Goal: Task Accomplishment & Management: Manage account settings

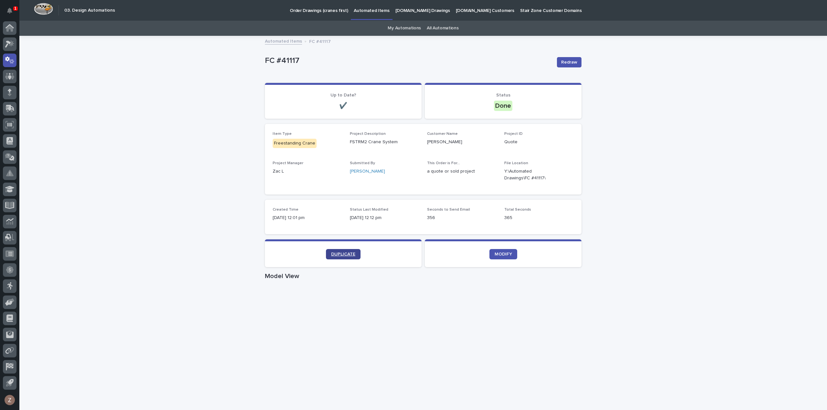
click at [350, 256] on span "DUPLICATE" at bounding box center [343, 254] width 24 height 5
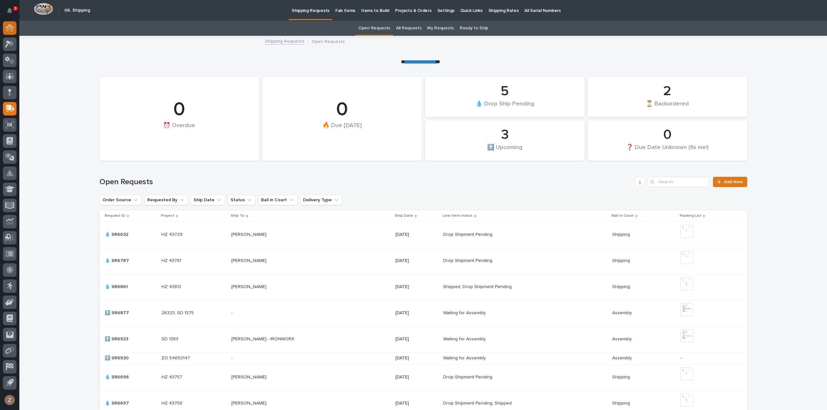
click at [4, 27] on div at bounding box center [10, 28] width 14 height 14
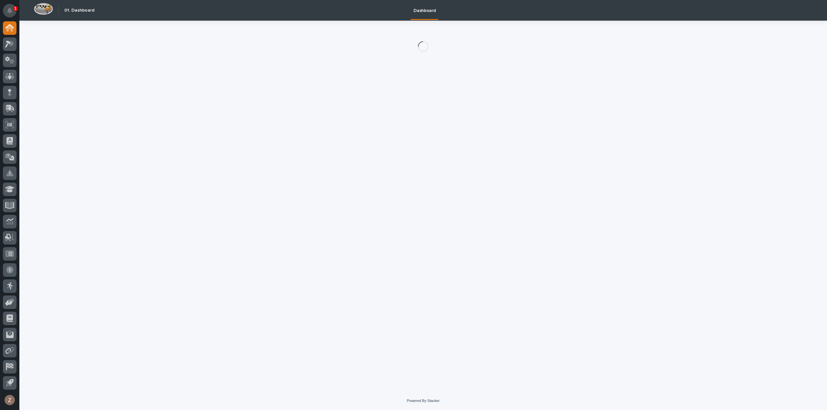
click at [9, 9] on icon "Notifications" at bounding box center [9, 11] width 5 height 6
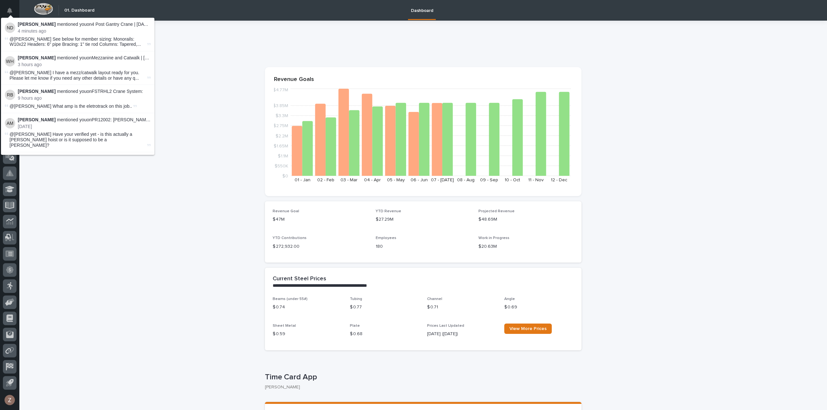
click at [9, 9] on icon "Notifications" at bounding box center [9, 11] width 5 height 6
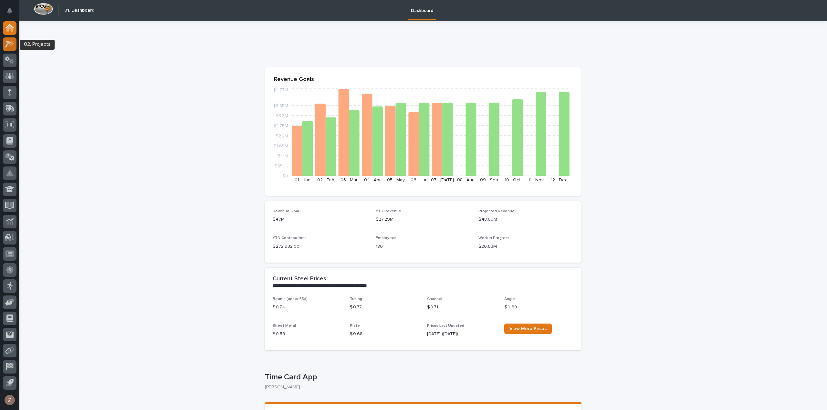
click at [6, 44] on icon at bounding box center [9, 43] width 9 height 7
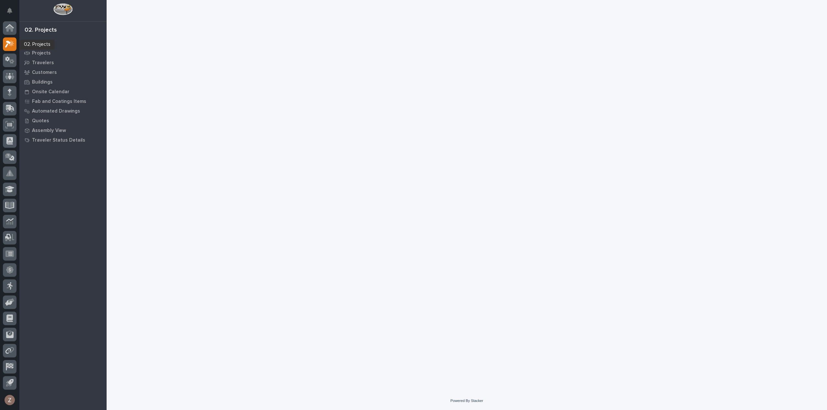
drag, startPoint x: 12, startPoint y: 46, endPoint x: 19, endPoint y: 46, distance: 7.4
click at [12, 46] on icon at bounding box center [9, 43] width 9 height 7
click at [8, 44] on icon at bounding box center [9, 43] width 9 height 7
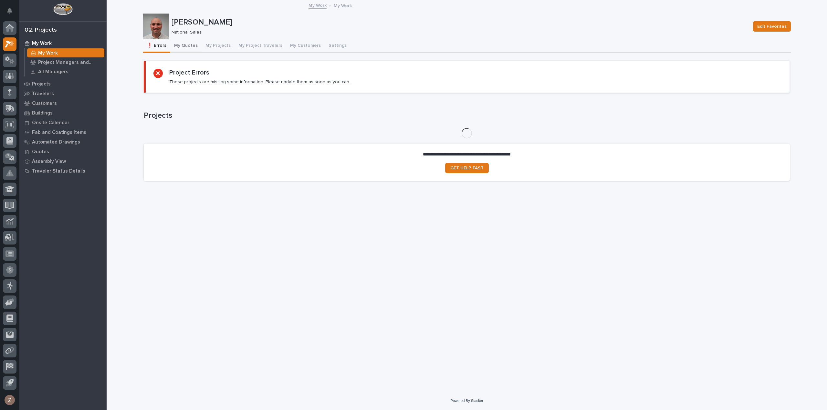
click at [187, 46] on button "My Quotes" at bounding box center [185, 46] width 31 height 14
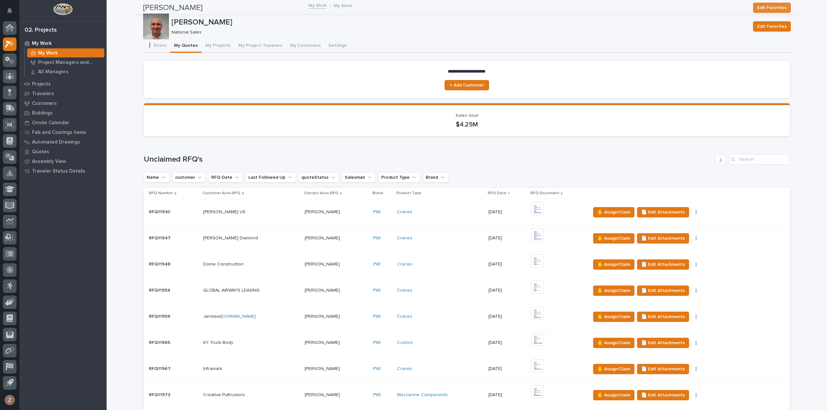
scroll to position [226, 0]
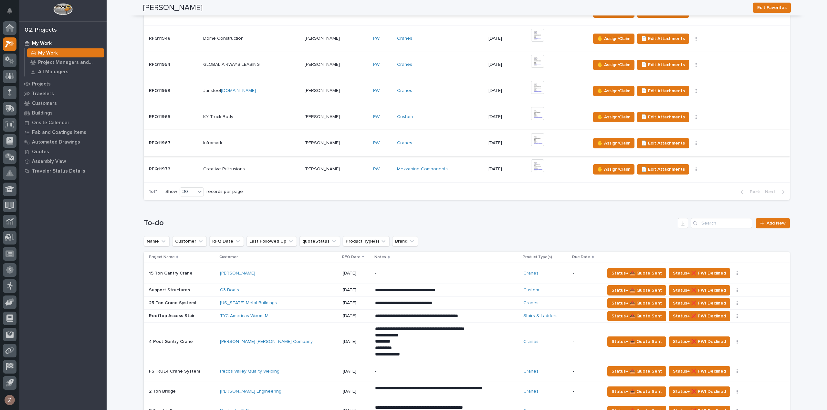
click at [541, 138] on img at bounding box center [537, 139] width 13 height 13
click at [535, 141] on img at bounding box center [537, 139] width 13 height 13
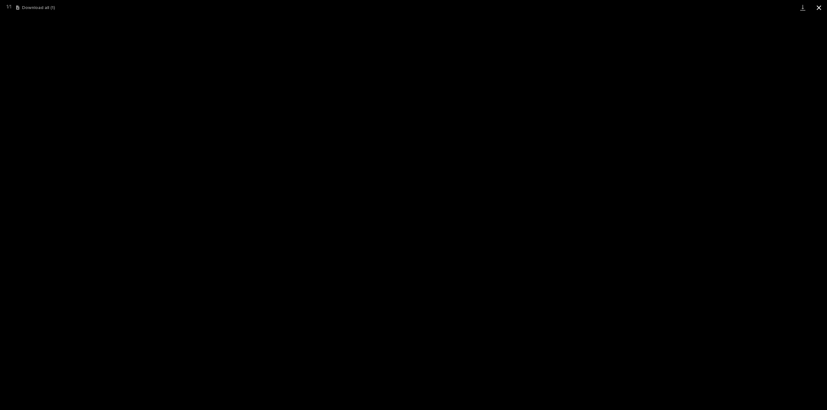
click at [818, 7] on button "Close gallery" at bounding box center [819, 7] width 16 height 15
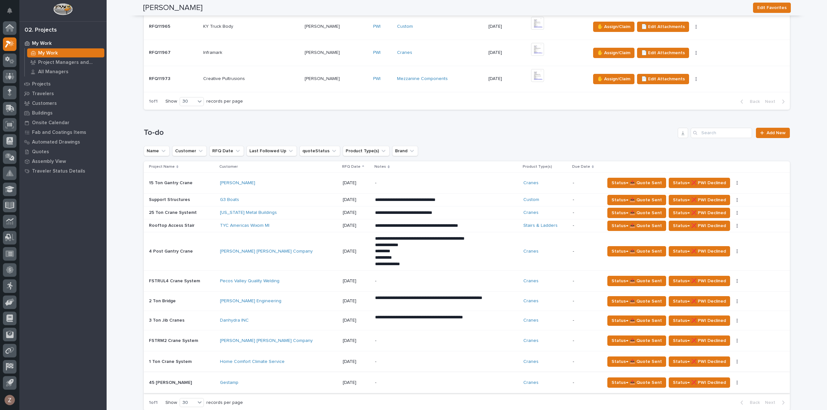
scroll to position [452, 0]
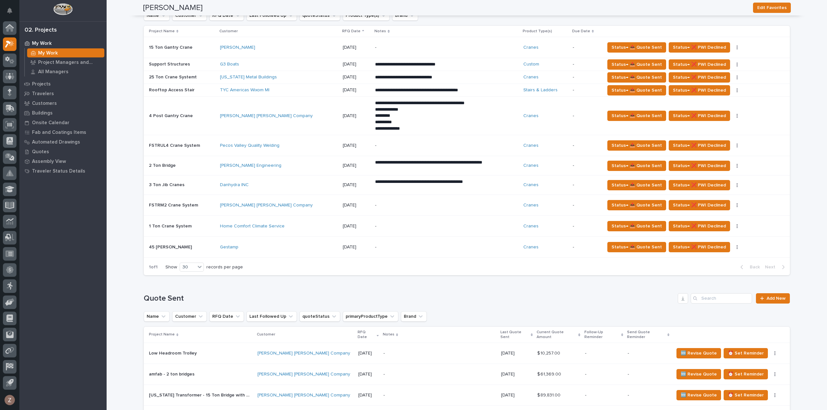
click at [476, 202] on div "-" at bounding box center [446, 206] width 143 height 20
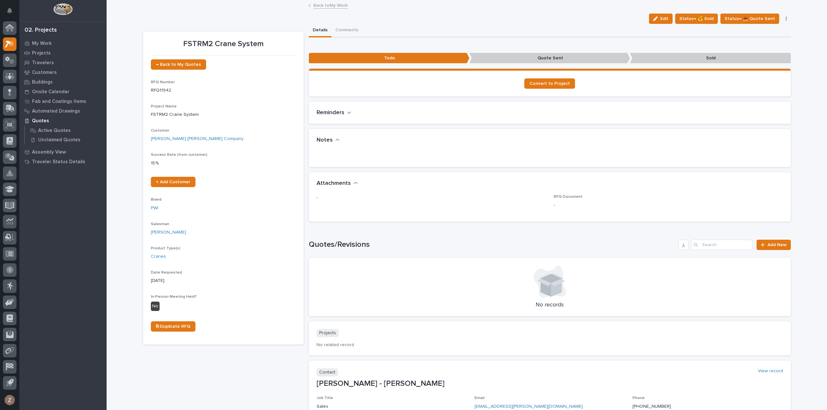
click at [670, 14] on button "Edit" at bounding box center [661, 19] width 24 height 10
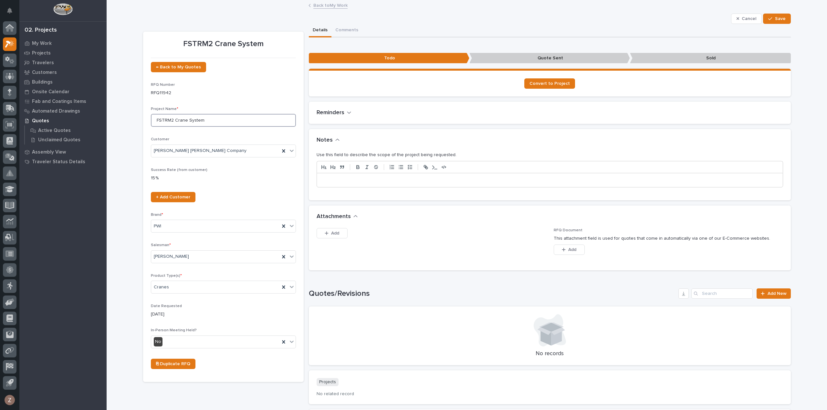
click at [154, 119] on input "FSTRM2 Crane System" at bounding box center [223, 120] width 145 height 13
type input "Sun Country Trailers - FSTRM2 Crane System"
click at [777, 20] on span "Save" at bounding box center [780, 19] width 11 height 6
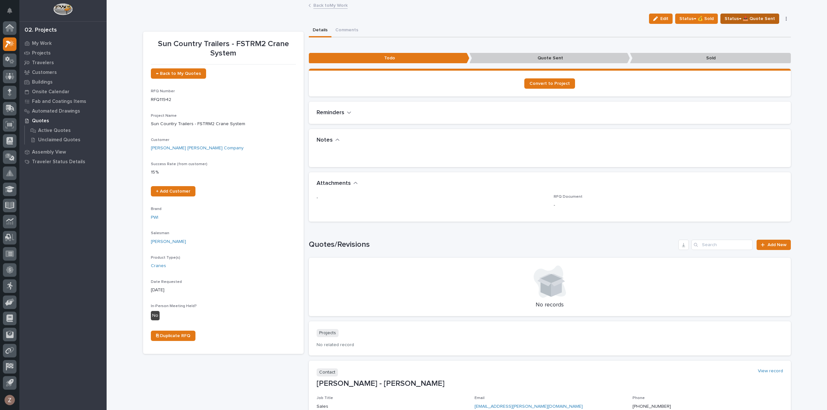
click at [752, 18] on span "Status→ 📤 Quote Sent" at bounding box center [749, 19] width 50 height 8
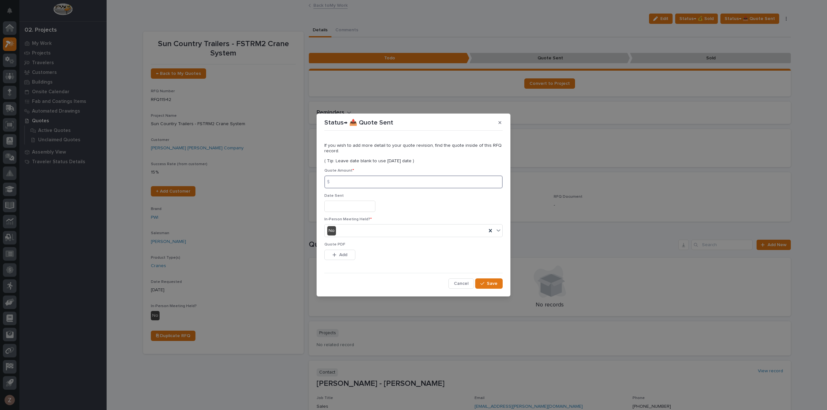
click at [367, 179] on input at bounding box center [413, 182] width 178 height 13
type input "53839"
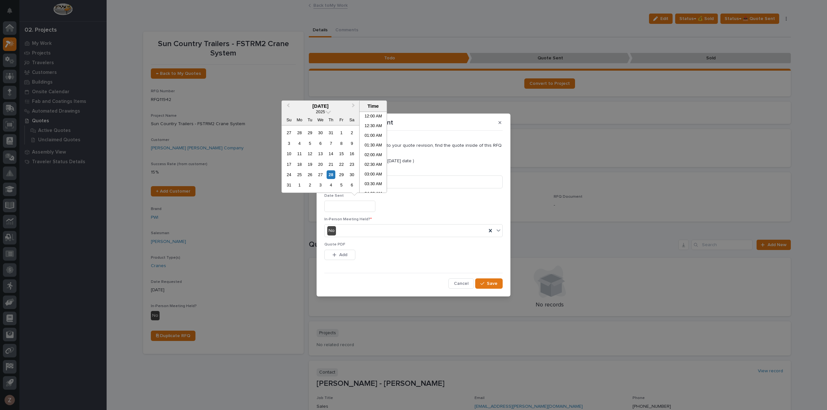
click at [358, 206] on input "text" at bounding box center [349, 206] width 51 height 11
click at [375, 161] on li "02:00 PM" at bounding box center [372, 162] width 27 height 10
type input "**********"
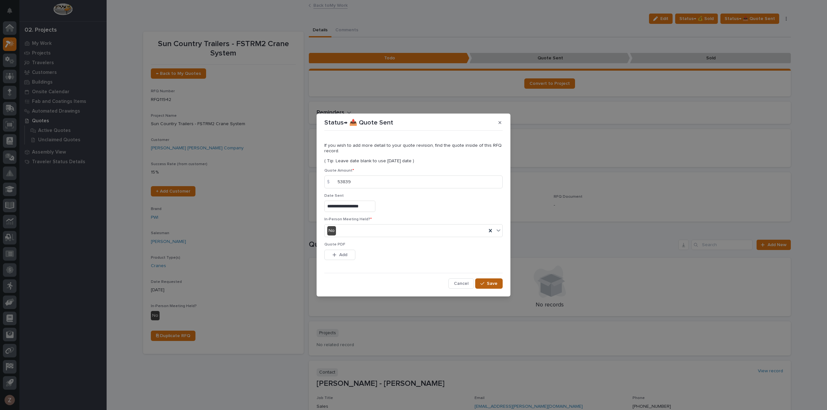
click at [494, 284] on span "Save" at bounding box center [492, 284] width 11 height 6
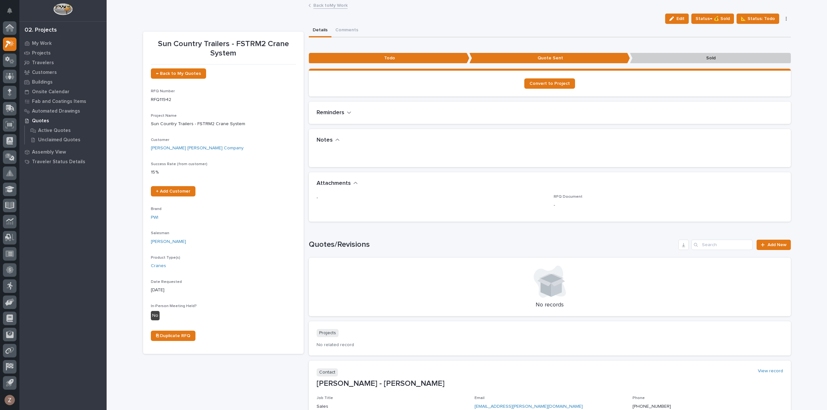
click at [326, 3] on link "Back to My Work" at bounding box center [330, 4] width 34 height 7
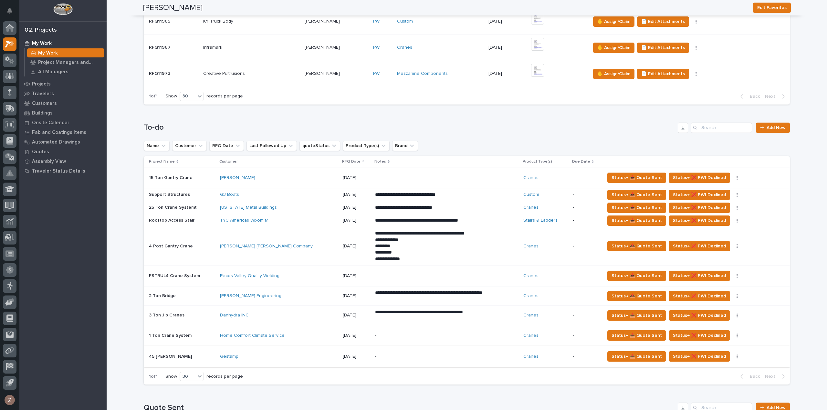
scroll to position [388, 0]
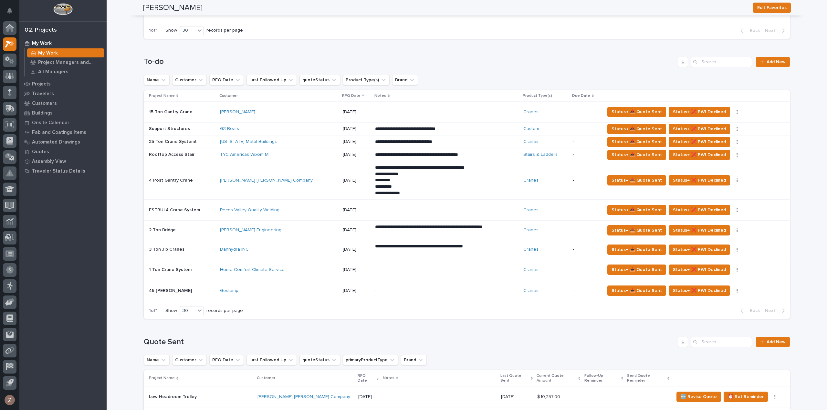
click at [375, 290] on p "-" at bounding box center [431, 290] width 113 height 5
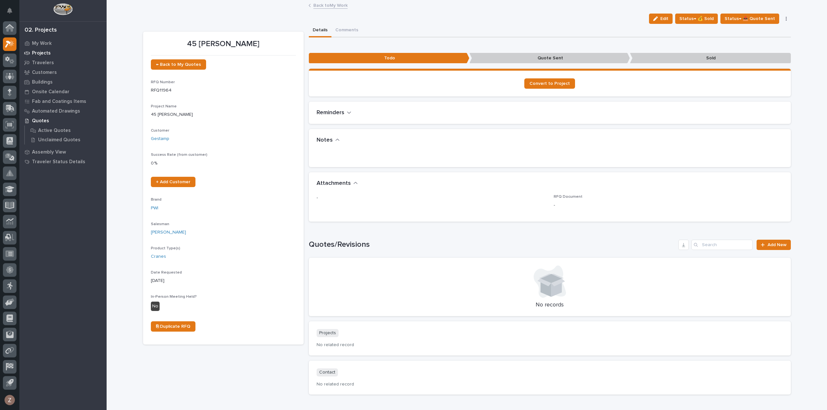
click at [47, 55] on p "Projects" at bounding box center [41, 53] width 19 height 6
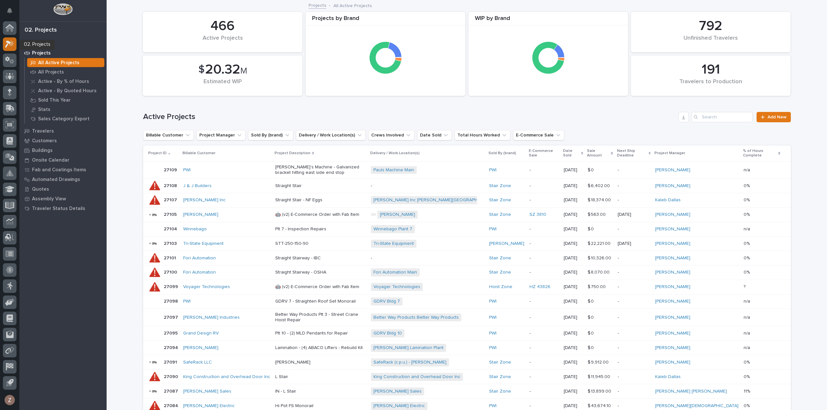
click at [7, 44] on icon at bounding box center [8, 44] width 6 height 7
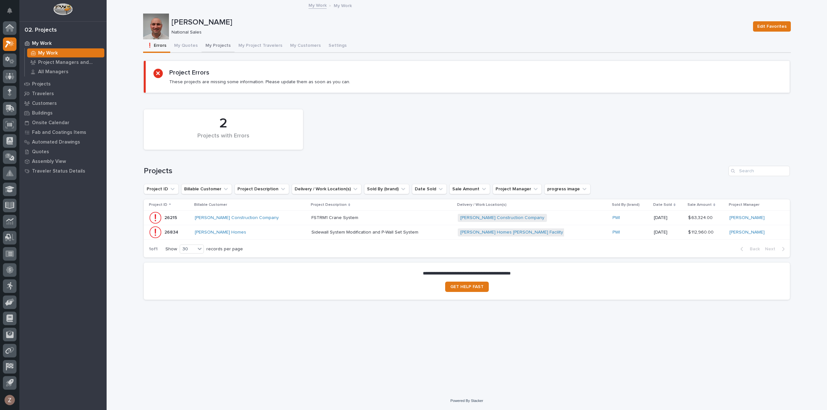
click at [212, 43] on button "My Projects" at bounding box center [218, 46] width 33 height 14
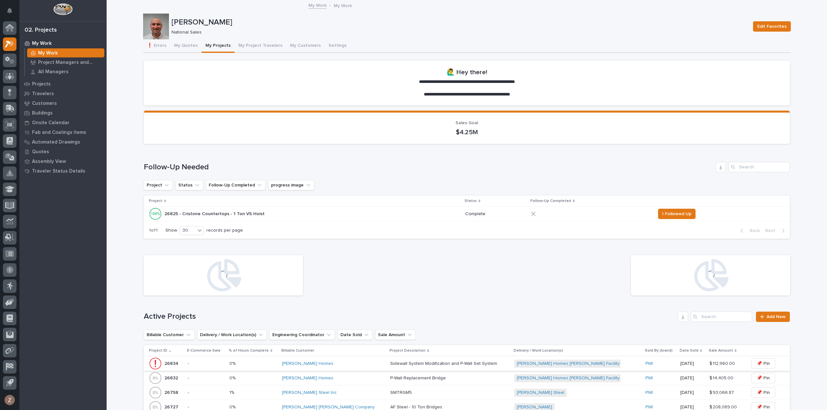
scroll to position [129, 0]
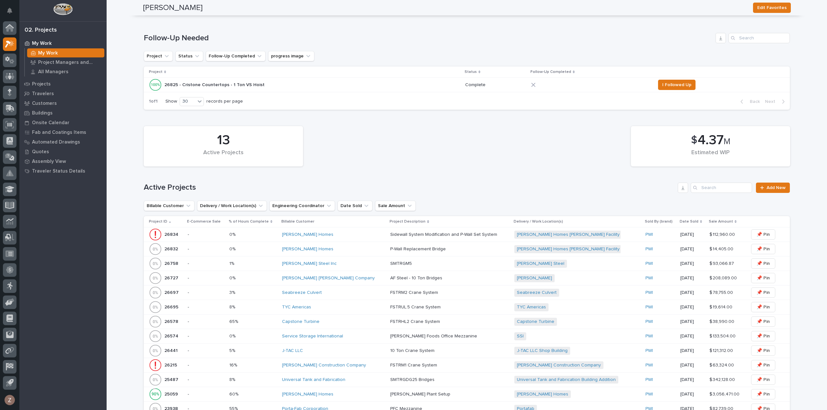
click at [344, 325] on div "Capstone Turbine" at bounding box center [333, 322] width 103 height 11
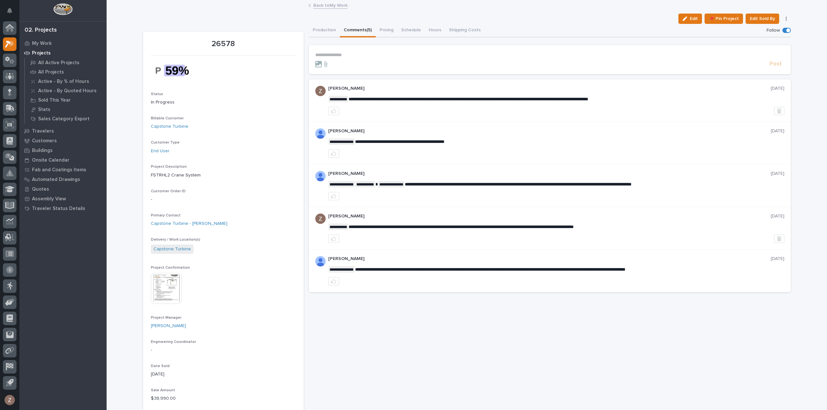
click at [346, 29] on button "Comments (5)" at bounding box center [358, 31] width 36 height 14
click at [318, 31] on button "Production" at bounding box center [324, 31] width 31 height 14
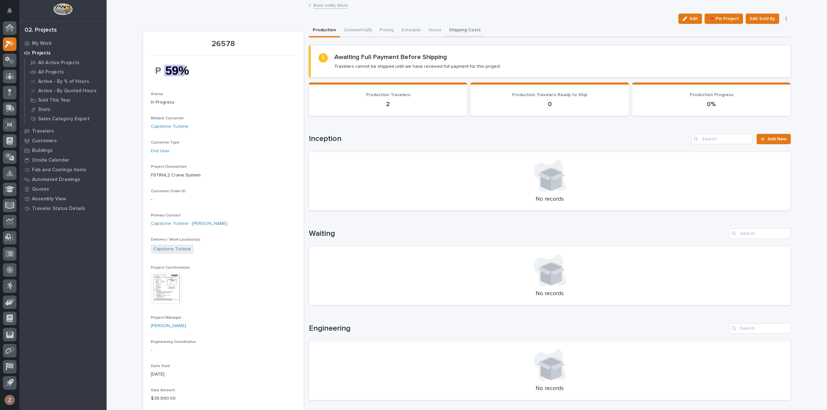
drag, startPoint x: 478, startPoint y: 29, endPoint x: 455, endPoint y: 29, distance: 22.9
click at [478, 30] on button "Shipping Costs" at bounding box center [464, 31] width 39 height 14
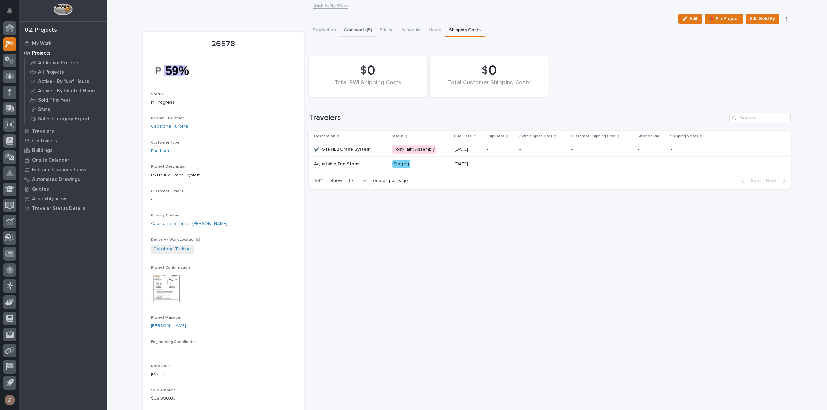
click at [358, 29] on button "Comments (5)" at bounding box center [358, 31] width 36 height 14
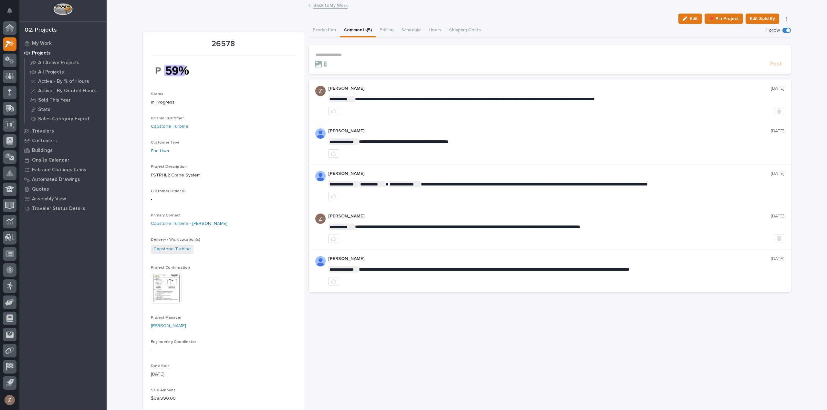
click at [370, 53] on p "**********" at bounding box center [549, 54] width 469 height 5
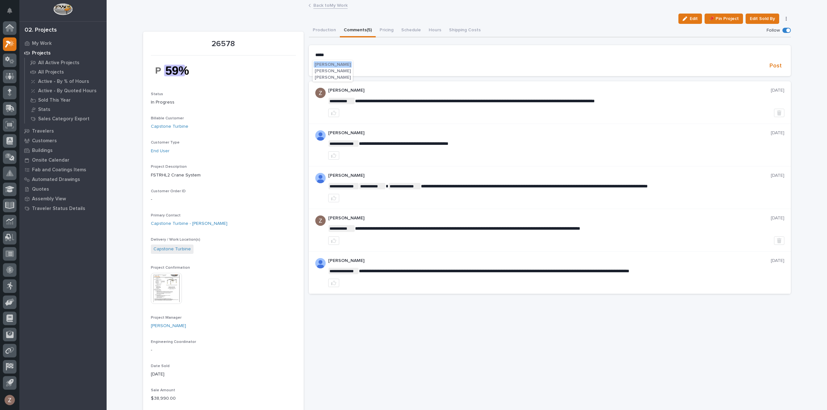
click at [323, 76] on span "Caleb Oetjen" at bounding box center [333, 77] width 36 height 5
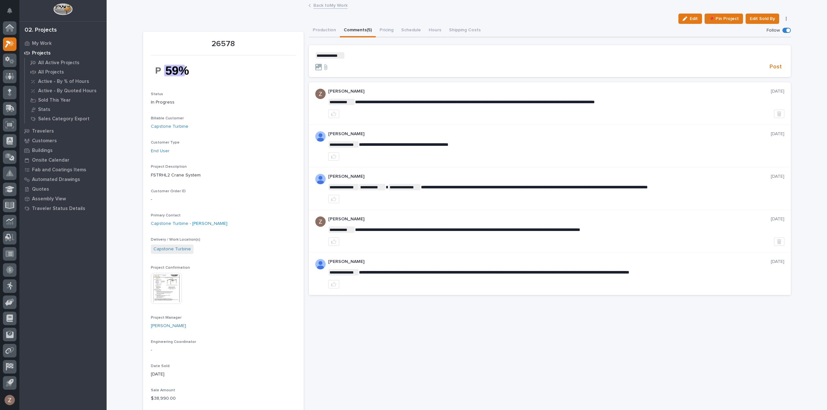
click at [352, 57] on p "**********" at bounding box center [549, 55] width 469 height 6
click at [775, 68] on span "Post" at bounding box center [775, 66] width 12 height 7
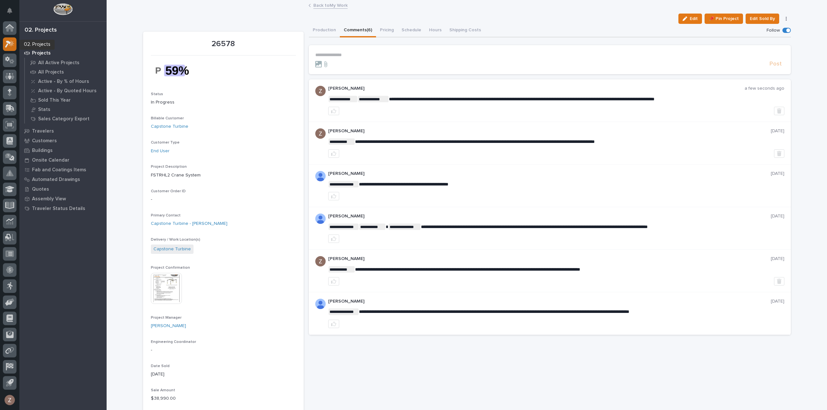
click at [13, 44] on icon at bounding box center [9, 43] width 9 height 7
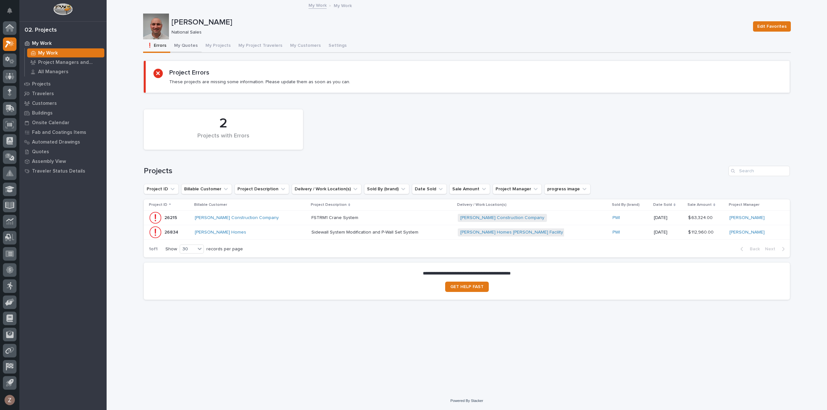
click at [183, 45] on button "My Quotes" at bounding box center [185, 46] width 31 height 14
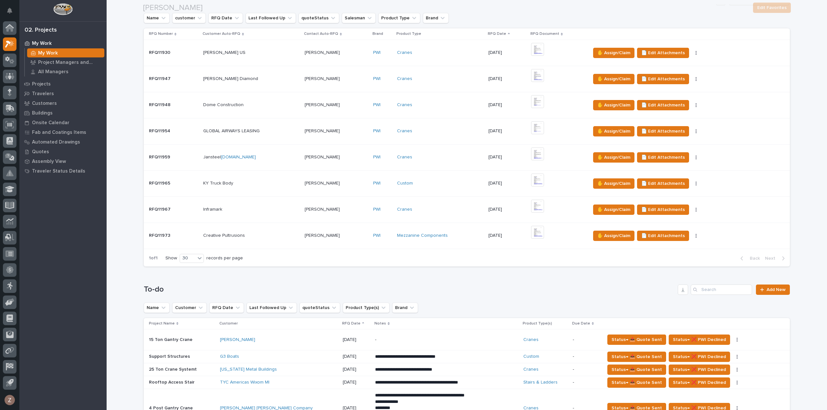
scroll to position [388, 0]
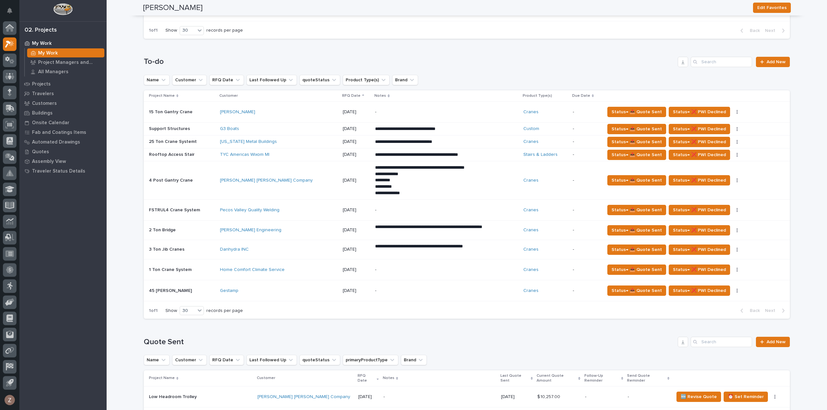
click at [449, 156] on p "**********" at bounding box center [431, 155] width 113 height 6
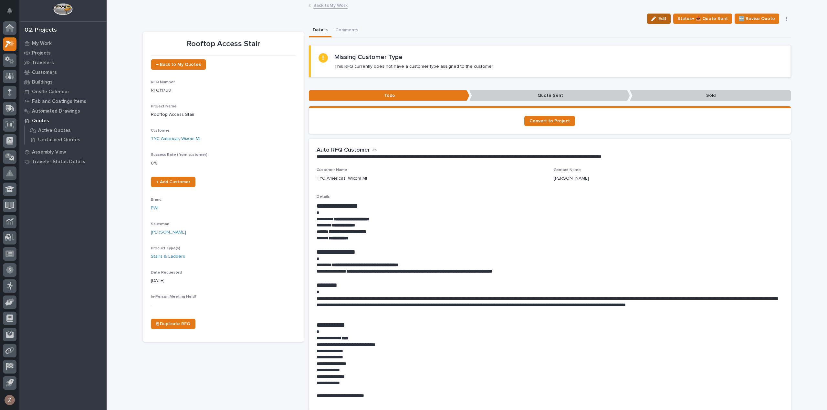
click at [662, 21] on span "Edit" at bounding box center [662, 19] width 8 height 6
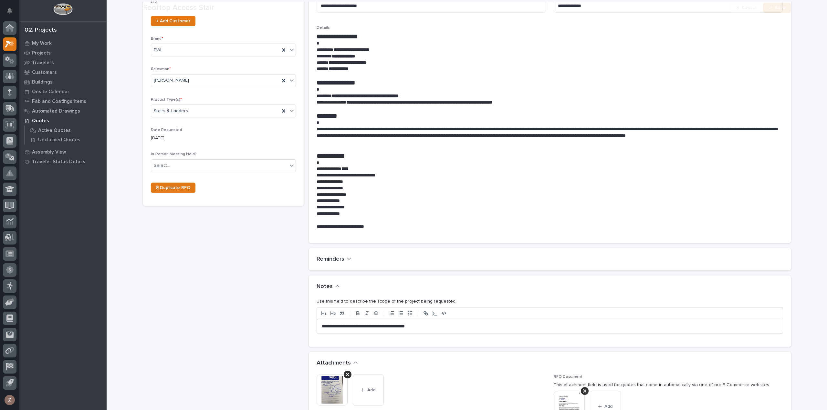
scroll to position [291, 0]
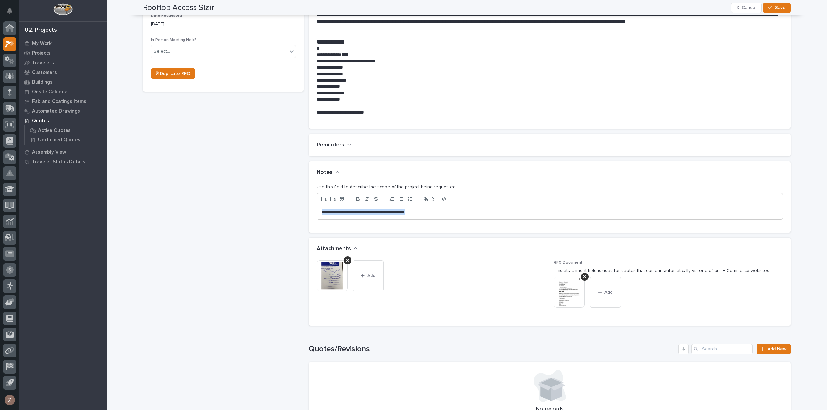
drag, startPoint x: 371, startPoint y: 222, endPoint x: 206, endPoint y: 223, distance: 165.3
click at [210, 223] on div "Rooftop Access Stair ← Back to My Quotes RFQ Number RFQ11760 Project Name * Roo…" at bounding box center [466, 140] width 647 height 815
click at [778, 8] on span "Save" at bounding box center [780, 8] width 11 height 6
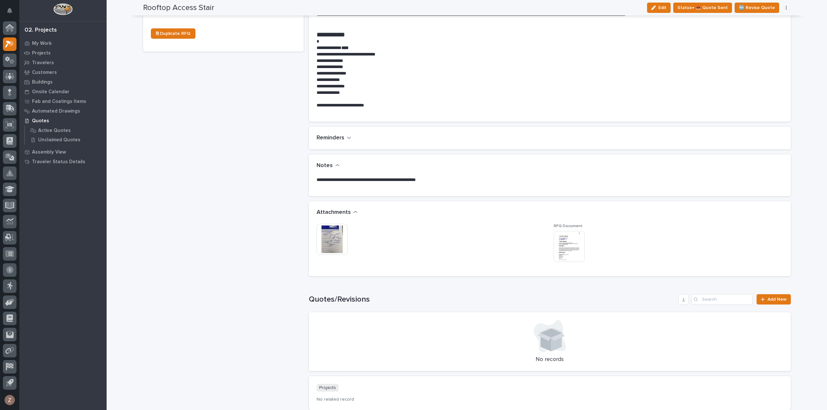
scroll to position [266, 0]
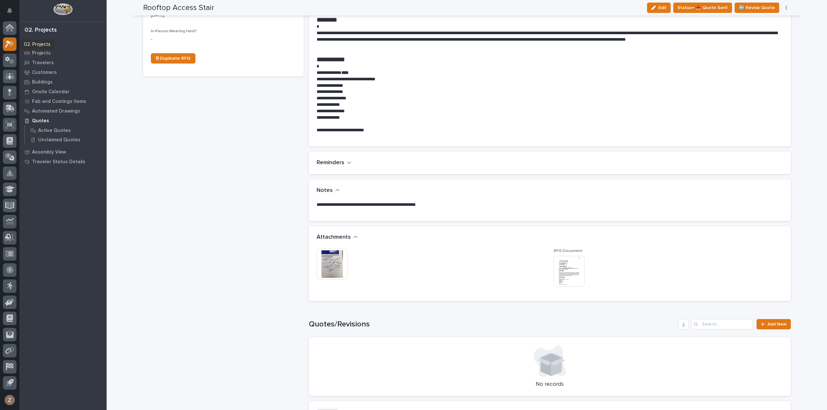
click at [12, 43] on icon at bounding box center [11, 43] width 5 height 6
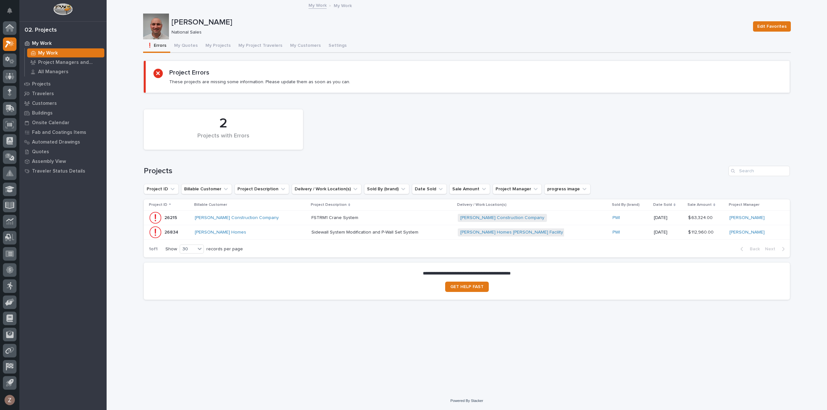
click at [389, 215] on p at bounding box center [367, 217] width 113 height 5
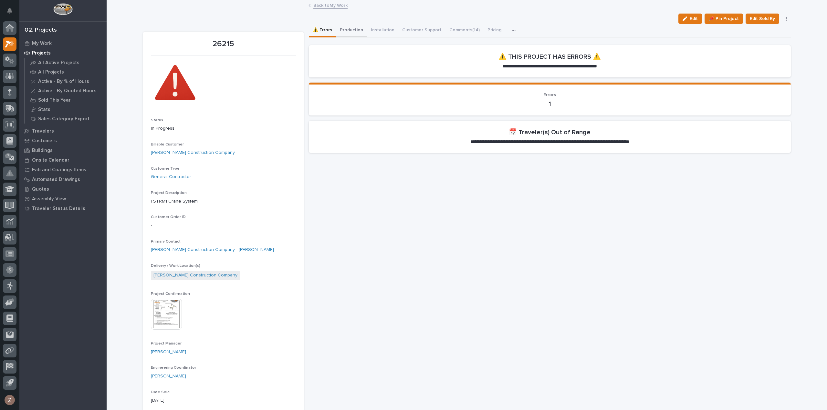
click at [352, 30] on button "Production" at bounding box center [351, 31] width 31 height 14
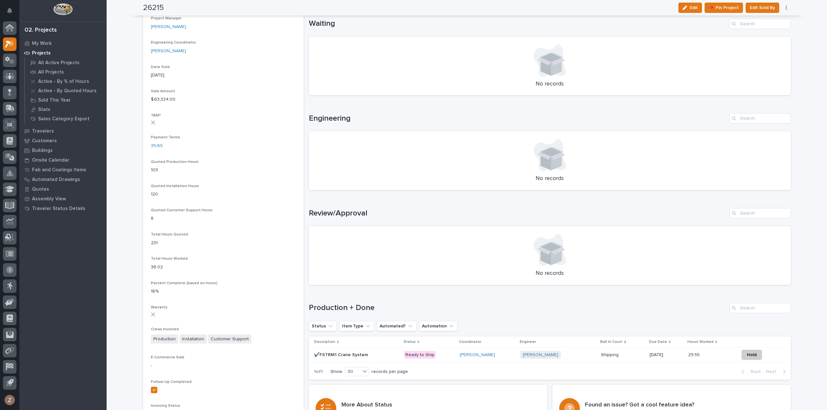
scroll to position [420, 0]
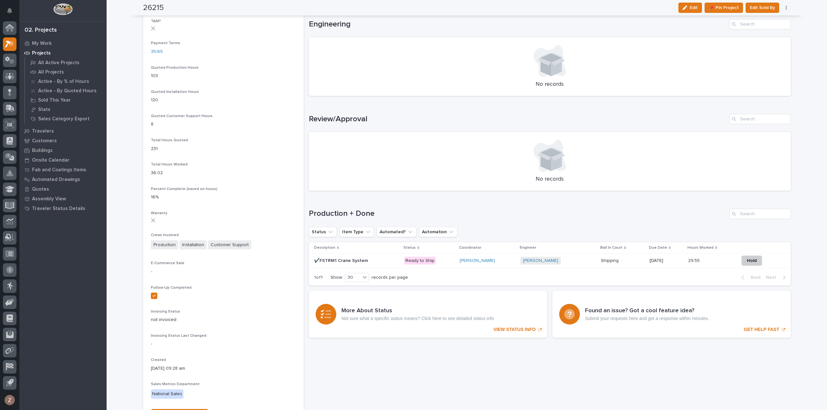
click at [621, 258] on p at bounding box center [622, 260] width 43 height 5
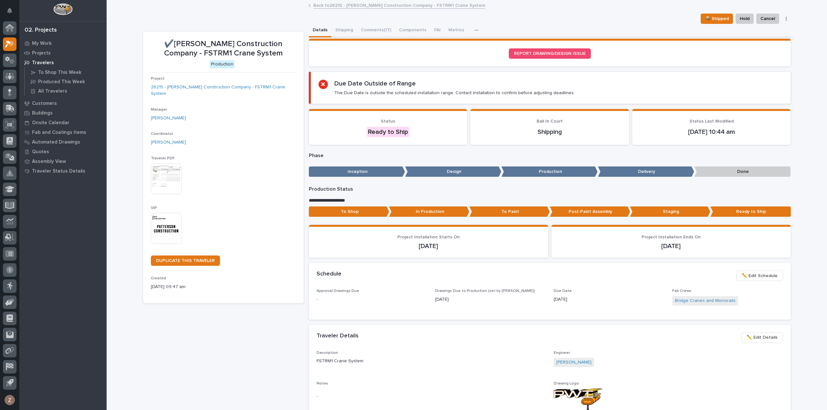
click at [762, 281] on div "✏️ Edit Schedule" at bounding box center [757, 277] width 49 height 13
click at [751, 275] on span "✏️ Edit Schedule" at bounding box center [759, 276] width 36 height 8
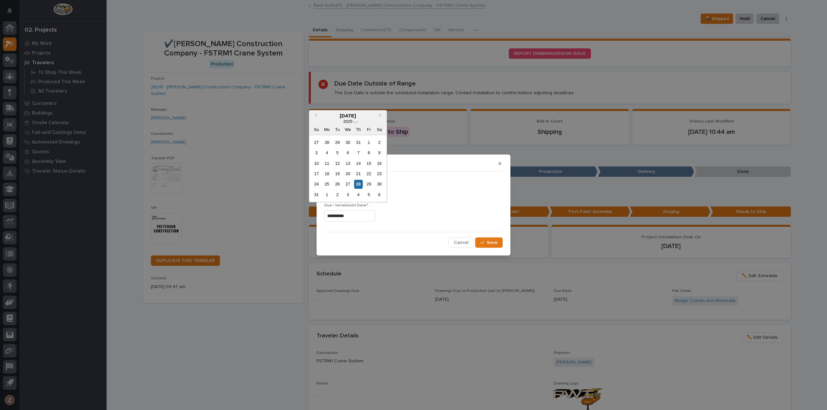
click at [351, 218] on input "**********" at bounding box center [349, 216] width 51 height 11
click at [377, 117] on button "Next Month" at bounding box center [381, 116] width 10 height 10
click at [330, 164] on div "15" at bounding box center [326, 163] width 9 height 9
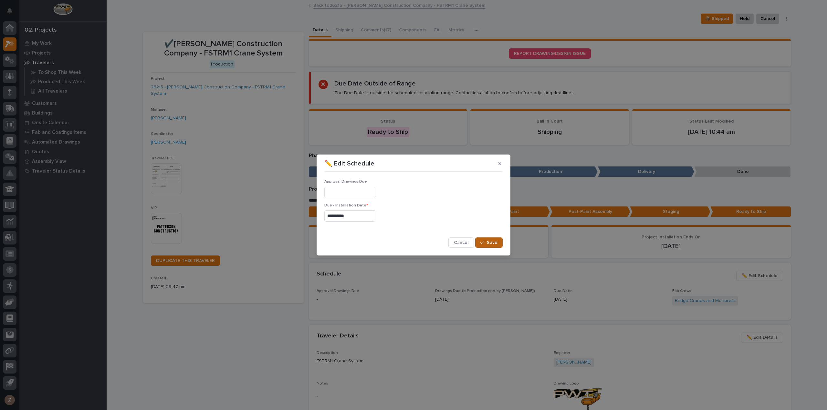
type input "**********"
click at [483, 241] on icon "button" at bounding box center [482, 243] width 4 height 5
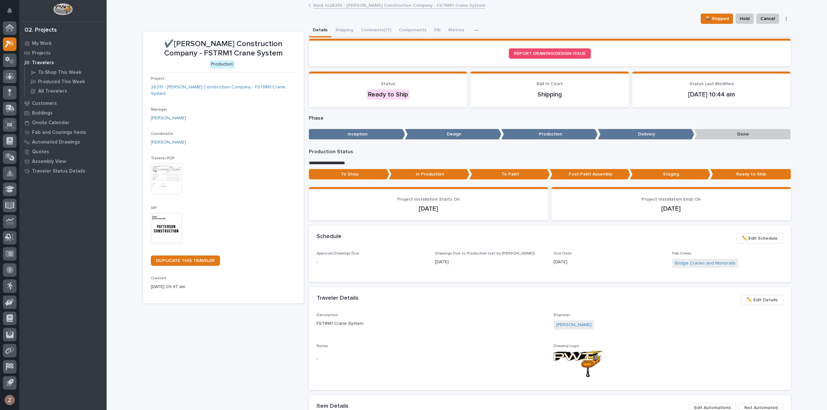
click at [336, 4] on link "Back to 26215 - Patterson Construction Company - FSTRM1 Crane System" at bounding box center [399, 4] width 172 height 7
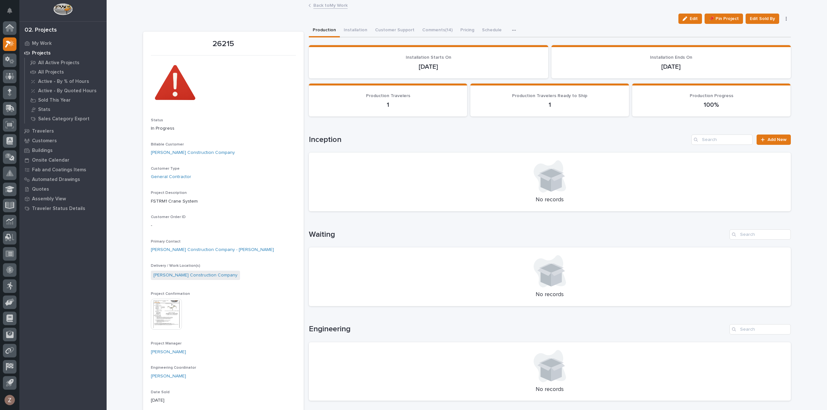
click at [315, 7] on link "Back to My Work" at bounding box center [330, 4] width 34 height 7
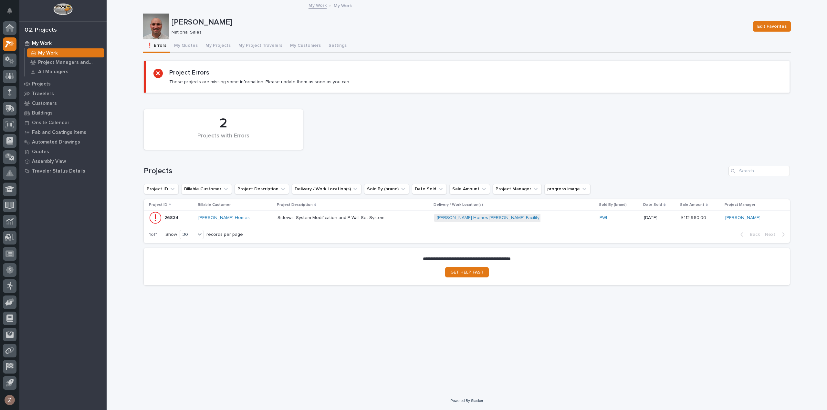
click at [298, 221] on div "Sidewall System Modification and P-Wall Set System Sidewall System Modification…" at bounding box center [352, 218] width 151 height 11
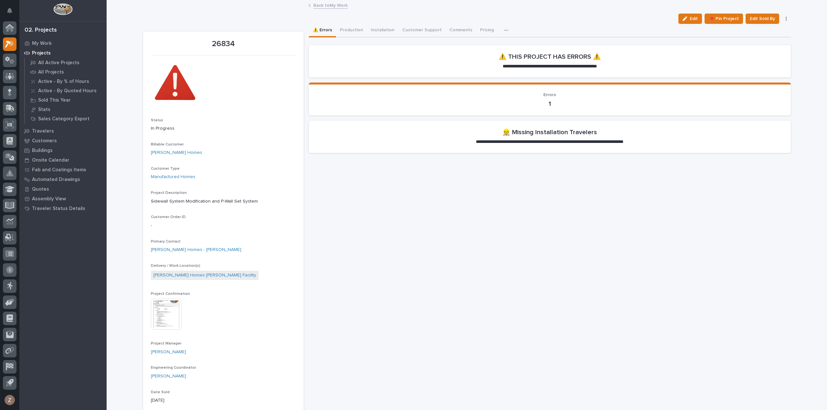
click at [322, 6] on link "Back to My Work" at bounding box center [330, 4] width 34 height 7
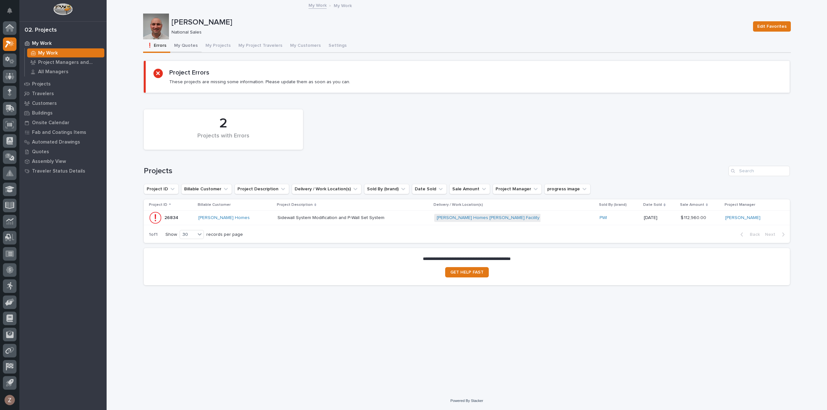
click at [189, 45] on button "My Quotes" at bounding box center [185, 46] width 31 height 14
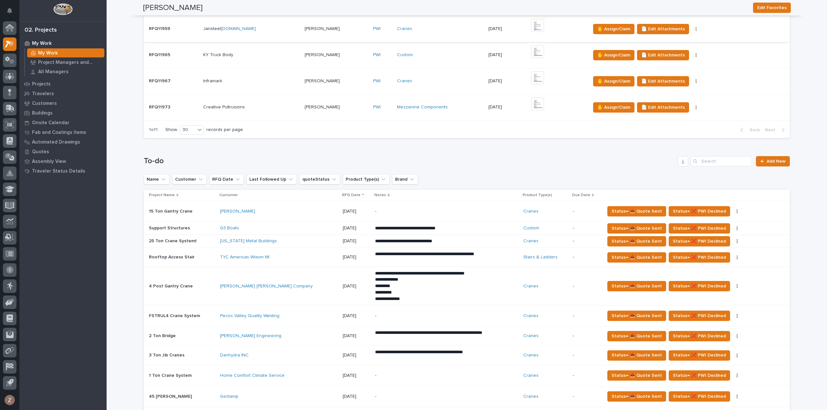
scroll to position [323, 0]
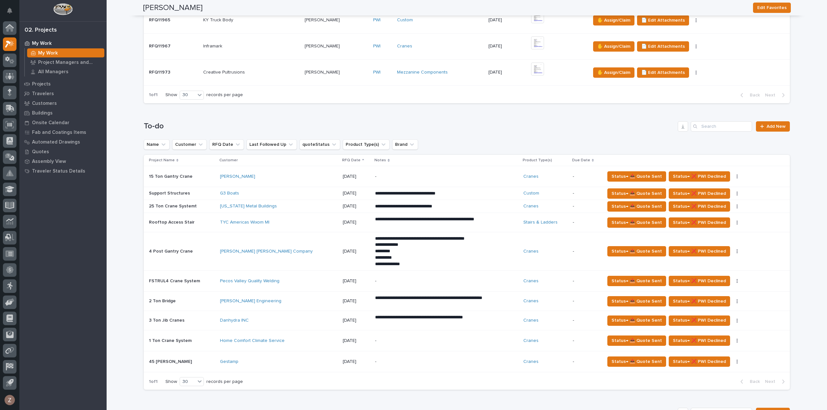
click at [411, 257] on p "**********" at bounding box center [431, 258] width 113 height 6
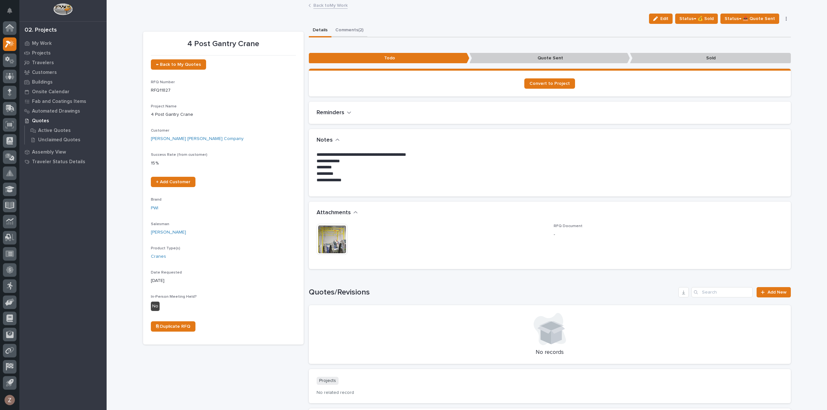
click at [353, 27] on button "Comments (2)" at bounding box center [349, 31] width 36 height 14
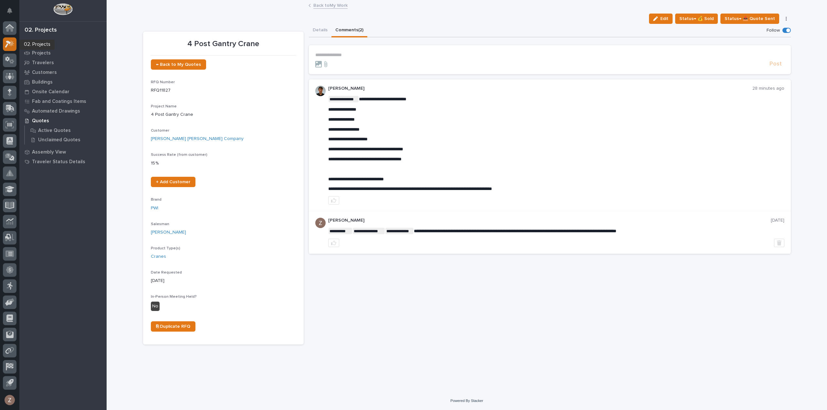
click at [9, 41] on icon at bounding box center [8, 44] width 6 height 7
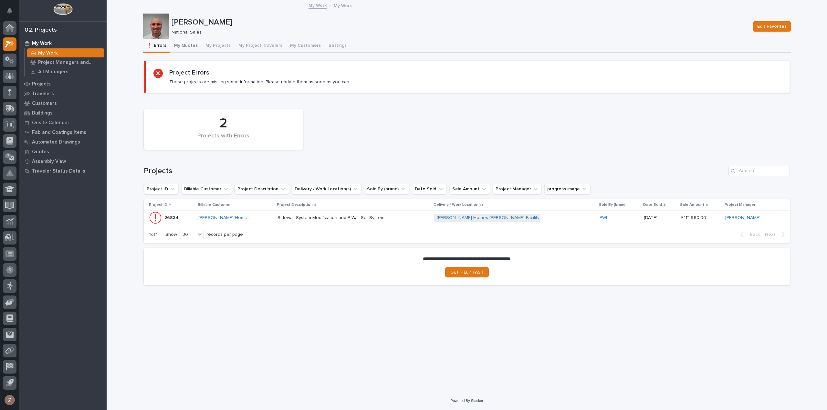
drag, startPoint x: 181, startPoint y: 46, endPoint x: 180, endPoint y: 43, distance: 3.5
click at [181, 46] on button "My Quotes" at bounding box center [185, 46] width 31 height 14
click at [180, 43] on button "My Quotes" at bounding box center [185, 46] width 31 height 14
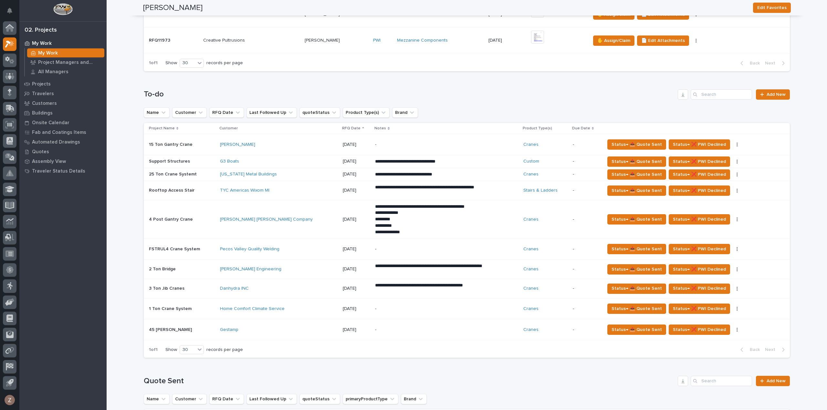
scroll to position [355, 0]
click at [382, 150] on div "-" at bounding box center [431, 144] width 113 height 15
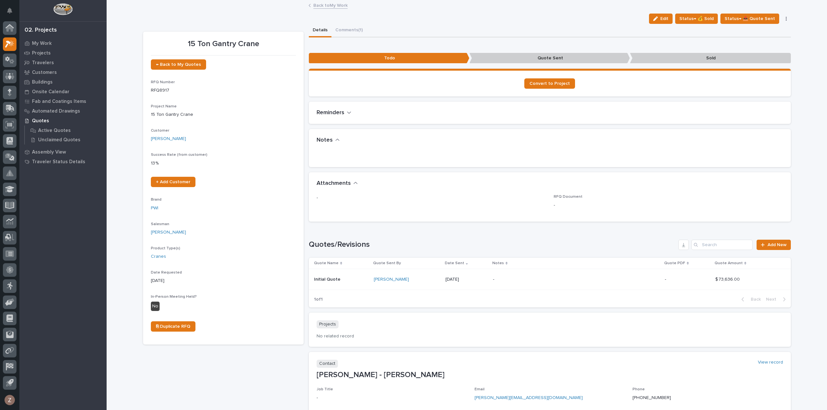
click at [317, 5] on link "Back to My Work" at bounding box center [330, 4] width 34 height 7
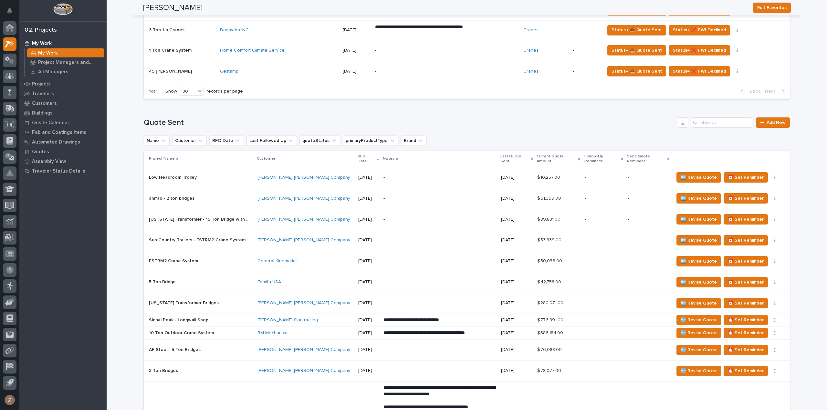
scroll to position [614, 0]
click at [710, 122] on input "Search" at bounding box center [720, 123] width 61 height 10
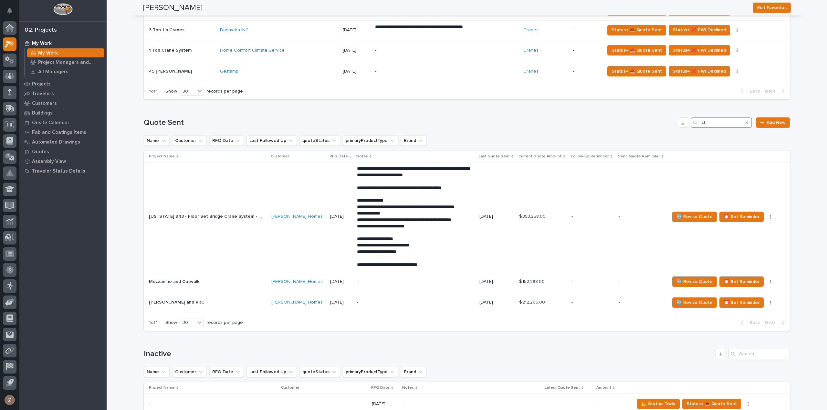
type input "c"
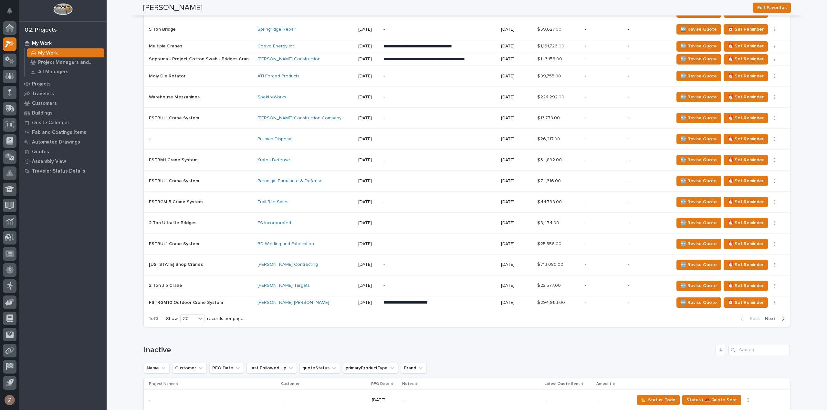
scroll to position [1227, 0]
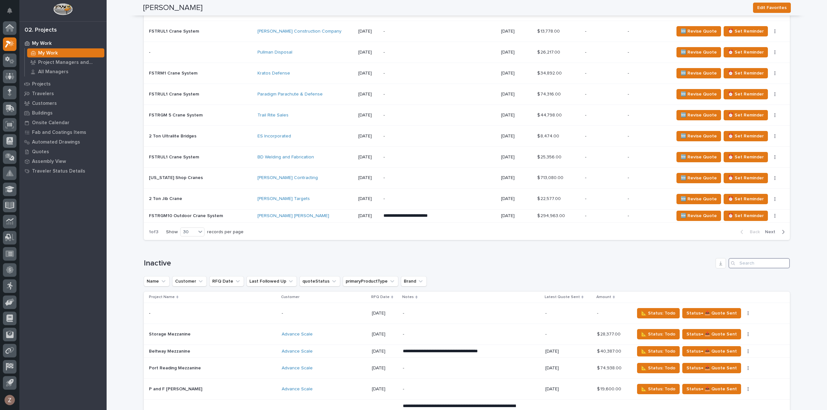
click at [739, 258] on input "Search" at bounding box center [758, 263] width 61 height 10
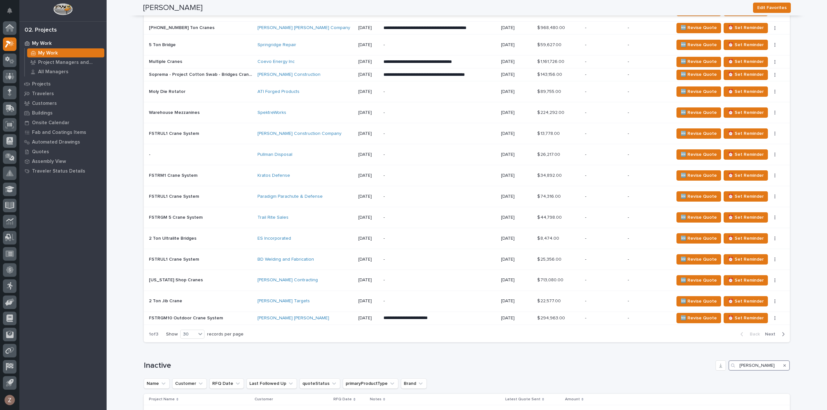
scroll to position [1207, 0]
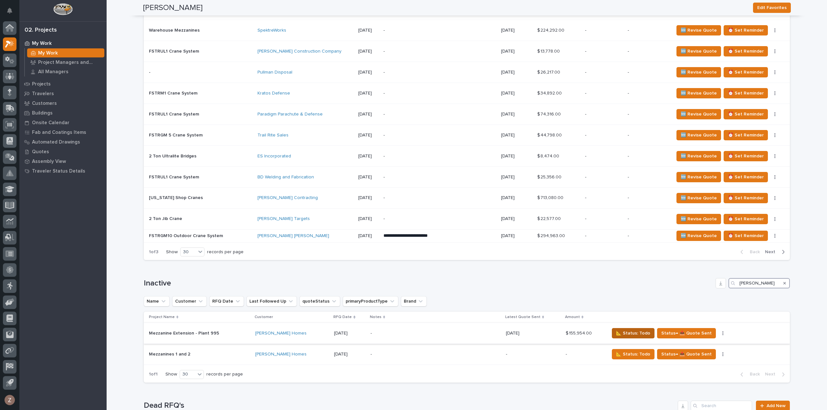
type input "clayton"
click at [625, 330] on span "📐 Status: Todo" at bounding box center [633, 334] width 34 height 8
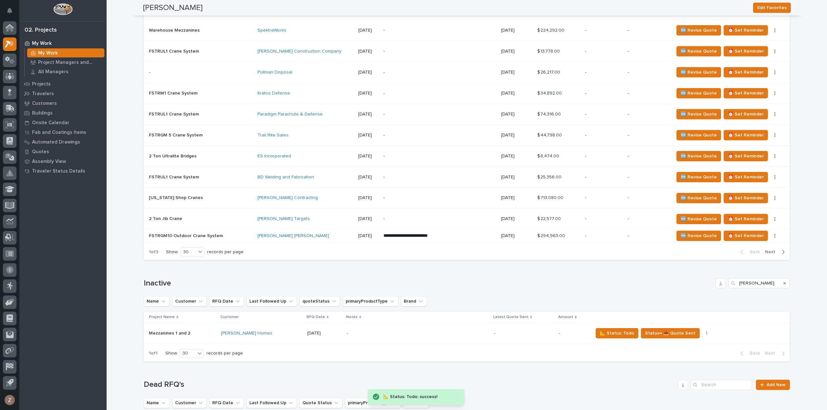
scroll to position [1465, 0]
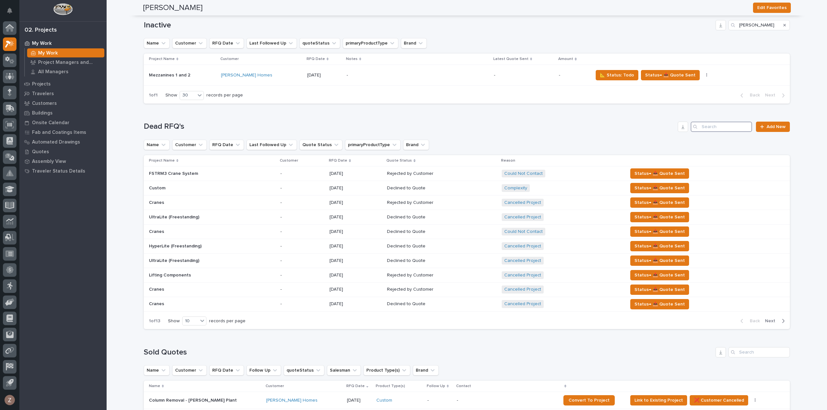
click at [709, 122] on input "Search" at bounding box center [720, 127] width 61 height 10
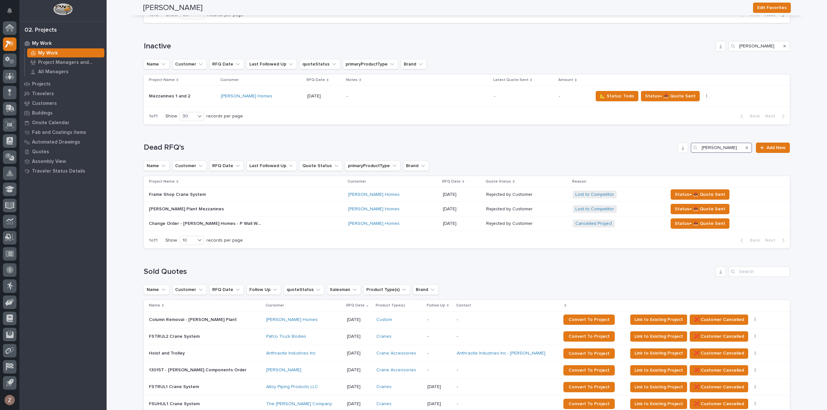
type input "clayton"
drag, startPoint x: 745, startPoint y: 144, endPoint x: 742, endPoint y: 145, distance: 3.9
click at [746, 144] on div "Search" at bounding box center [746, 148] width 10 height 10
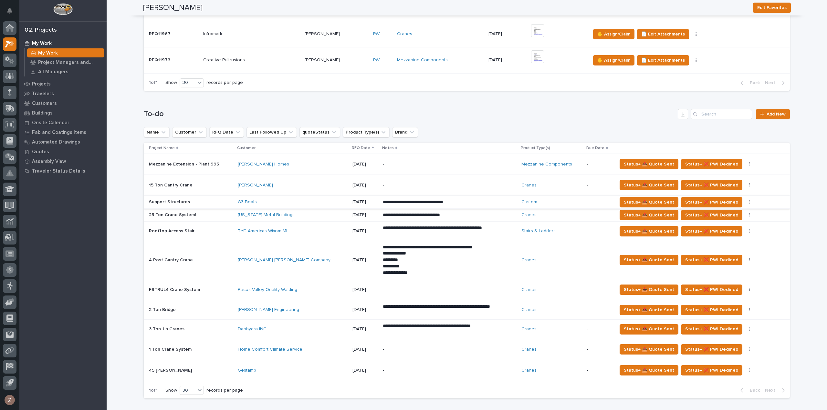
scroll to position [400, 0]
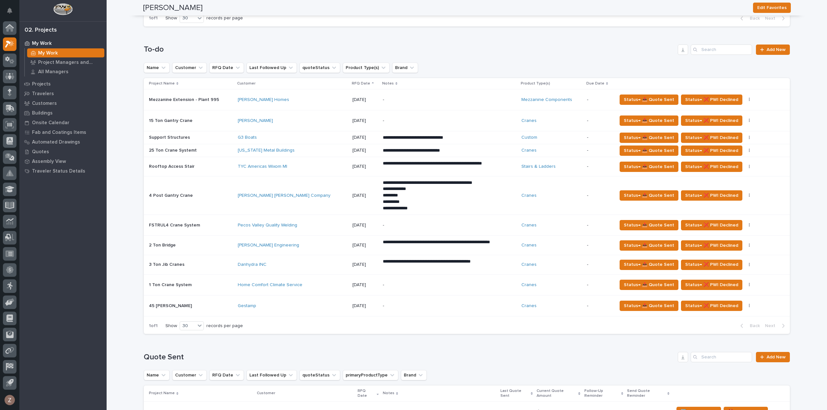
click at [306, 99] on div "Clayton Homes" at bounding box center [292, 99] width 109 height 5
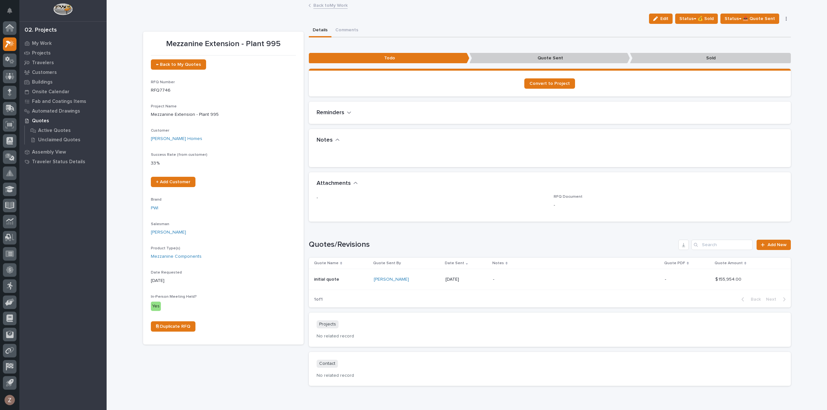
click at [334, 8] on link "Back to My Work" at bounding box center [330, 4] width 34 height 7
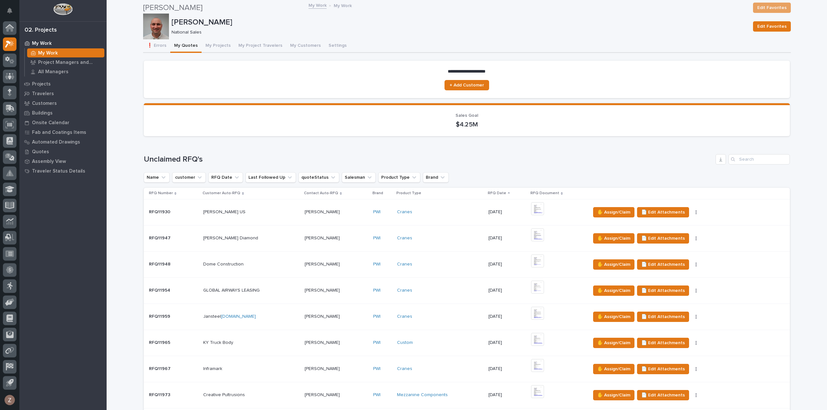
scroll to position [258, 0]
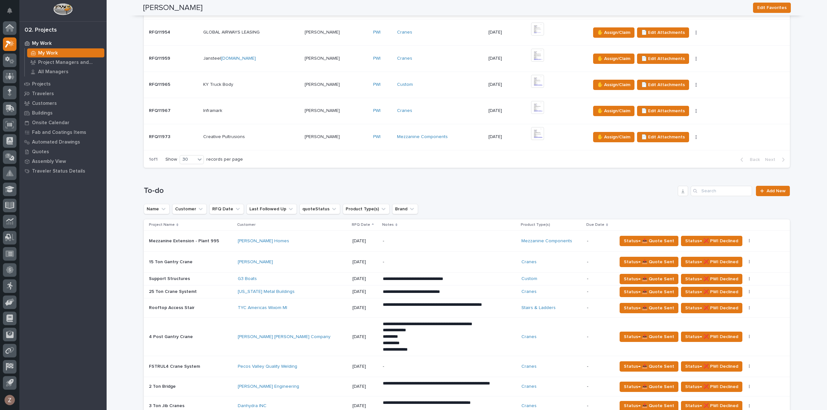
click at [734, 238] on div "Status→ 📤 Quote Sent Status→ ❌ PWI Declined Status→ ⏳ Inactive 🚩 Edit Flags" at bounding box center [698, 241] width 162 height 10
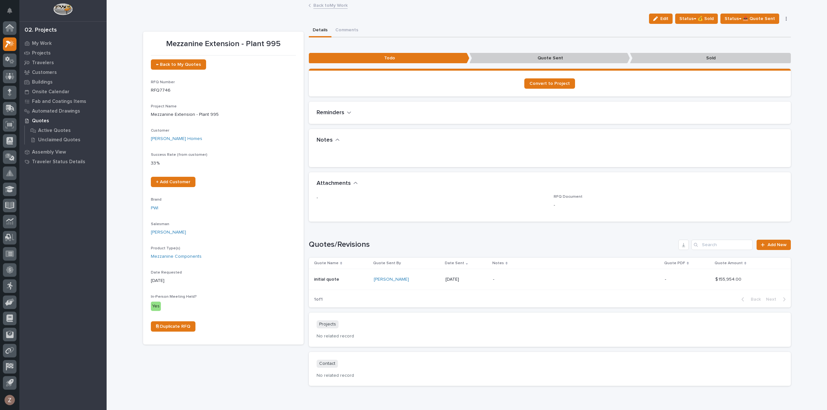
click at [785, 19] on icon "button" at bounding box center [785, 18] width 1 height 5
click at [765, 51] on span "Status→ ⏳ Inactive" at bounding box center [752, 52] width 39 height 8
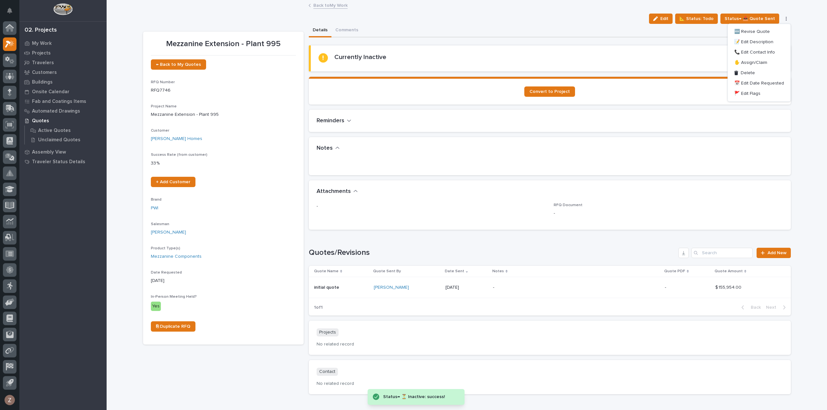
click at [331, 4] on link "Back to My Work" at bounding box center [330, 4] width 34 height 7
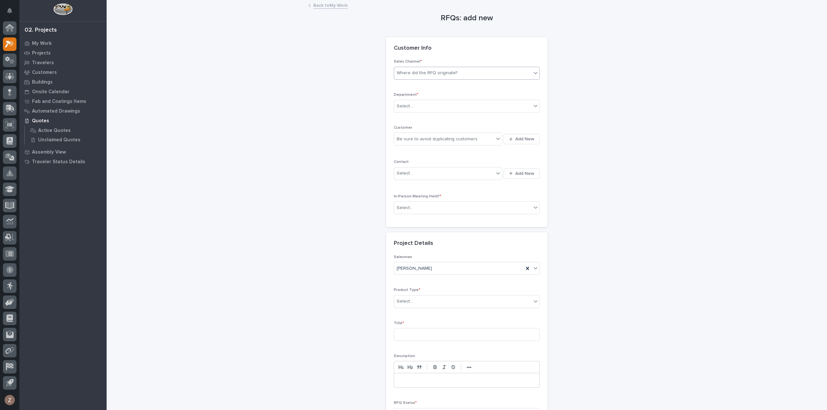
click at [477, 69] on div "Where did the RFQ originate?" at bounding box center [462, 73] width 137 height 11
click at [435, 99] on div "PWI" at bounding box center [463, 96] width 145 height 11
click at [423, 108] on div "Select..." at bounding box center [462, 106] width 137 height 11
click at [423, 117] on span "National Sales" at bounding box center [410, 117] width 33 height 7
click at [436, 106] on div "National Sales" at bounding box center [458, 106] width 129 height 11
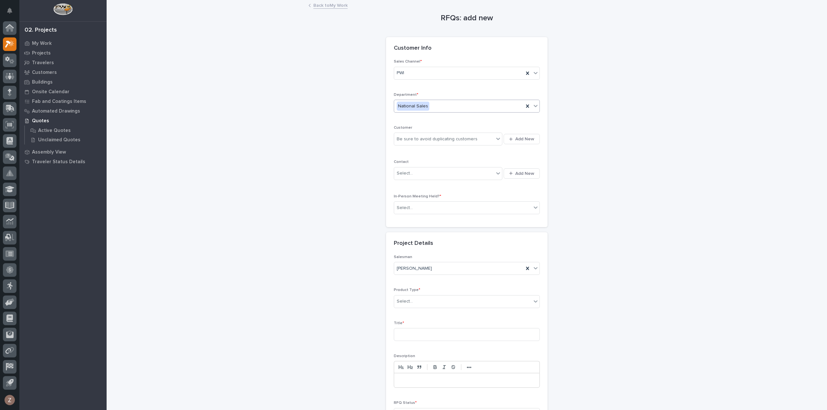
click at [463, 106] on div "National Sales" at bounding box center [458, 106] width 129 height 11
click at [438, 137] on div "Be sure to avoid duplicating customers" at bounding box center [437, 139] width 81 height 7
type input "*******"
drag, startPoint x: 417, startPoint y: 136, endPoint x: 382, endPoint y: 137, distance: 34.3
click at [386, 137] on div "Sales Channel * PWI Department * National Sales Customer 0 results available fo…" at bounding box center [466, 143] width 161 height 168
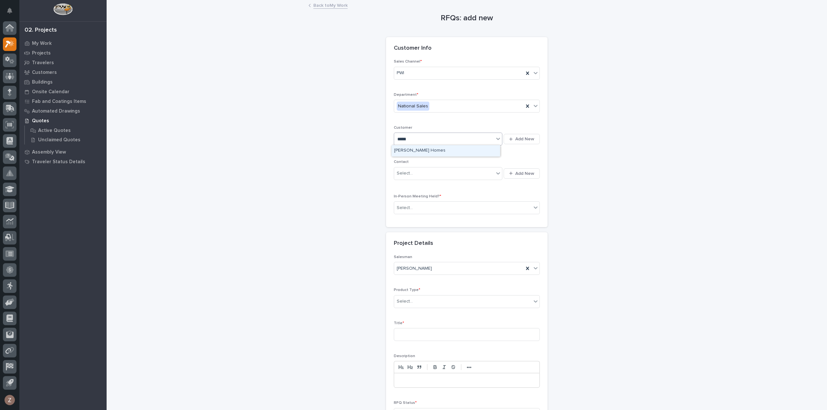
type input "*******"
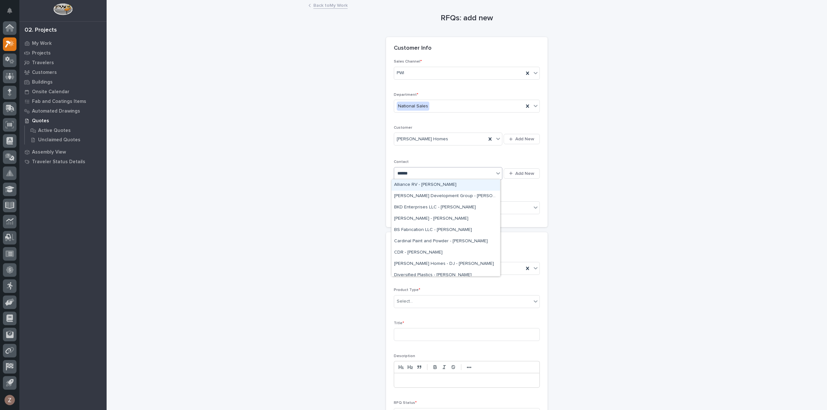
type input "*******"
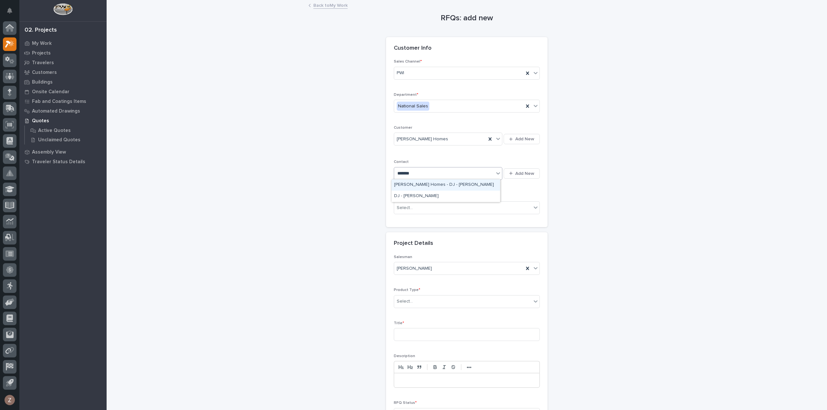
click at [459, 183] on div "Clayton Homes - DJ - Brad Shroyer" at bounding box center [445, 185] width 109 height 11
click at [441, 207] on div "Select..." at bounding box center [462, 208] width 137 height 11
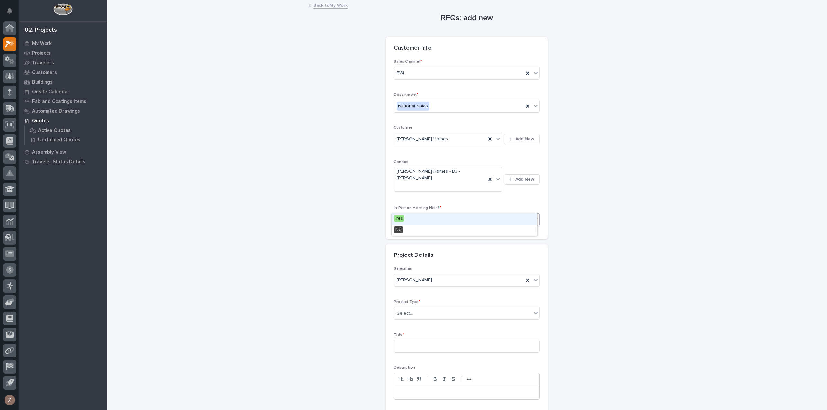
click at [429, 218] on div "Yes" at bounding box center [463, 218] width 145 height 11
click at [424, 308] on div "Select..." at bounding box center [462, 313] width 137 height 11
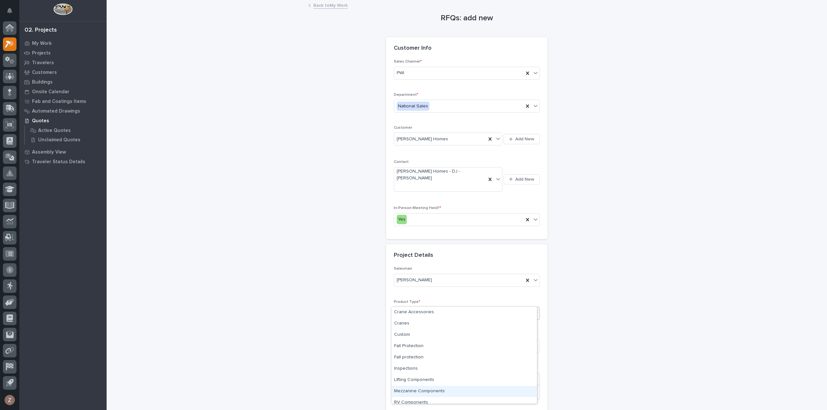
click at [427, 394] on div "Mezzanine Components" at bounding box center [463, 391] width 145 height 11
click at [425, 308] on div "Mezzanine Components" at bounding box center [458, 313] width 129 height 11
click at [648, 334] on div "RFQs: add new Loading... Saving… Loading... Saving… Loading... Saving… Customer…" at bounding box center [466, 231] width 647 height 461
click at [424, 340] on input at bounding box center [467, 346] width 146 height 13
type input "M"
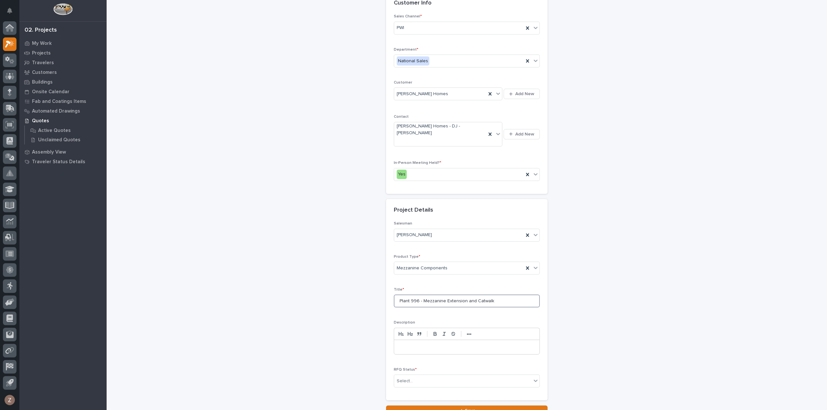
scroll to position [88, 0]
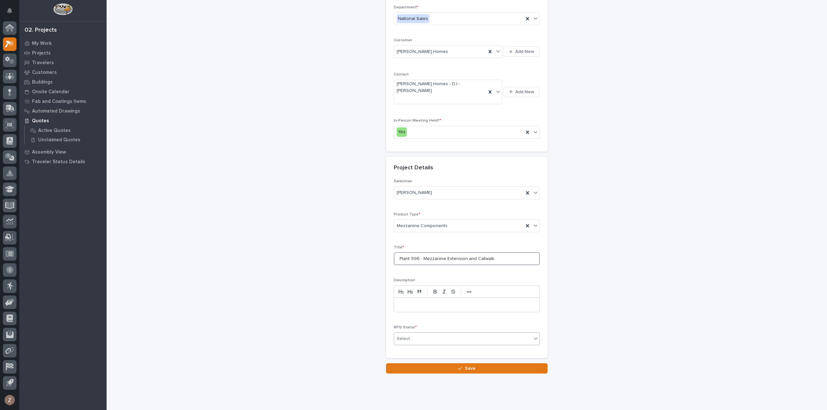
type input "Plant 996 - Mezzanine Extension and Catwalk"
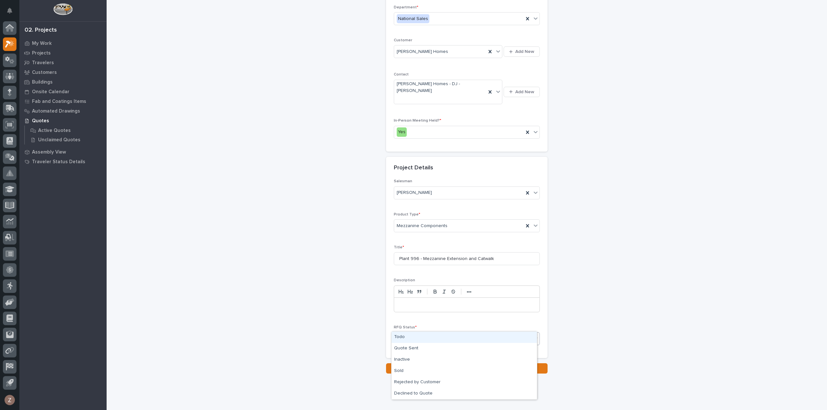
click at [437, 333] on div "Select..." at bounding box center [467, 339] width 146 height 13
click at [428, 338] on div "Todo" at bounding box center [463, 337] width 145 height 11
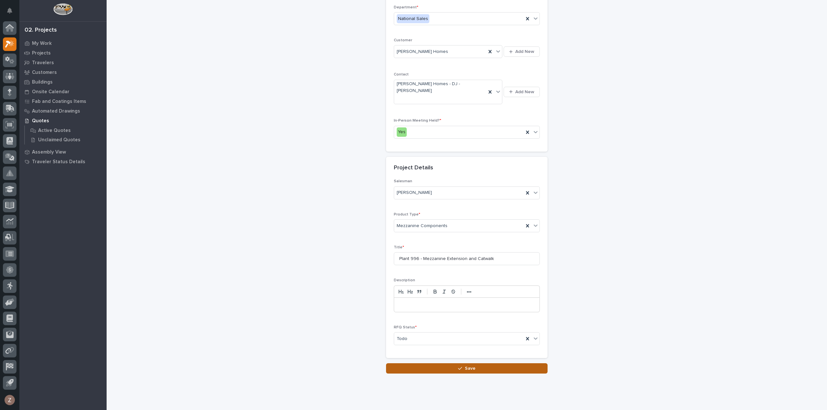
click at [430, 364] on button "Save" at bounding box center [466, 369] width 161 height 10
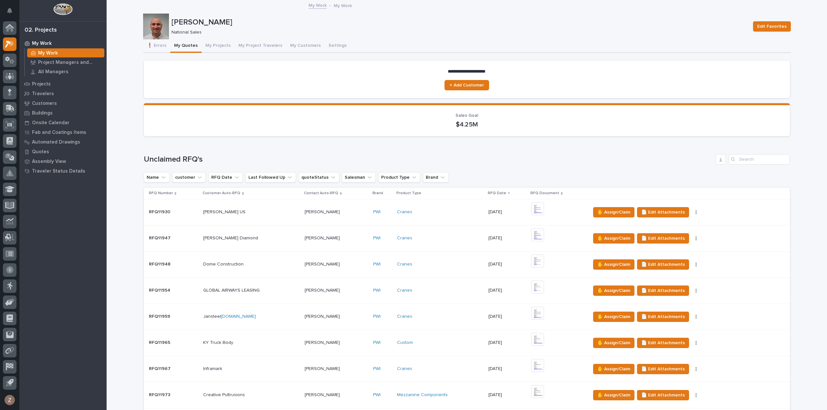
scroll to position [226, 0]
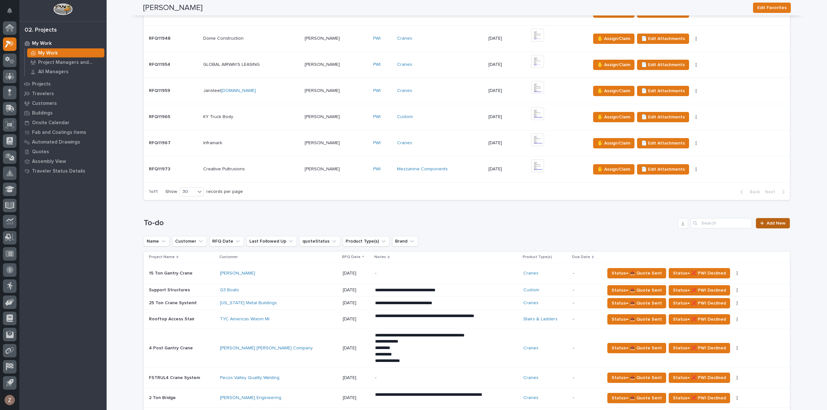
click at [776, 223] on span "Add New" at bounding box center [775, 223] width 19 height 5
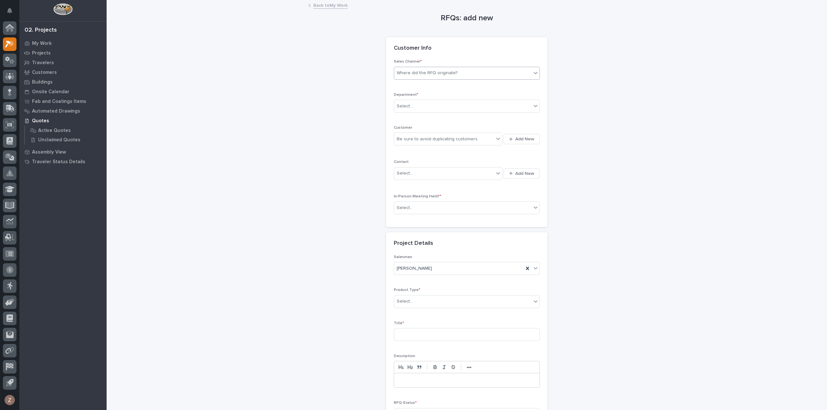
click at [434, 70] on div "Where did the RFQ originate?" at bounding box center [427, 73] width 61 height 7
click at [426, 99] on div "PWI" at bounding box center [463, 96] width 145 height 11
click at [429, 100] on div "Select..." at bounding box center [467, 106] width 146 height 13
click at [424, 111] on div "Select..." at bounding box center [462, 106] width 137 height 11
click at [426, 106] on div "Select..." at bounding box center [462, 106] width 137 height 11
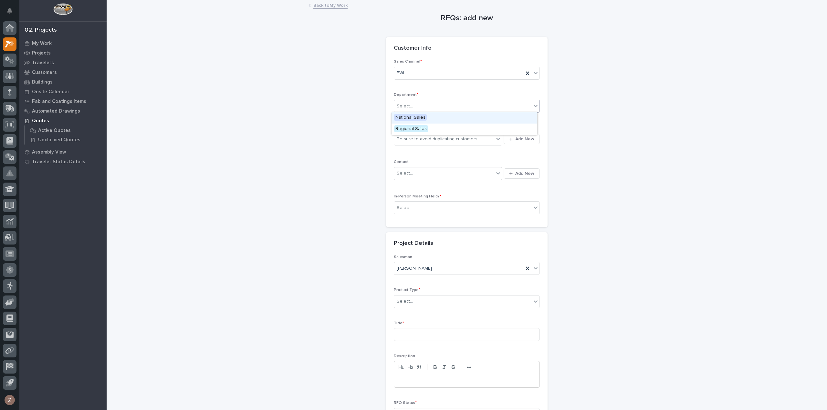
click at [419, 117] on span "National Sales" at bounding box center [410, 117] width 33 height 7
click at [414, 136] on div "Be sure to avoid duplicating customers" at bounding box center [437, 139] width 81 height 7
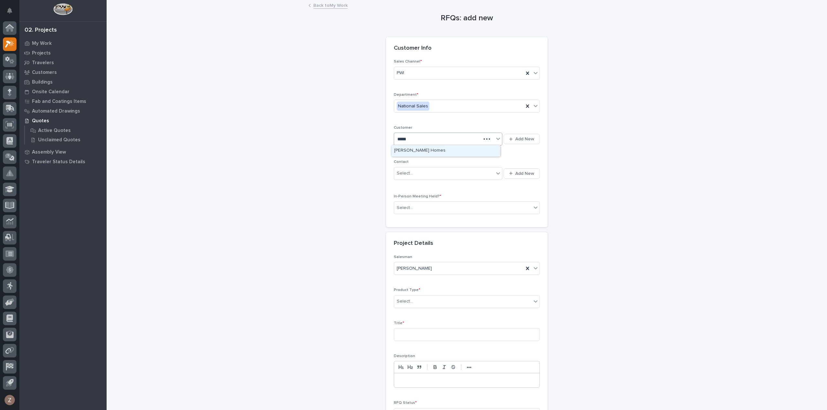
type input "*******"
click at [418, 152] on div "Clayton Homes" at bounding box center [445, 150] width 109 height 11
click at [418, 172] on div "Select..." at bounding box center [444, 173] width 100 height 11
type input "********"
click at [420, 186] on div "Clayton Homes - DJ - Brad Shroyer" at bounding box center [445, 185] width 109 height 11
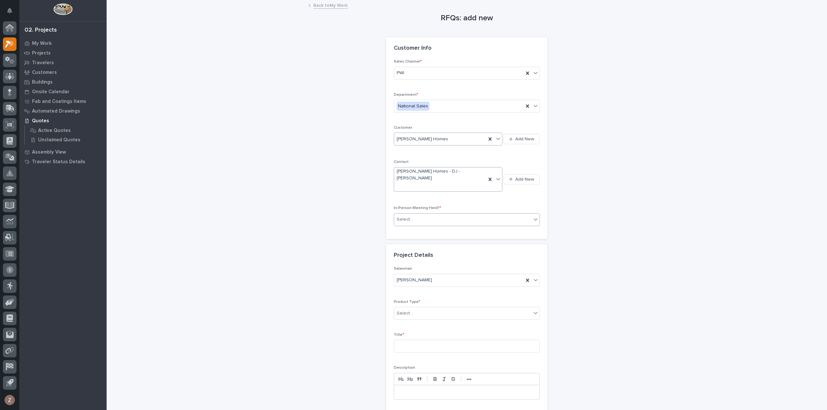
click at [413, 214] on div "Select..." at bounding box center [462, 219] width 137 height 11
click at [407, 220] on div "Yes" at bounding box center [463, 218] width 145 height 11
click at [426, 308] on div "Select..." at bounding box center [462, 313] width 137 height 11
click at [421, 394] on div "Mezzanine Components" at bounding box center [463, 391] width 145 height 11
click at [419, 340] on input at bounding box center [467, 346] width 146 height 13
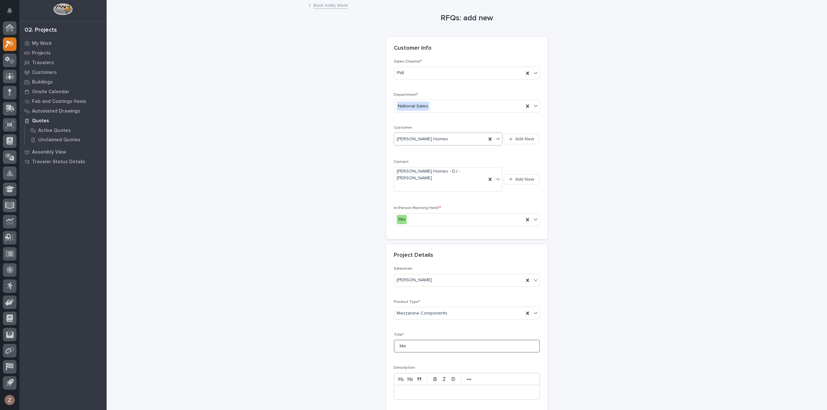
type input "M"
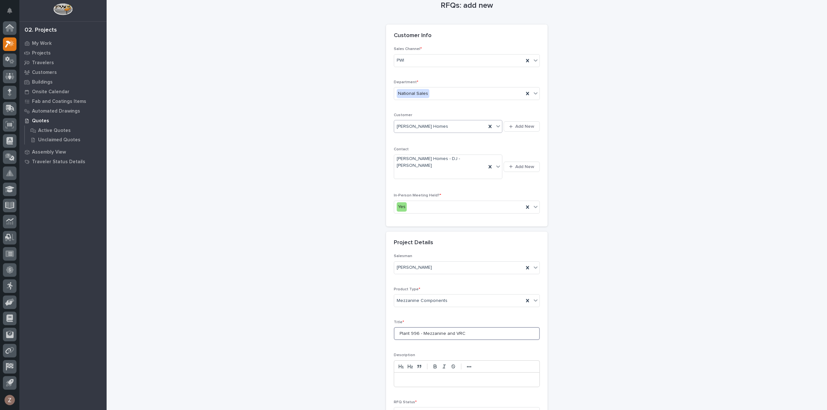
scroll to position [88, 0]
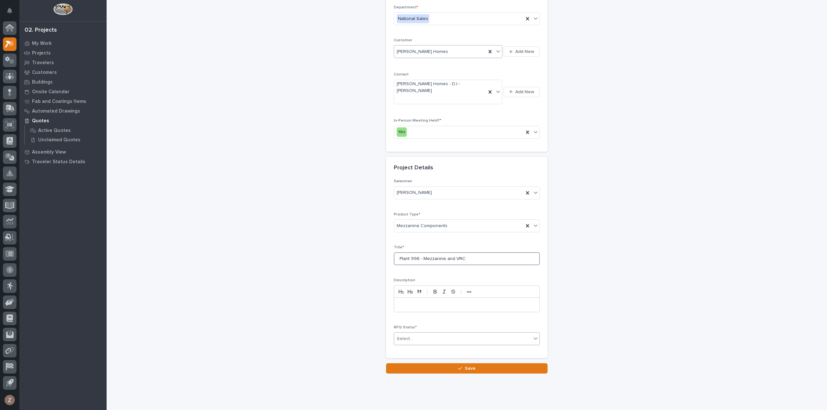
type input "Plant 996 - Mezzanine and VRC"
click at [448, 334] on div "Select..." at bounding box center [462, 339] width 137 height 11
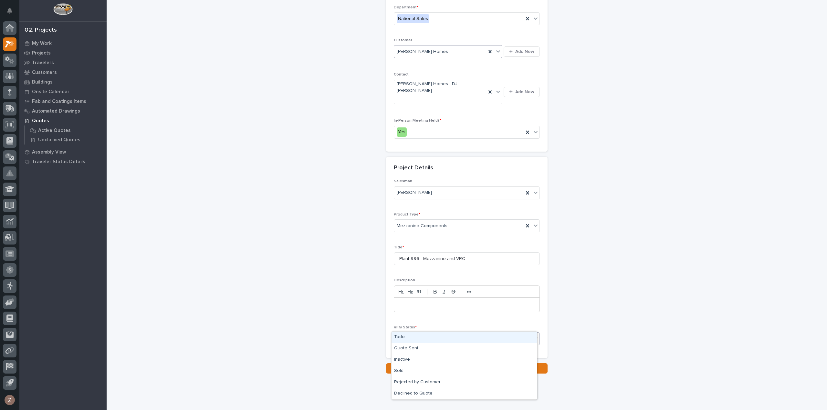
click at [443, 341] on div "Todo" at bounding box center [463, 337] width 145 height 11
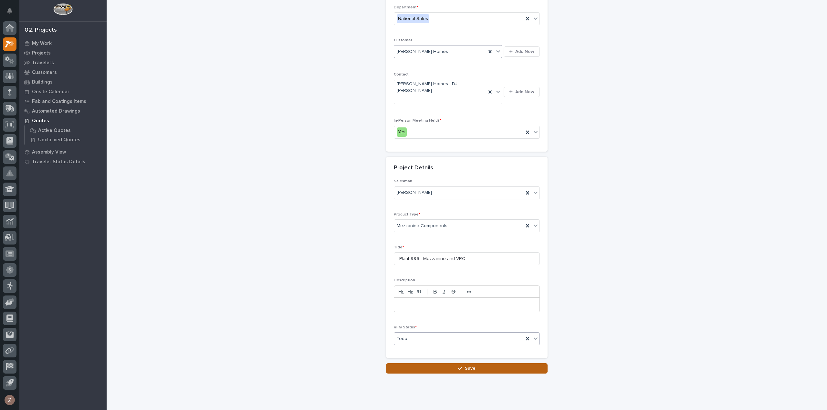
click at [437, 364] on button "Save" at bounding box center [466, 369] width 161 height 10
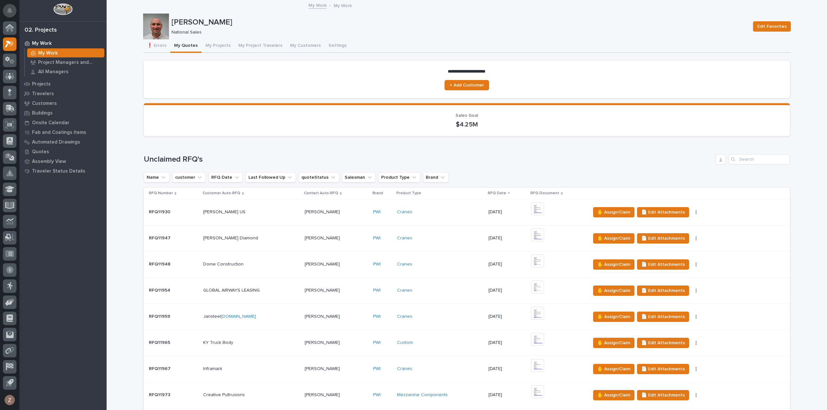
click at [9, 12] on icon "Notifications" at bounding box center [9, 11] width 5 height 6
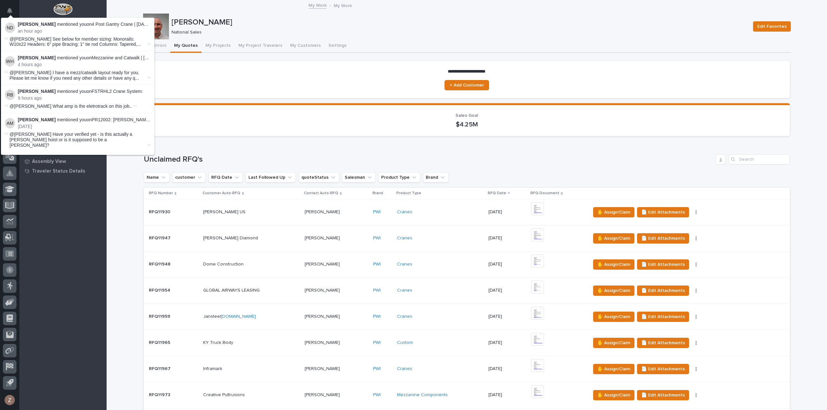
click at [74, 230] on div "My Work My Work Project Managers and Engineers All Managers Projects Travelers …" at bounding box center [62, 224] width 87 height 372
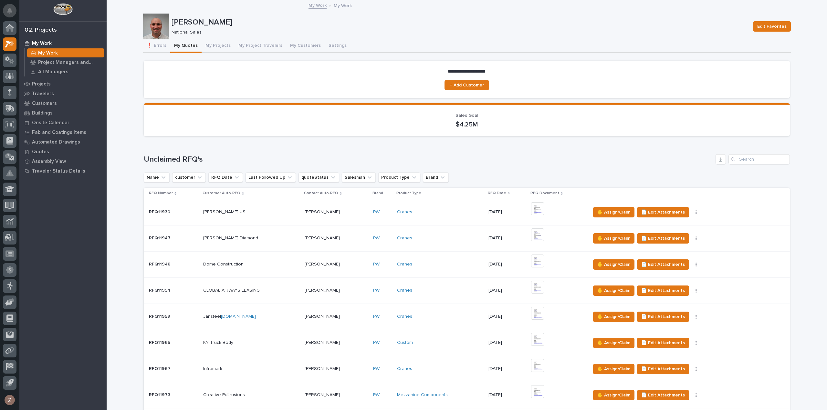
click at [10, 6] on button "Notifications" at bounding box center [10, 11] width 14 height 14
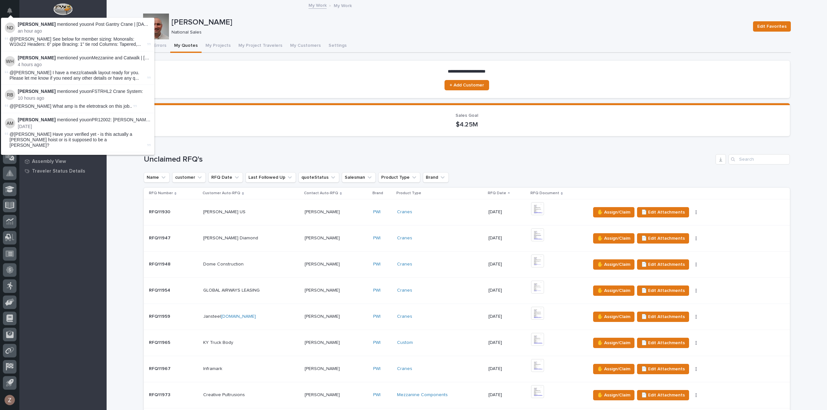
click at [103, 77] on span "@Zac Lechlitner I have a mezz/catwalk layout ready for you. Please let me know …" at bounding box center [78, 75] width 136 height 11
click at [110, 58] on link "Mezzanine and Catwalk | 12/18/2024 | Clayton Homes" at bounding box center [153, 57] width 122 height 5
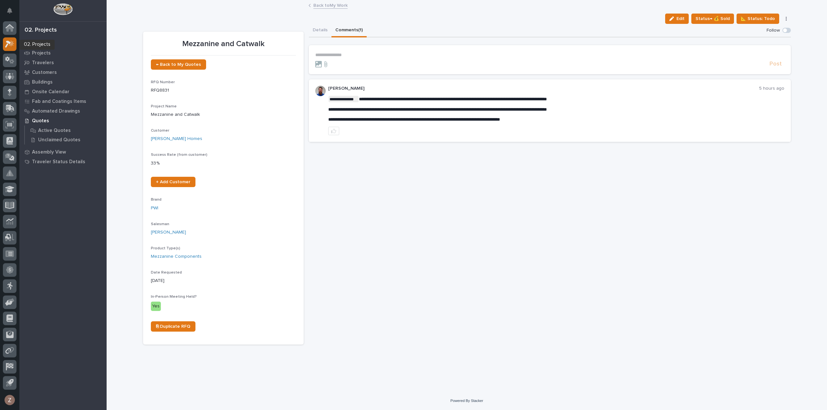
click at [8, 44] on icon at bounding box center [8, 44] width 6 height 7
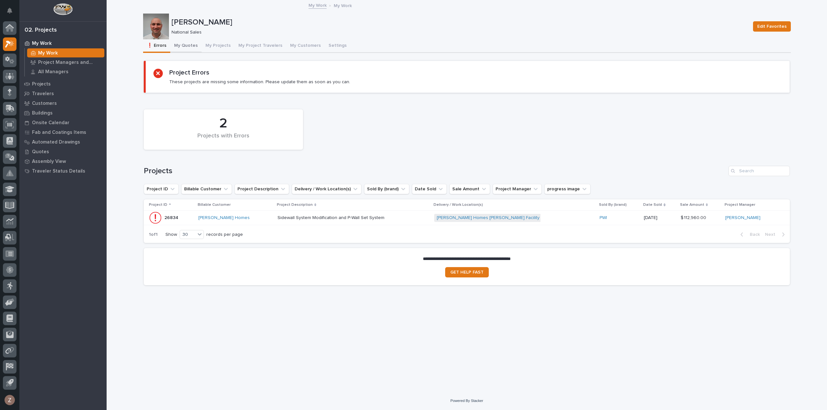
click at [182, 44] on button "My Quotes" at bounding box center [185, 46] width 31 height 14
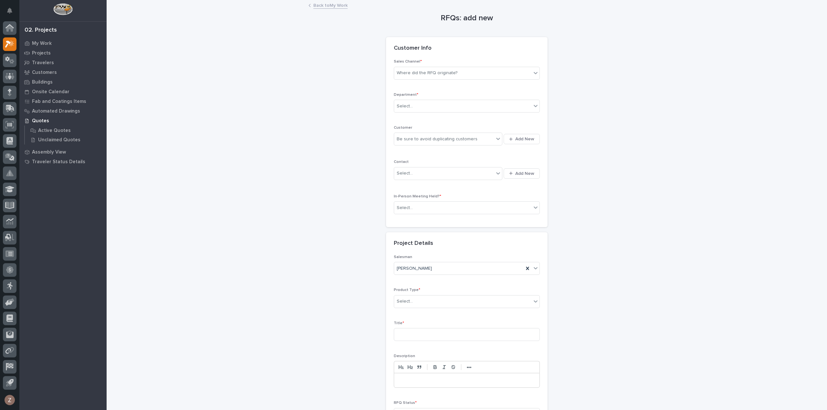
click at [416, 81] on div "Sales Channel * Where did the RFQ originate?" at bounding box center [467, 71] width 146 height 25
click at [417, 71] on div "Where did the RFQ originate?" at bounding box center [427, 73] width 61 height 7
click at [413, 97] on div "PWI" at bounding box center [463, 96] width 145 height 11
click at [420, 105] on div "Select..." at bounding box center [462, 106] width 137 height 11
click at [419, 118] on span "National Sales" at bounding box center [410, 117] width 33 height 7
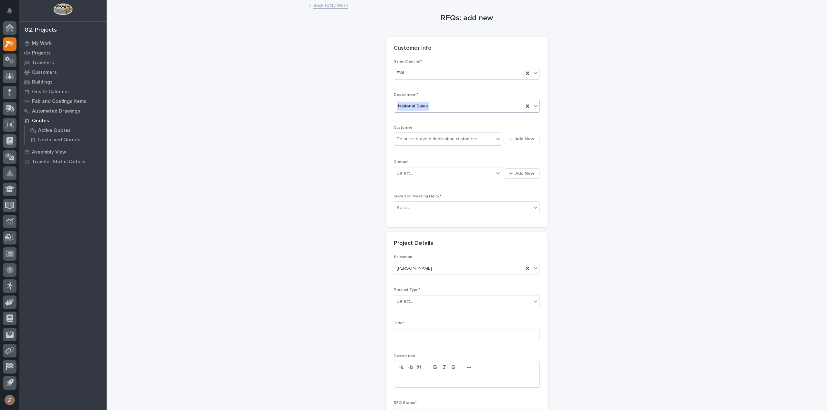
click at [414, 139] on div "Be sure to avoid duplicating customers" at bounding box center [437, 139] width 81 height 7
click at [522, 139] on span "Add New" at bounding box center [524, 139] width 19 height 6
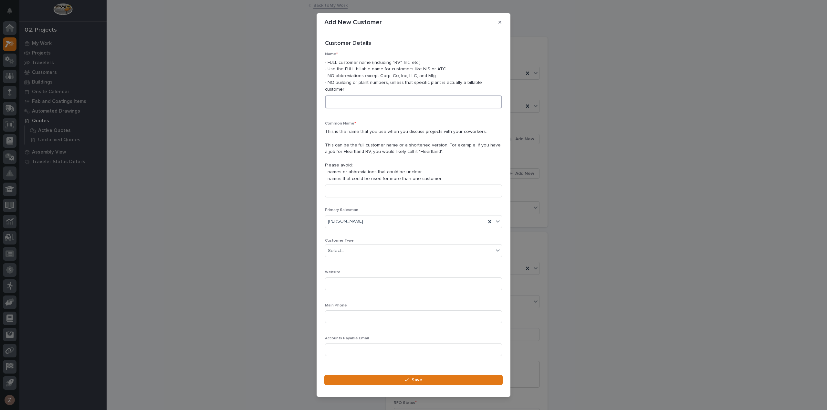
click at [354, 98] on input at bounding box center [413, 102] width 177 height 13
type input "[PERSON_NAME] [PERSON_NAME] & Son Inc."
click at [367, 246] on div "Select..." at bounding box center [409, 251] width 168 height 11
click at [372, 281] on div "General Contractor" at bounding box center [410, 282] width 171 height 11
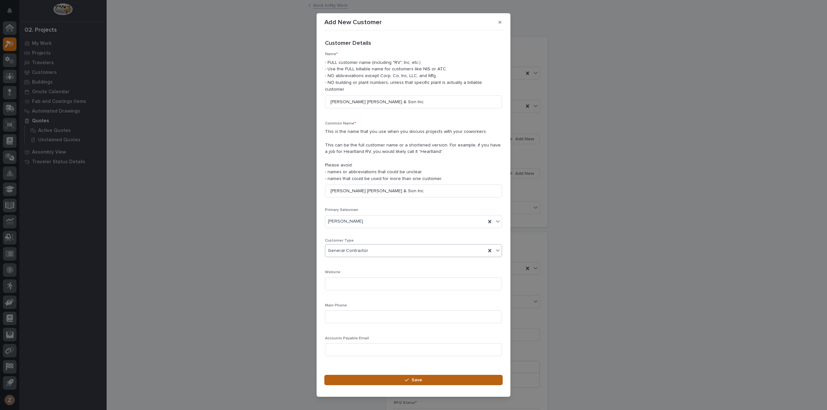
click at [378, 376] on button "Save" at bounding box center [413, 380] width 178 height 10
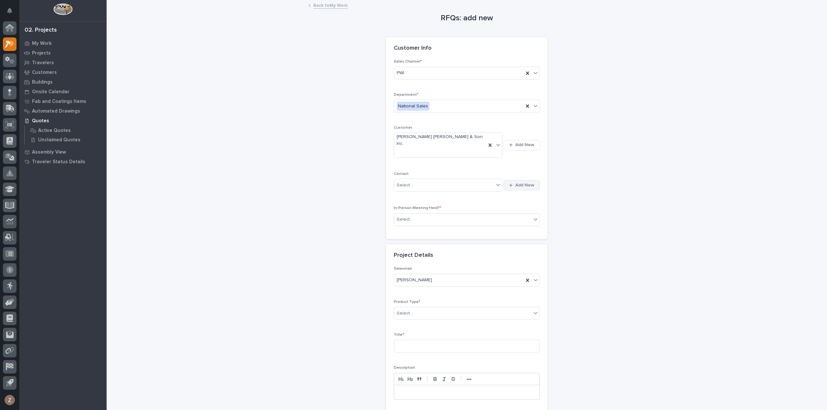
click at [522, 180] on button "Add New" at bounding box center [521, 185] width 36 height 10
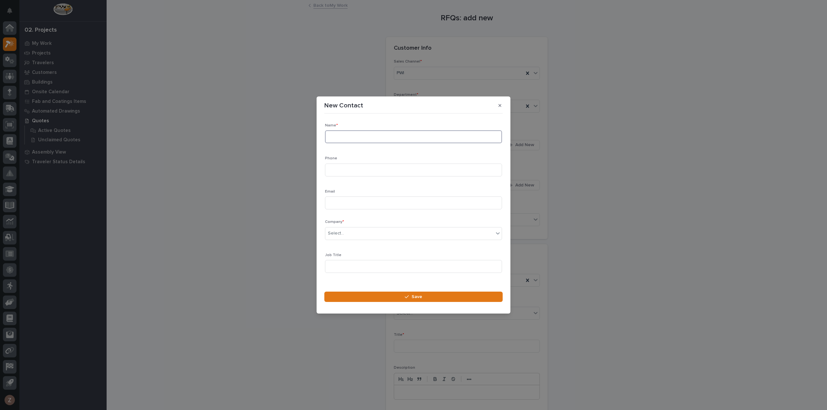
click at [380, 133] on input at bounding box center [413, 136] width 177 height 13
type input "d"
type input "Diego"
type input "Bendezu"
type input "diego.bendezu@jfcson.us"
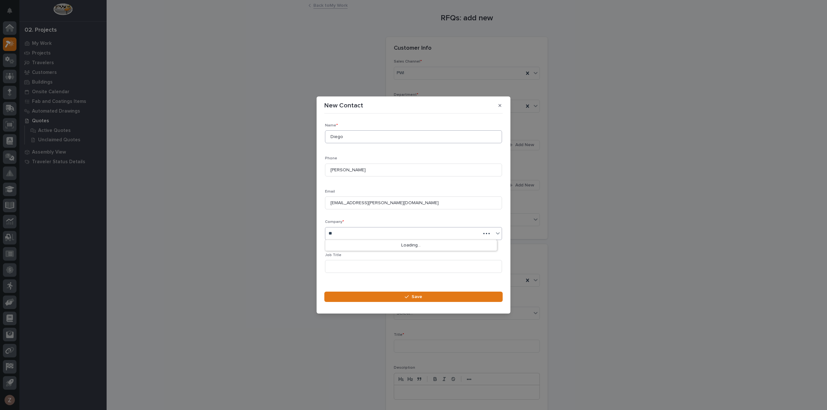
type input "*"
type input "******"
click at [402, 298] on button "Save" at bounding box center [413, 297] width 178 height 10
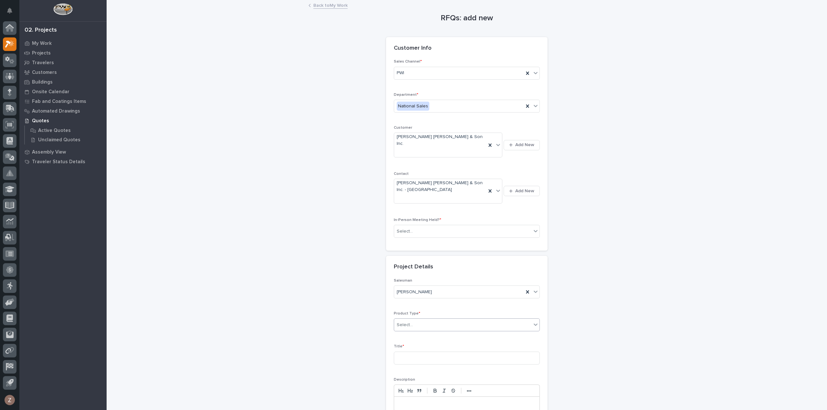
click at [448, 320] on div "Select..." at bounding box center [462, 325] width 137 height 11
click at [457, 320] on div "Cranes" at bounding box center [463, 323] width 145 height 11
click at [454, 352] on input at bounding box center [467, 358] width 146 height 13
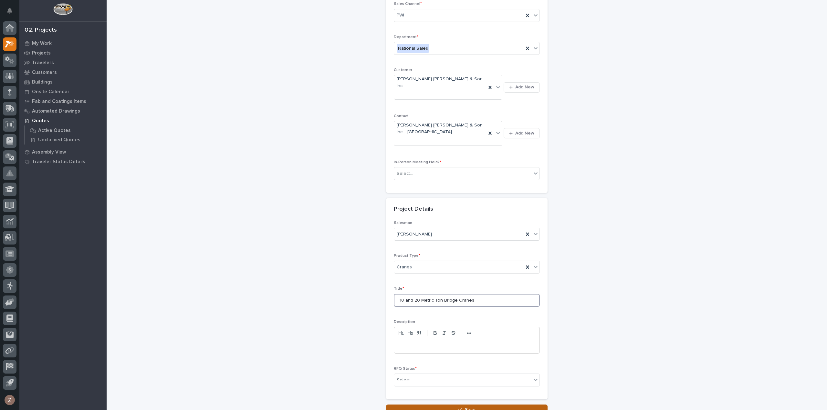
scroll to position [88, 0]
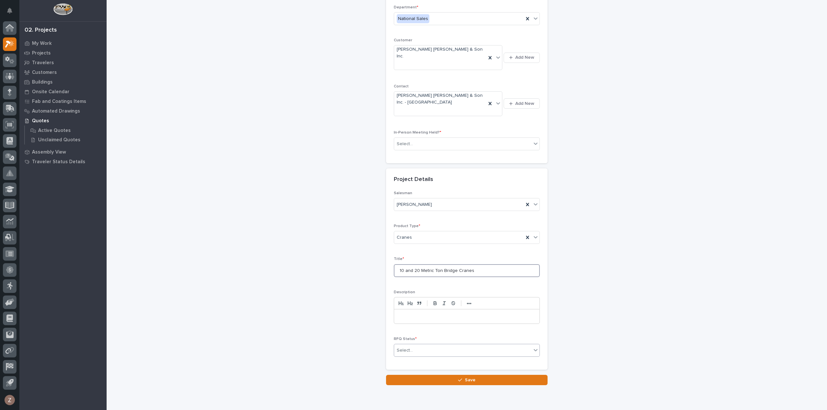
type input "10 and 20 Metric Ton Bridge Cranes"
click at [422, 346] on div "Select..." at bounding box center [462, 351] width 137 height 11
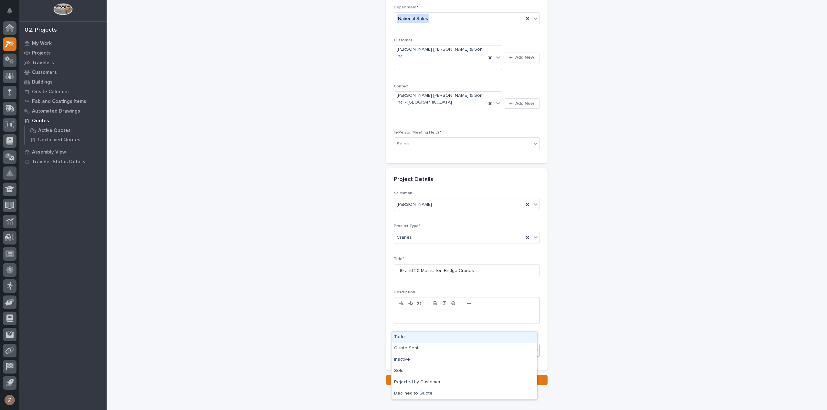
click at [416, 334] on div "Todo" at bounding box center [463, 337] width 145 height 11
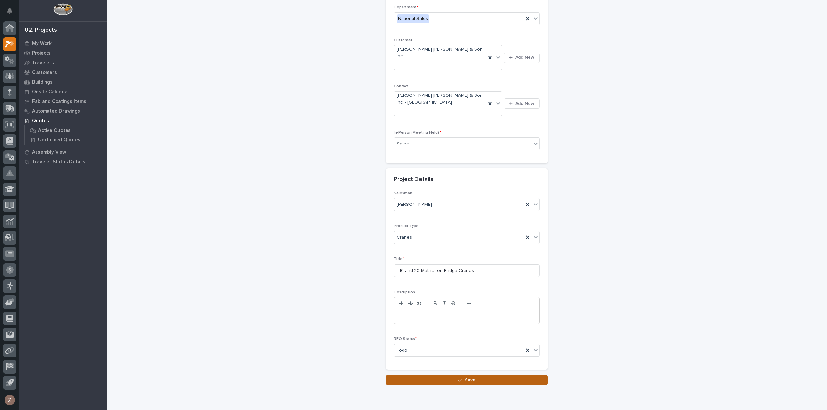
drag, startPoint x: 434, startPoint y: 354, endPoint x: 441, endPoint y: 356, distance: 7.2
click at [434, 375] on button "Save" at bounding box center [466, 380] width 161 height 10
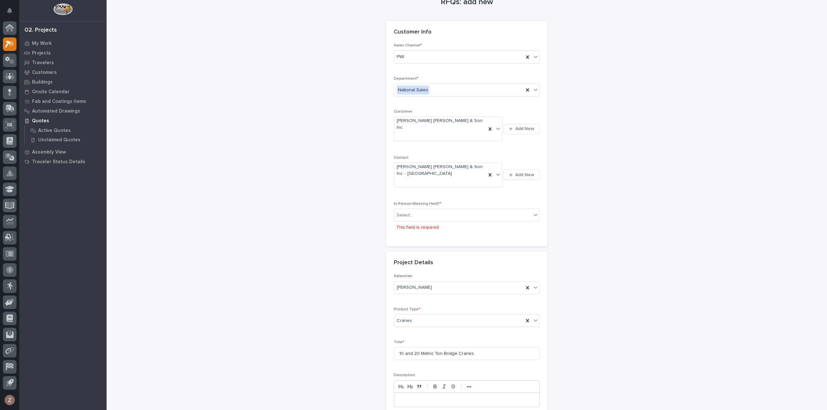
scroll to position [0, 0]
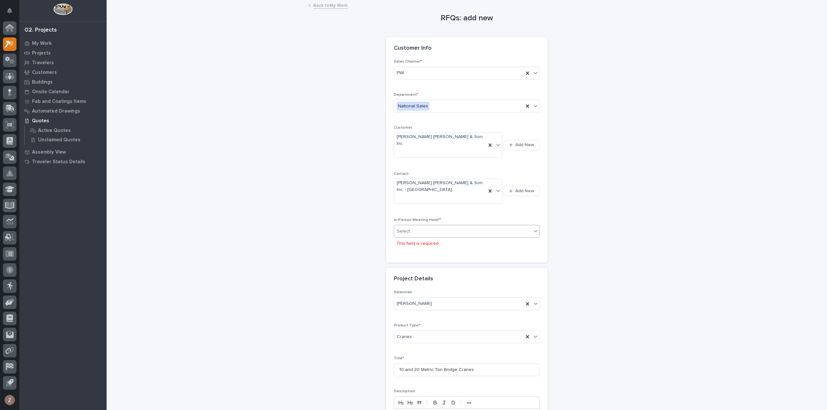
click at [423, 226] on div "Select..." at bounding box center [462, 231] width 137 height 11
click at [422, 230] on div "No" at bounding box center [463, 230] width 145 height 11
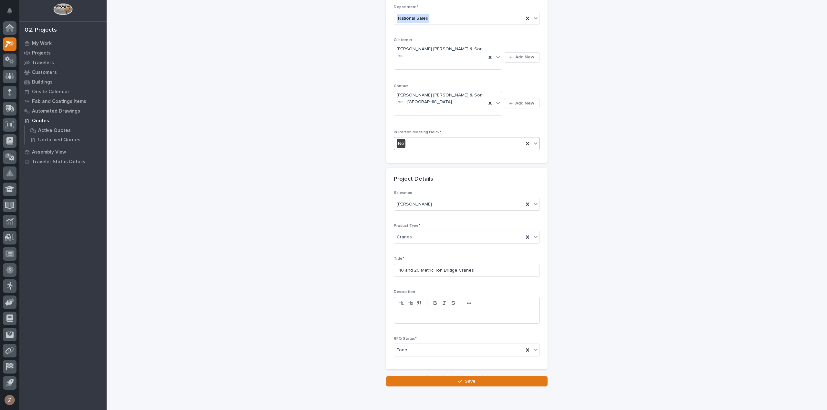
scroll to position [88, 0]
click at [497, 375] on button "Save" at bounding box center [466, 380] width 161 height 10
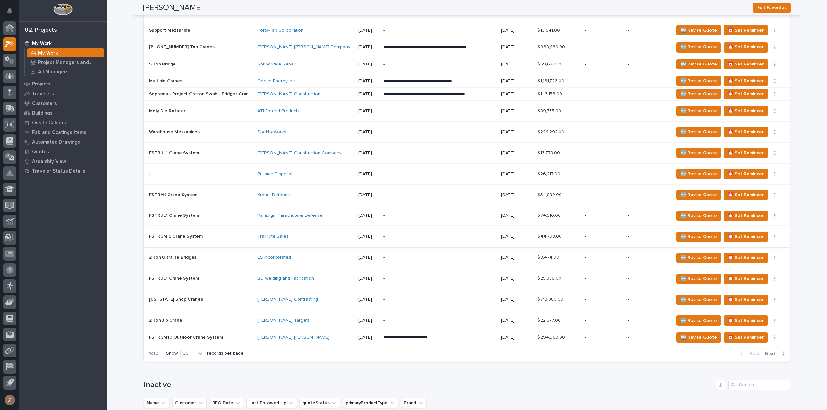
scroll to position [1195, 0]
click at [767, 351] on span "Next" at bounding box center [772, 354] width 14 height 6
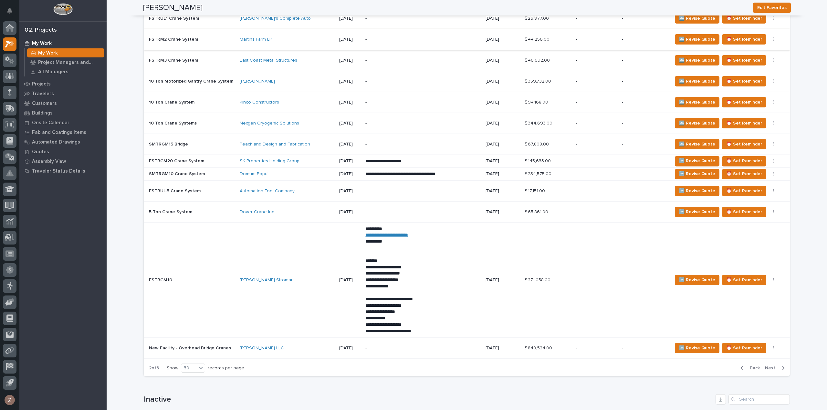
scroll to position [1200, 0]
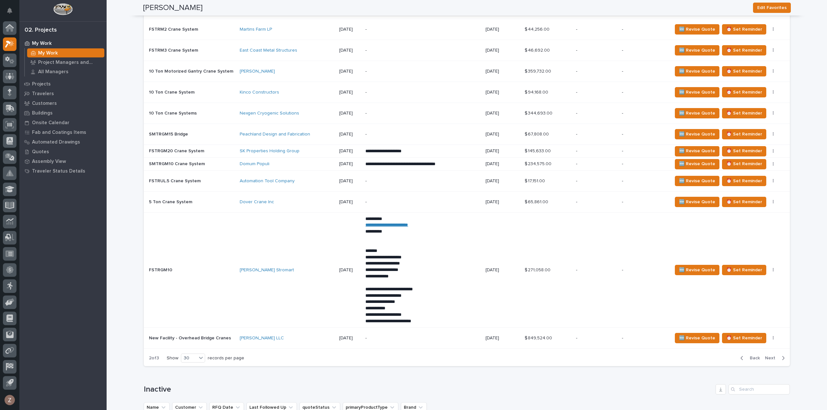
click at [772, 356] on span "Next" at bounding box center [772, 359] width 14 height 6
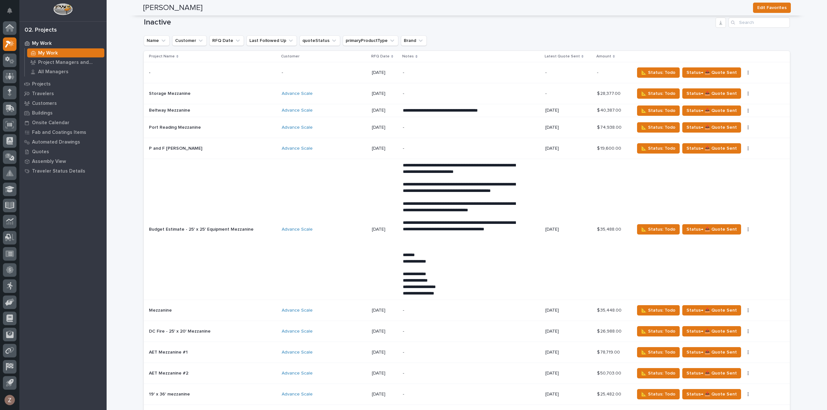
scroll to position [1014, 0]
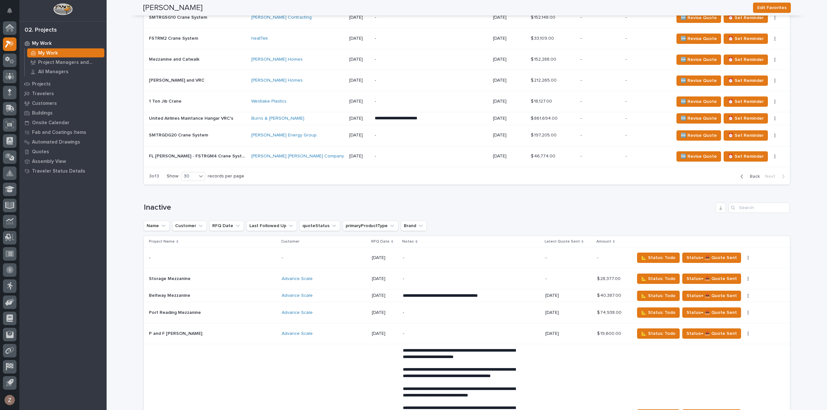
click at [759, 151] on div "🆕 Revise Quote ⏰ Set Reminder Status→ 👎 Rejected Status→ ⏳ Inactive 📝 Edit Desc…" at bounding box center [727, 156] width 106 height 10
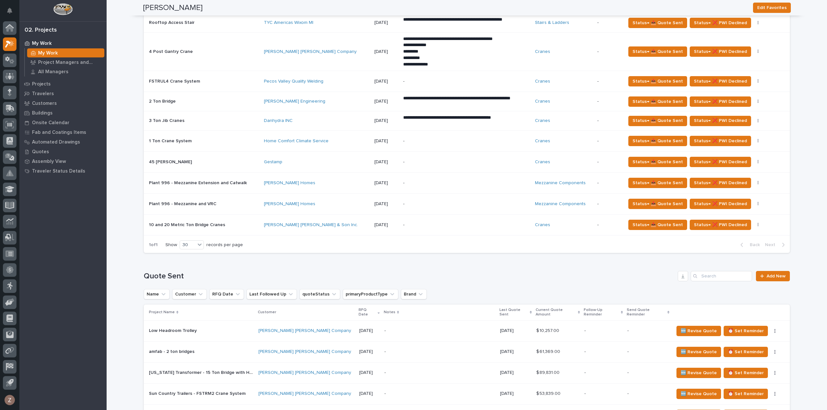
scroll to position [1292, 0]
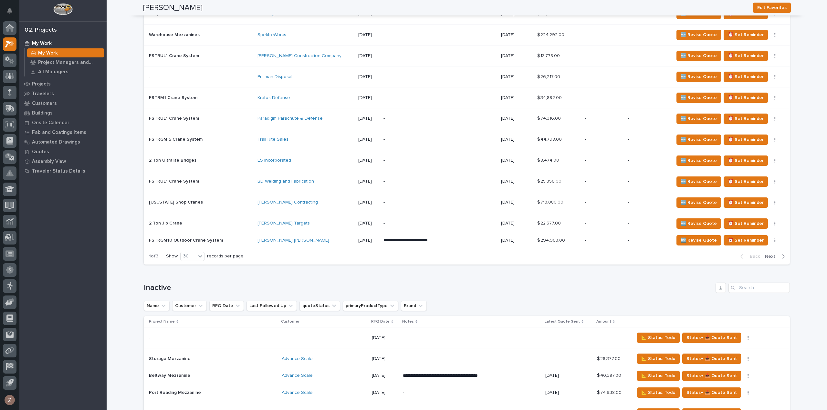
click at [773, 254] on span "Next" at bounding box center [772, 257] width 14 height 6
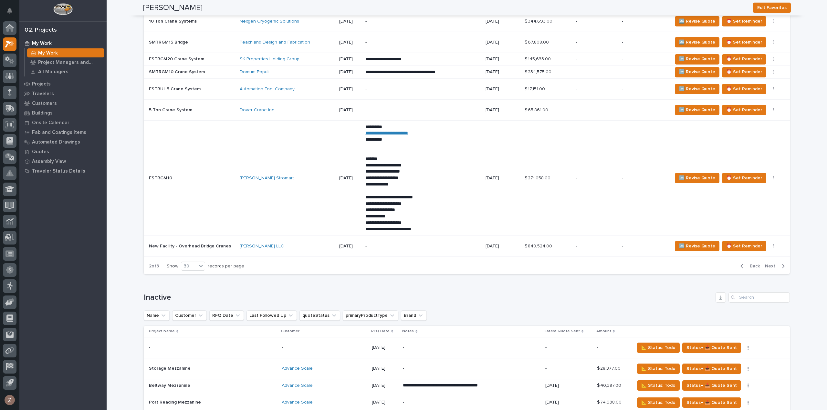
scroll to position [1297, 0]
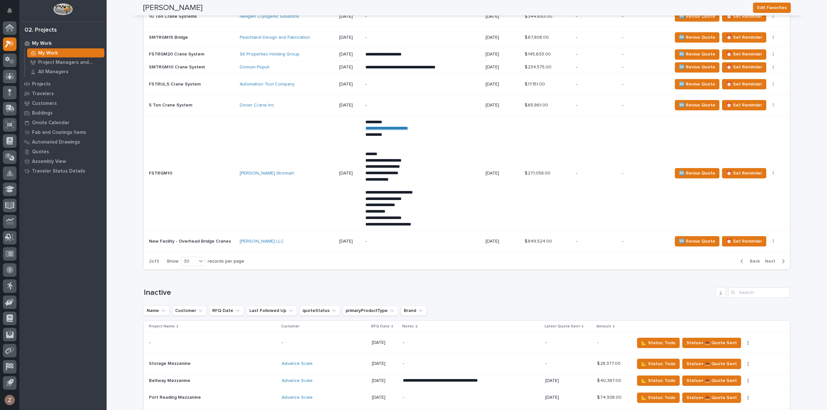
click at [750, 259] on span "Back" at bounding box center [753, 262] width 14 height 6
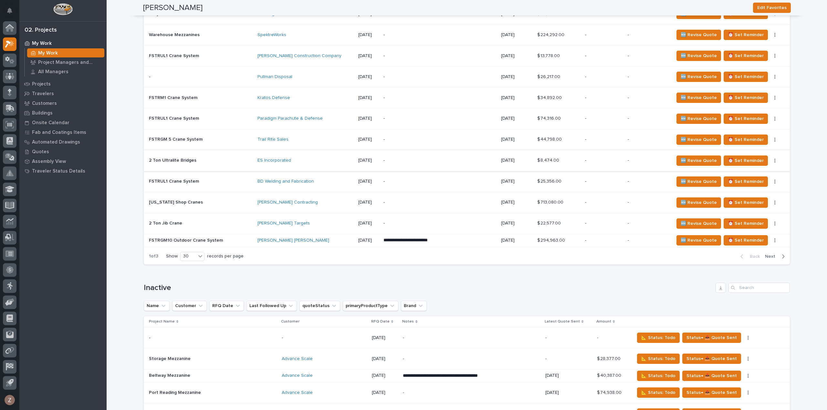
scroll to position [1221, 0]
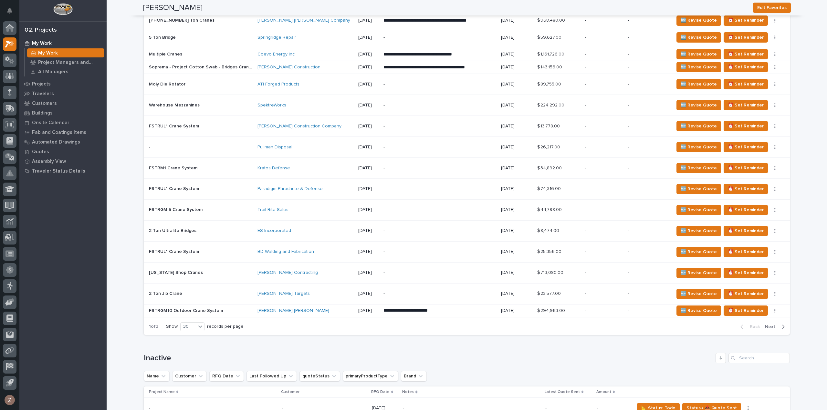
click at [771, 235] on td "🆕 Revise Quote ⏰ Set Reminder Status→ 👎 Rejected Status→ ⏳ Inactive 📝 Edit Desc…" at bounding box center [730, 231] width 119 height 21
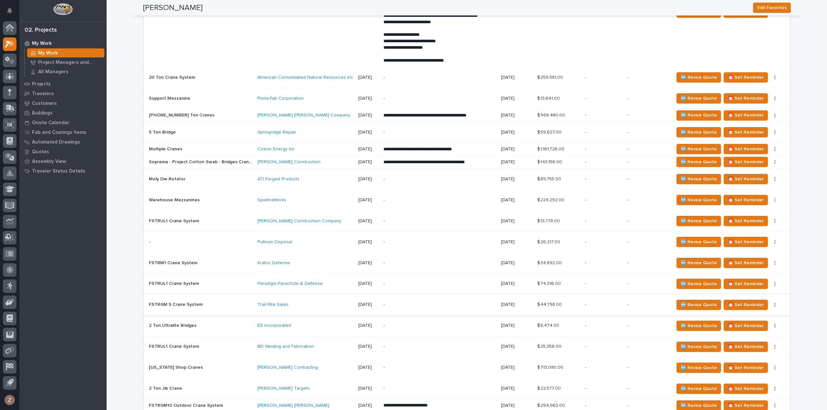
scroll to position [1195, 0]
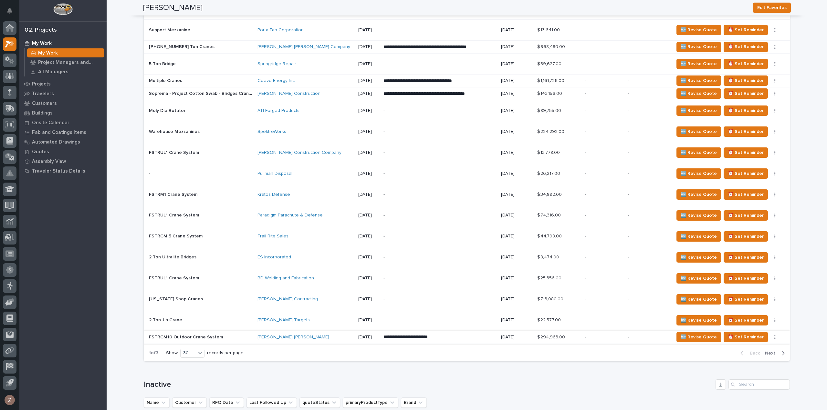
click at [774, 336] on icon "button" at bounding box center [774, 338] width 1 height 4
click at [753, 357] on span "Status→ ⏳ Inactive" at bounding box center [749, 358] width 39 height 8
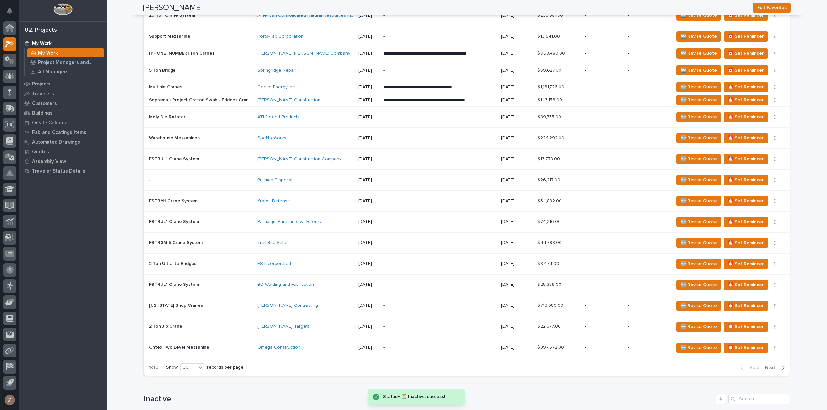
scroll to position [1199, 0]
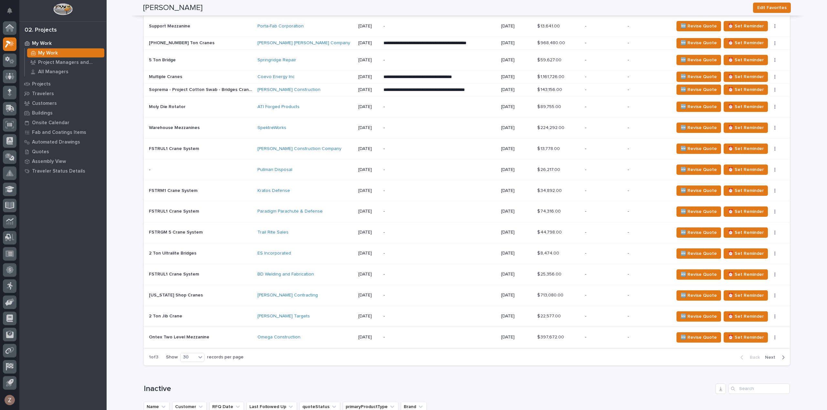
click at [774, 336] on button "button" at bounding box center [774, 338] width 9 height 5
click at [766, 354] on span "Status→ ⏳ Inactive" at bounding box center [749, 358] width 39 height 8
click at [774, 294] on icon "button" at bounding box center [774, 296] width 1 height 5
click at [768, 314] on button "Status→ ⏳ Inactive" at bounding box center [751, 316] width 50 height 10
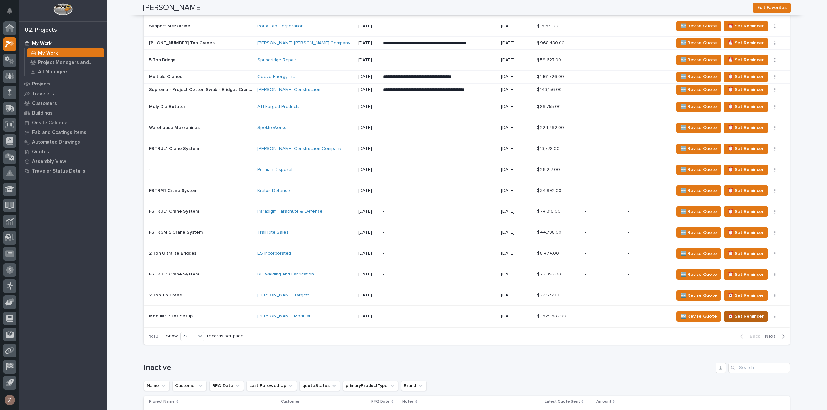
scroll to position [1188, 0]
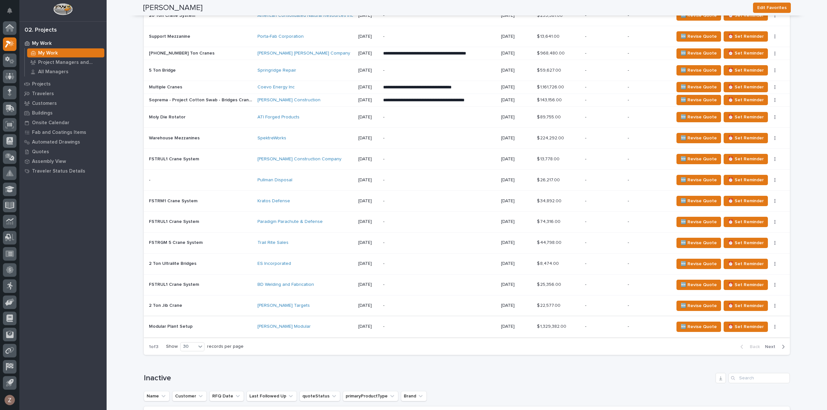
click at [774, 325] on icon "button" at bounding box center [774, 327] width 1 height 5
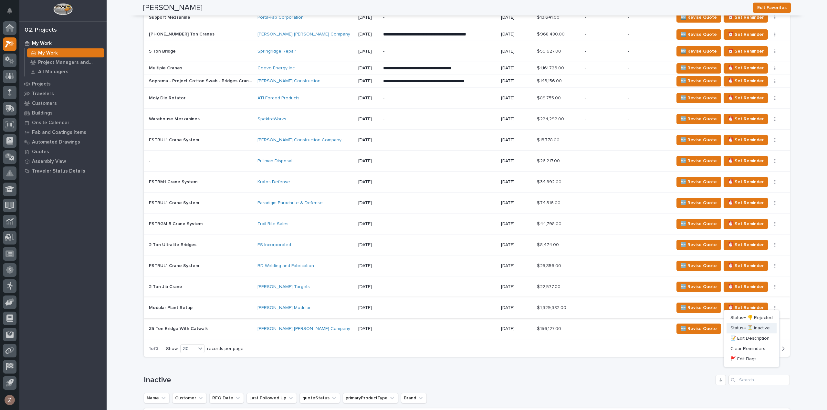
scroll to position [1199, 0]
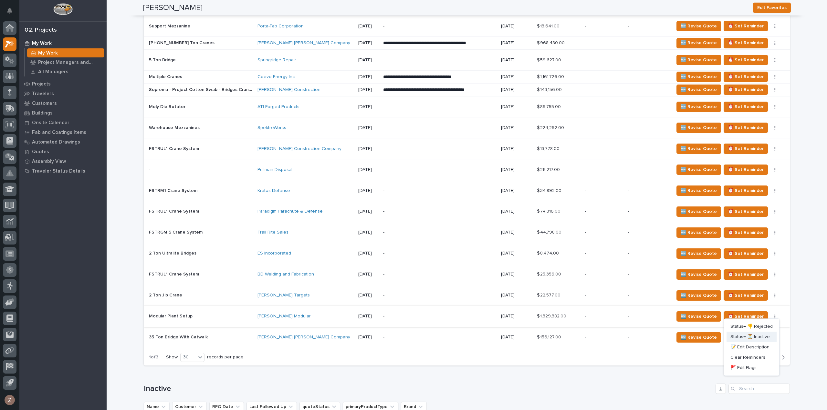
click at [757, 336] on span "Status→ ⏳ Inactive" at bounding box center [749, 337] width 39 height 8
click at [774, 315] on button "button" at bounding box center [774, 317] width 9 height 5
click at [770, 325] on span "Status→ 👎 Rejected" at bounding box center [751, 327] width 42 height 8
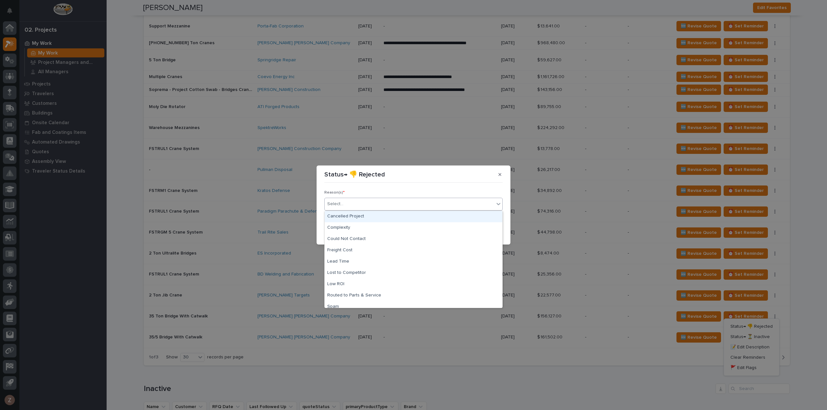
click at [420, 205] on div "Select..." at bounding box center [410, 204] width 170 height 11
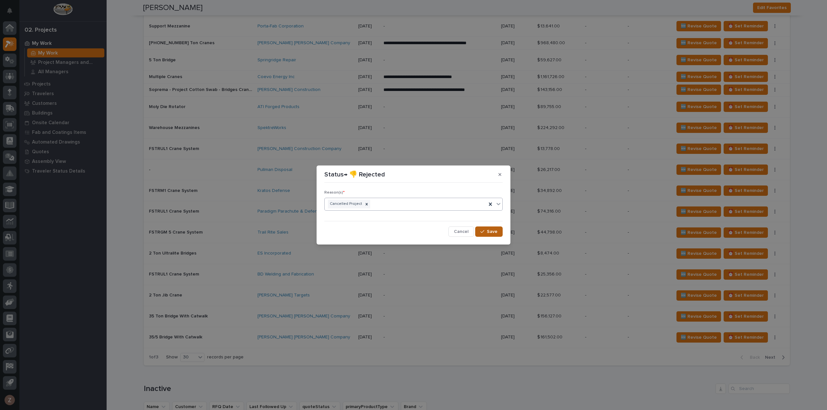
click at [492, 232] on span "Save" at bounding box center [492, 232] width 11 height 6
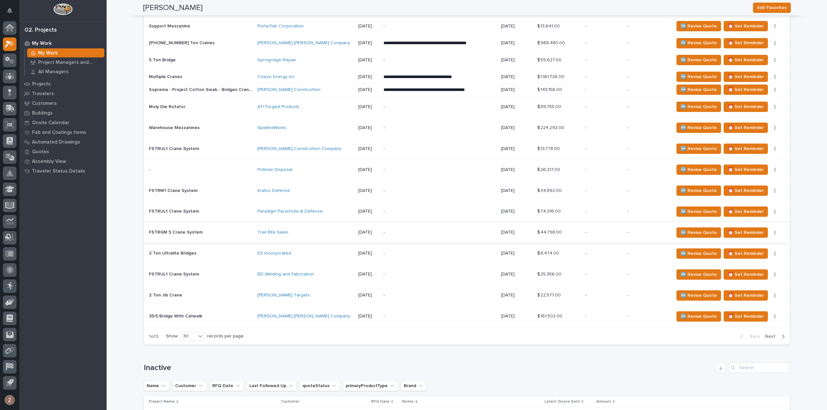
scroll to position [1188, 0]
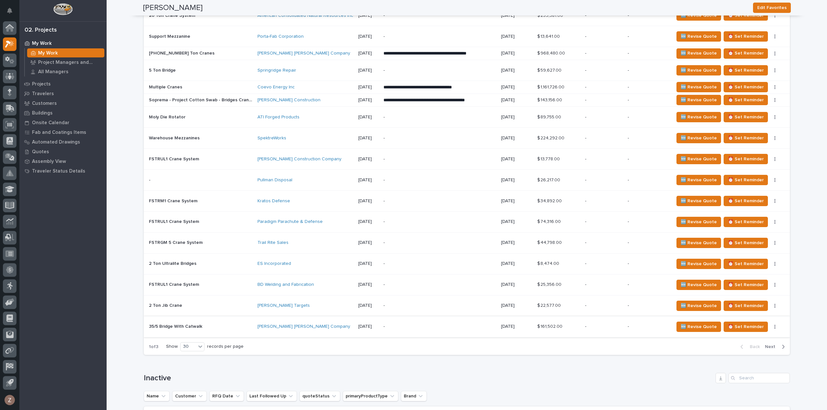
click at [774, 325] on button "button" at bounding box center [774, 327] width 9 height 5
click at [761, 333] on span "Status→ 👎 Rejected" at bounding box center [751, 337] width 42 height 8
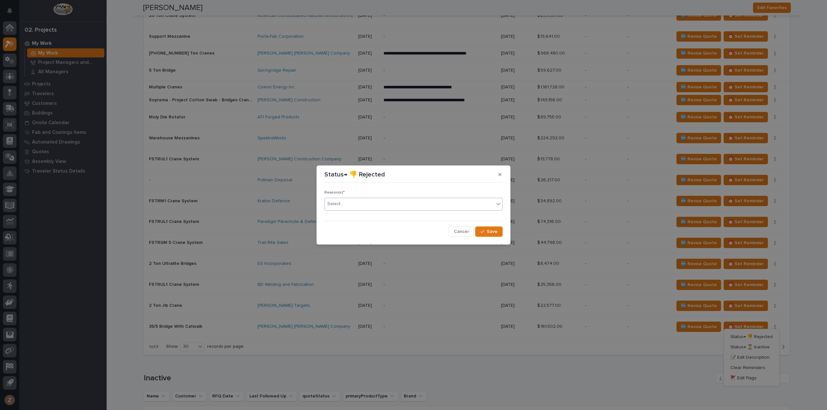
click at [369, 201] on div "Select..." at bounding box center [410, 204] width 170 height 11
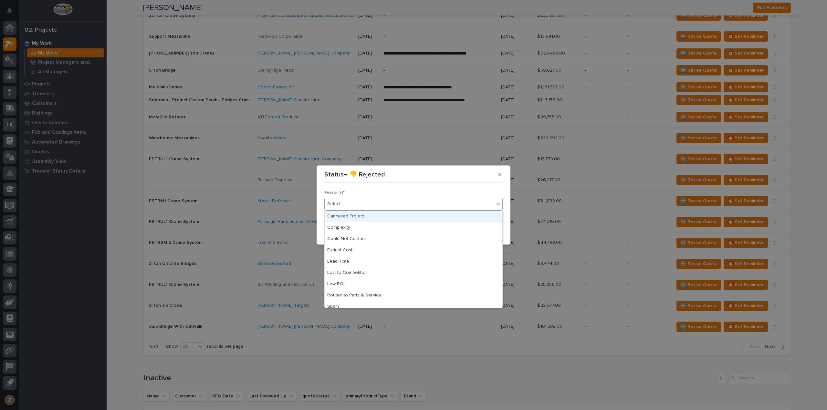
click at [371, 216] on div "Cancelled Project" at bounding box center [414, 216] width 178 height 11
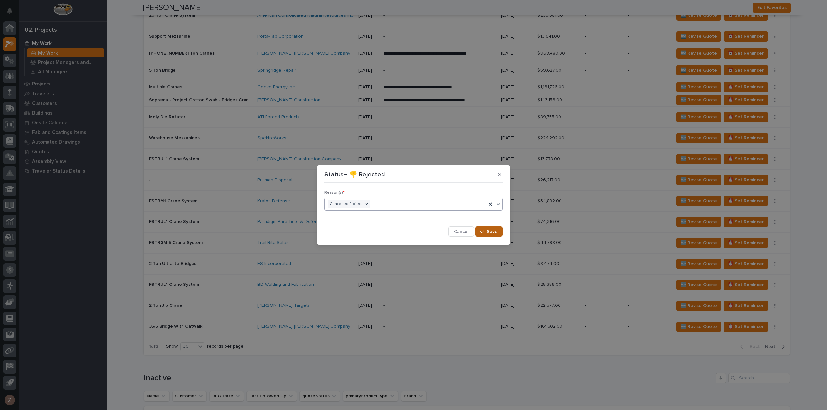
click at [491, 230] on span "Save" at bounding box center [492, 232] width 11 height 6
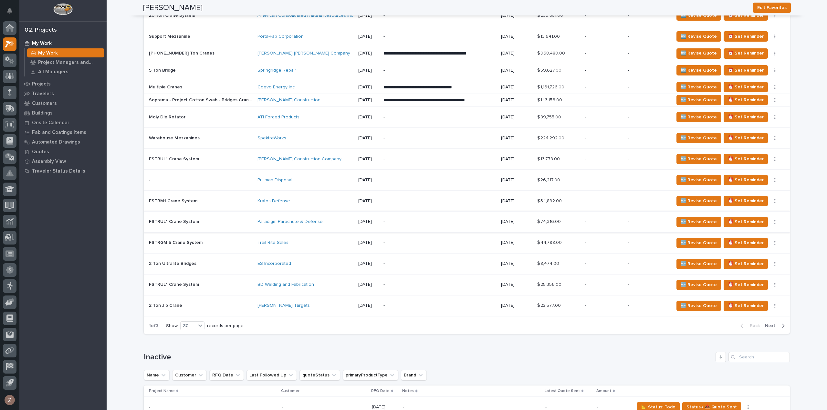
scroll to position [1178, 0]
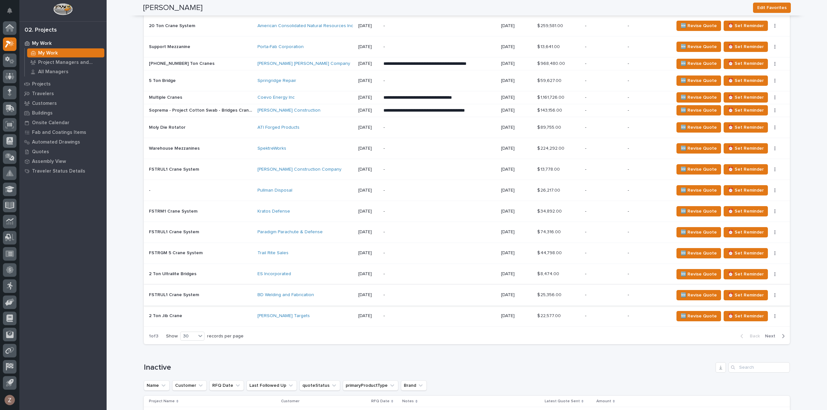
click at [774, 293] on icon "button" at bounding box center [774, 295] width 1 height 5
click at [771, 303] on button "Status→ 👎 Rejected" at bounding box center [751, 306] width 50 height 10
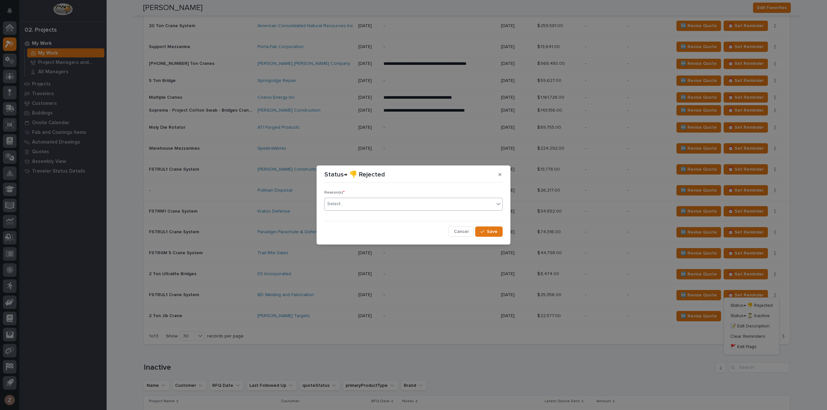
click at [419, 201] on div "Select..." at bounding box center [410, 204] width 170 height 11
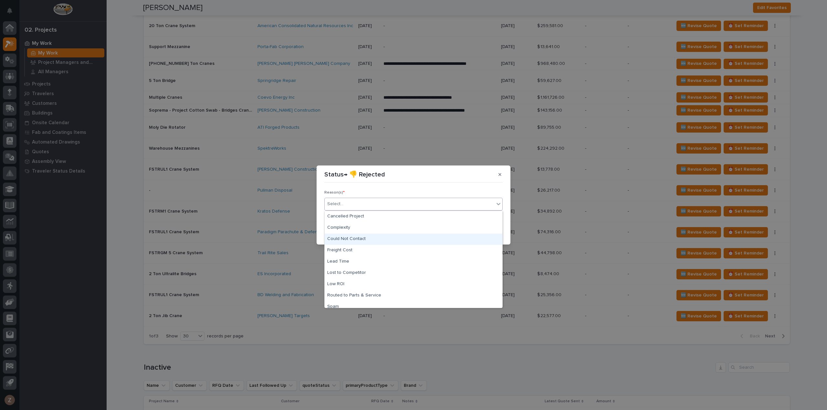
click at [411, 237] on div "Could Not Contact" at bounding box center [414, 239] width 178 height 11
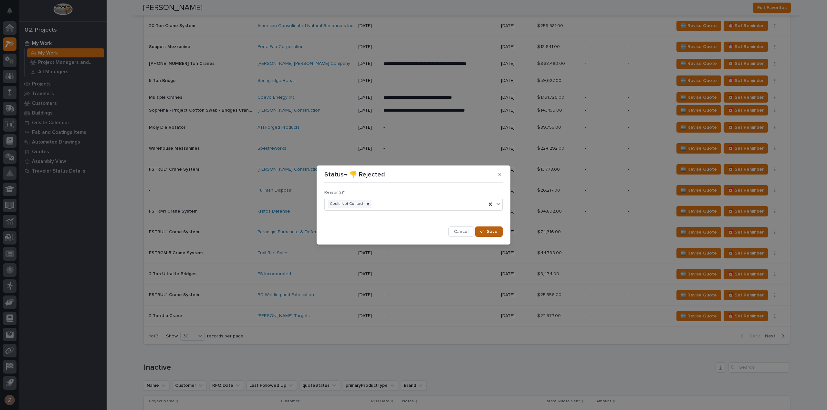
click at [499, 233] on button "Save" at bounding box center [488, 232] width 27 height 10
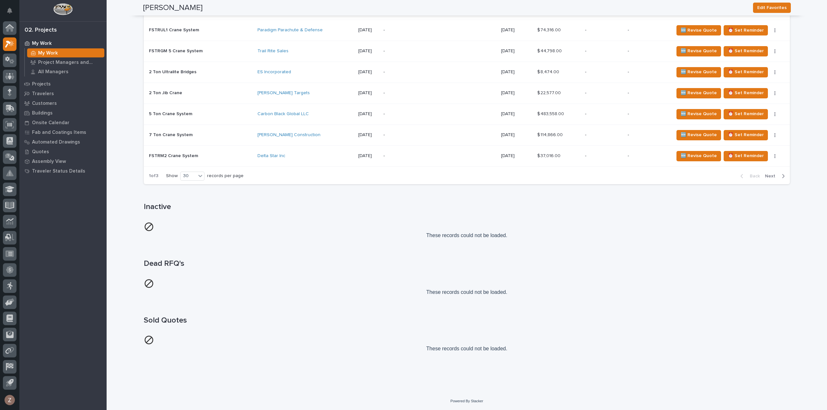
scroll to position [0, 0]
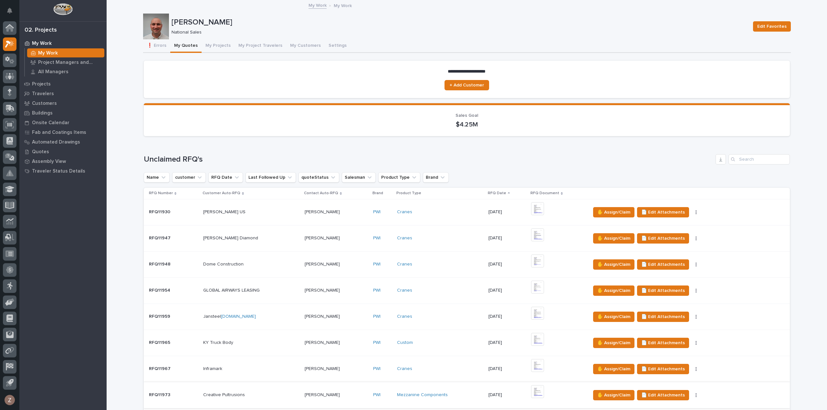
scroll to position [161, 0]
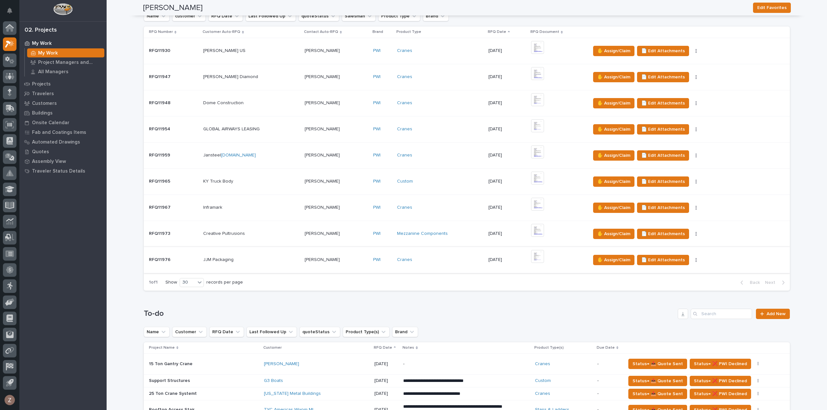
click at [535, 255] on img at bounding box center [537, 256] width 13 height 13
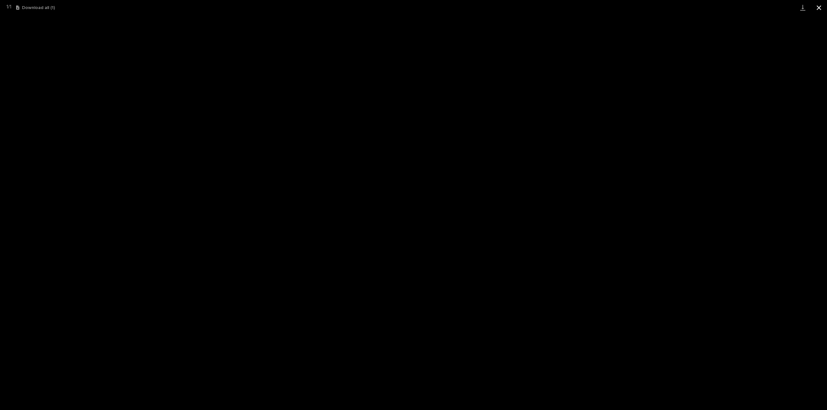
click at [818, 7] on button "Close gallery" at bounding box center [819, 7] width 16 height 15
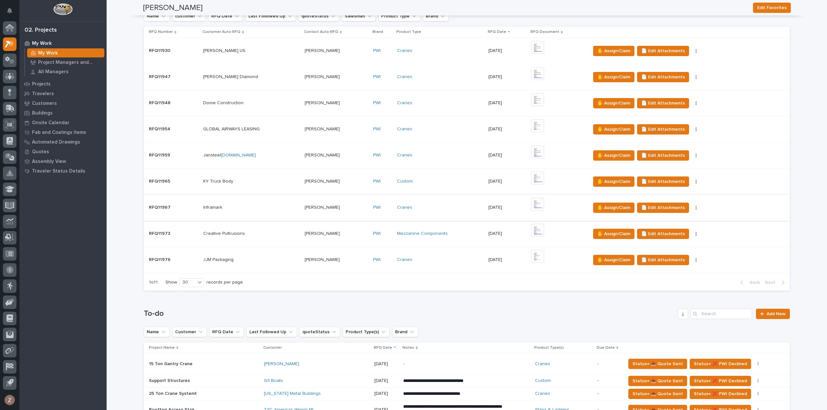
click at [539, 203] on img at bounding box center [537, 204] width 13 height 13
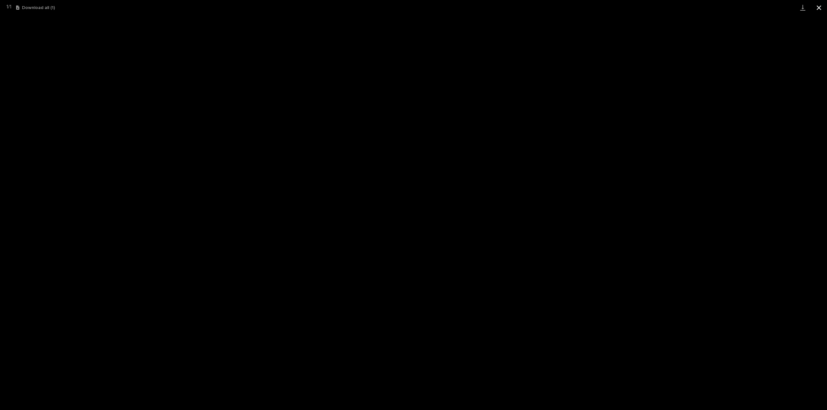
click at [815, 6] on button "Close gallery" at bounding box center [819, 7] width 16 height 15
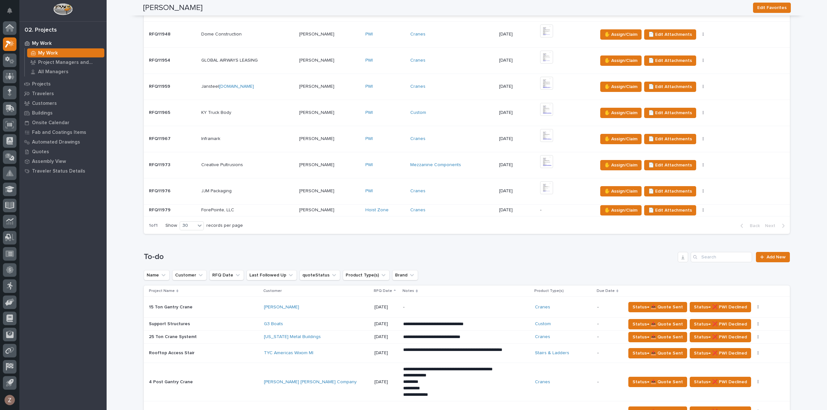
scroll to position [226, 0]
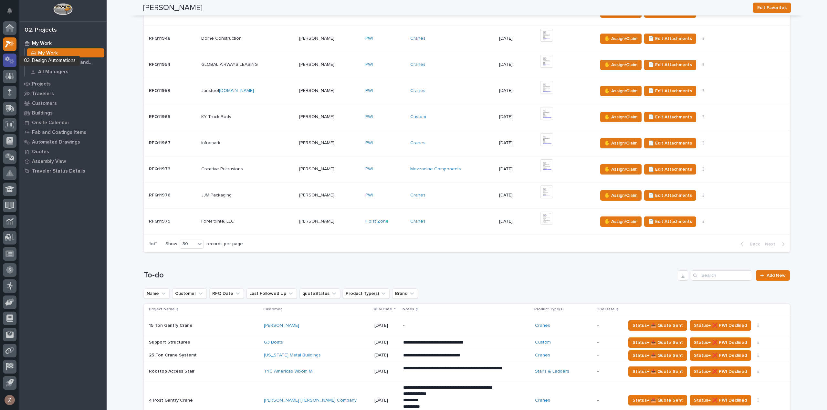
click at [9, 61] on icon at bounding box center [11, 61] width 5 height 5
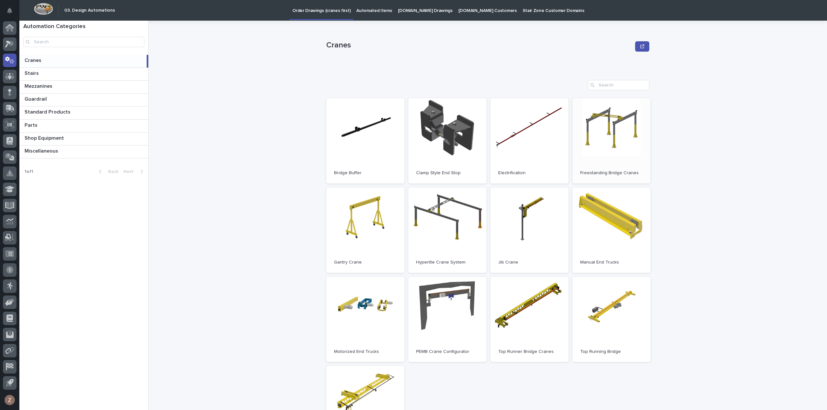
click at [601, 130] on link "Open" at bounding box center [611, 141] width 78 height 86
click at [6, 46] on icon at bounding box center [8, 44] width 6 height 7
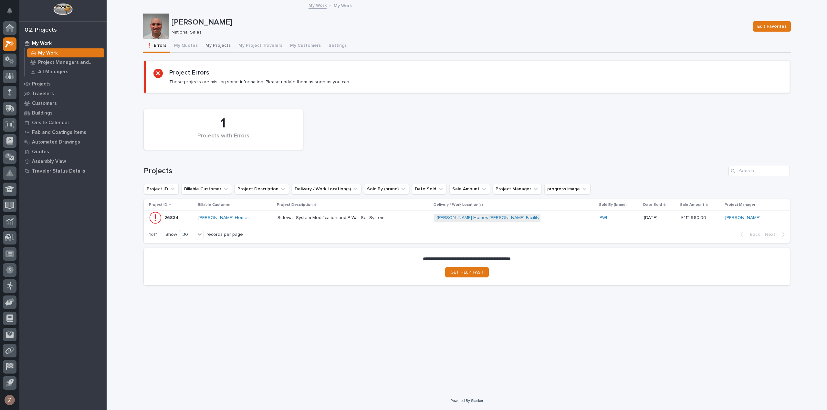
click at [190, 49] on button "My Quotes" at bounding box center [185, 46] width 31 height 14
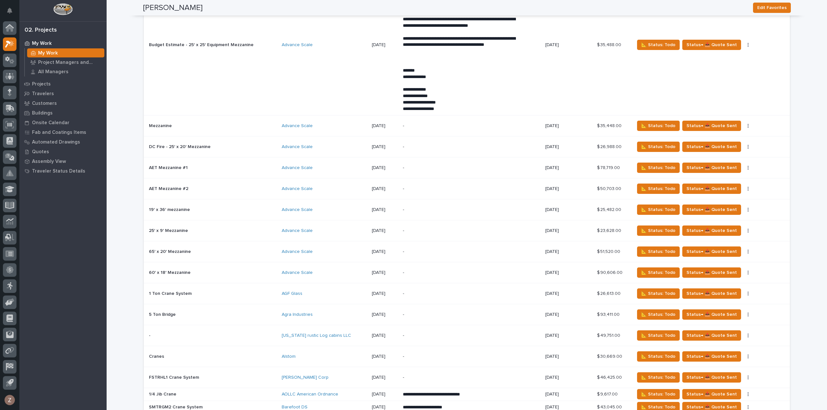
scroll to position [1905, 0]
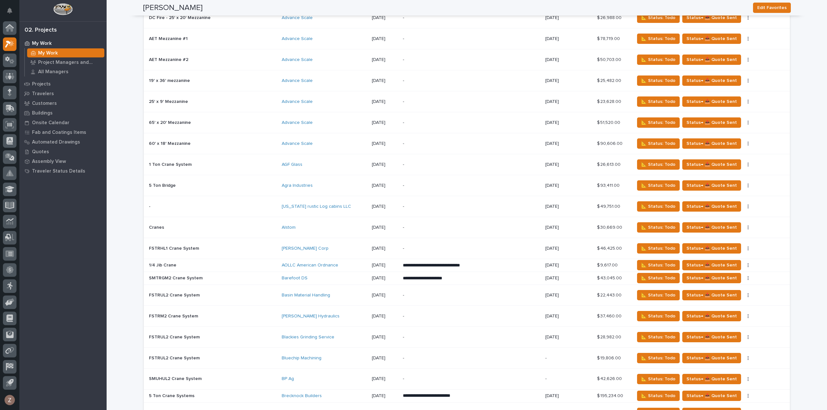
click at [211, 246] on p at bounding box center [205, 248] width 113 height 5
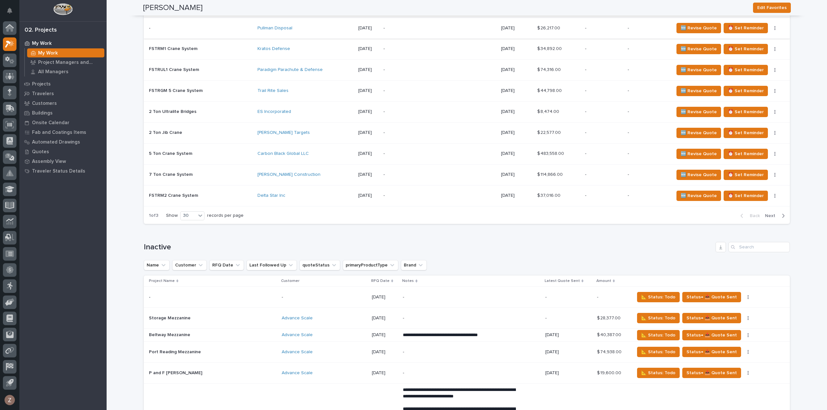
scroll to position [1421, 0]
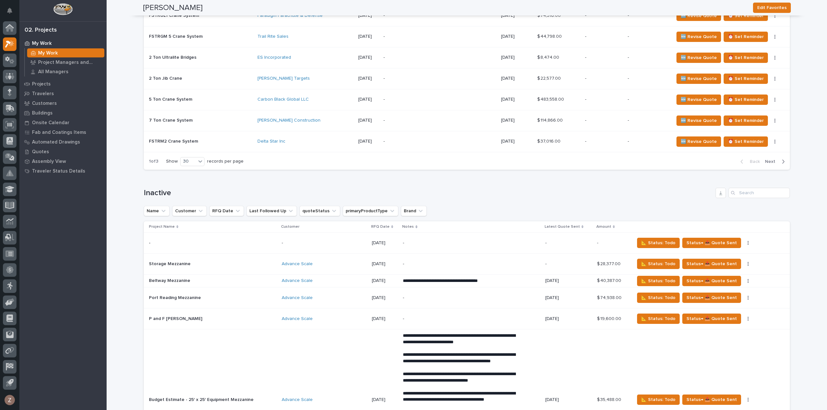
click at [771, 159] on span "Next" at bounding box center [772, 162] width 14 height 6
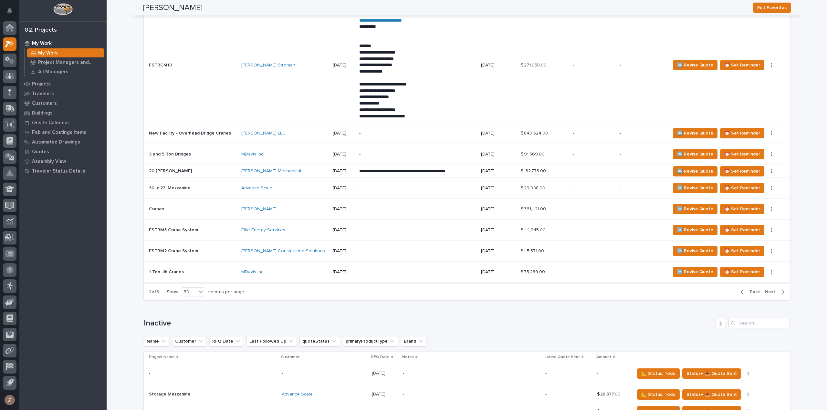
scroll to position [1324, 0]
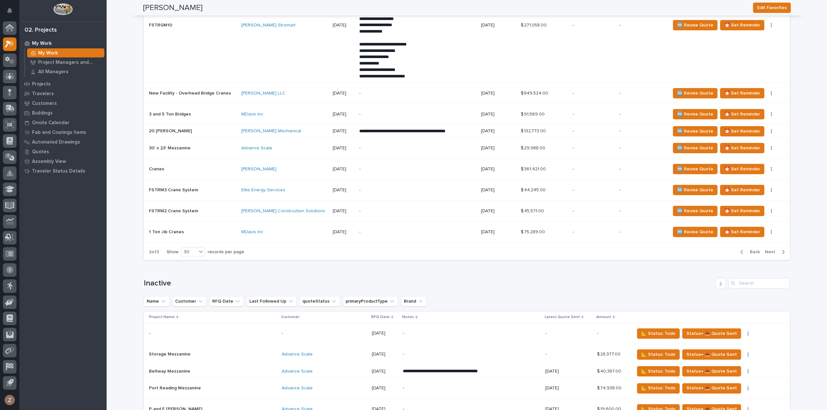
click at [770, 250] on span "Next" at bounding box center [772, 252] width 14 height 6
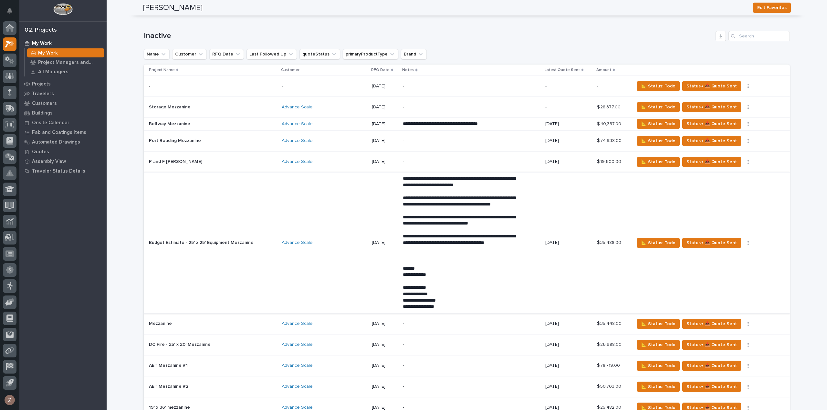
scroll to position [977, 0]
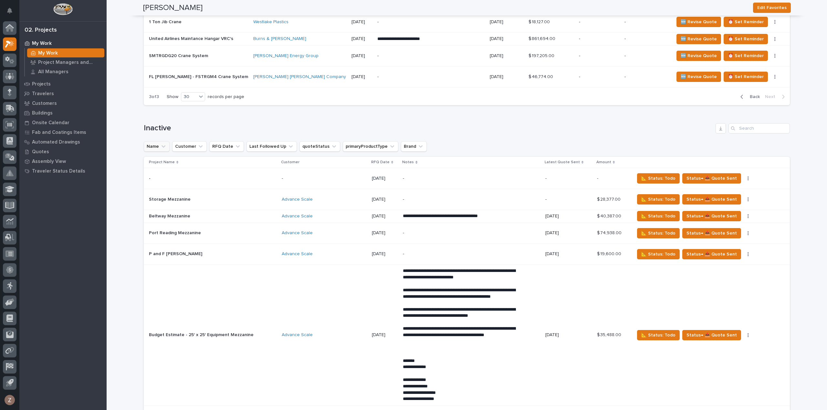
click at [161, 143] on icon "Name" at bounding box center [163, 146] width 6 height 6
click at [170, 172] on input at bounding box center [188, 175] width 82 height 10
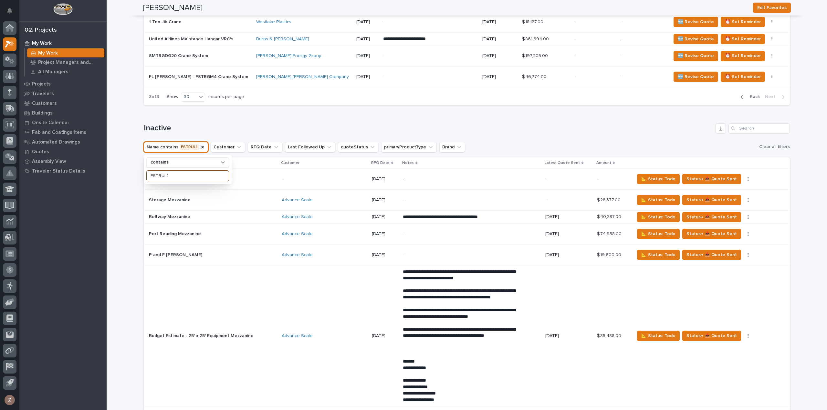
type input "FSTRUL1"
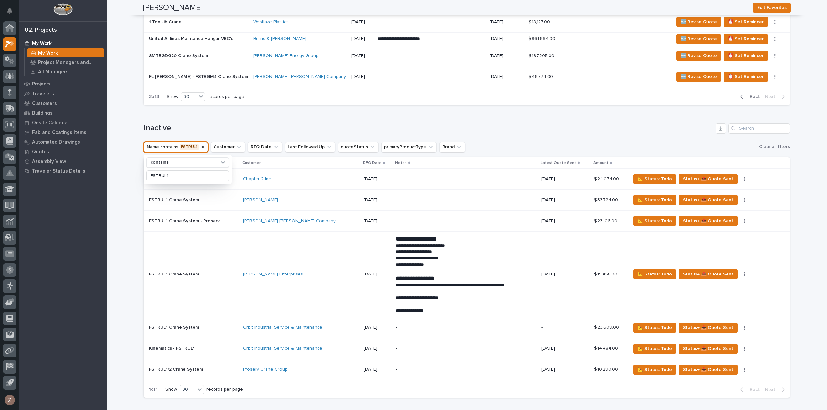
click at [222, 198] on p at bounding box center [193, 200] width 89 height 5
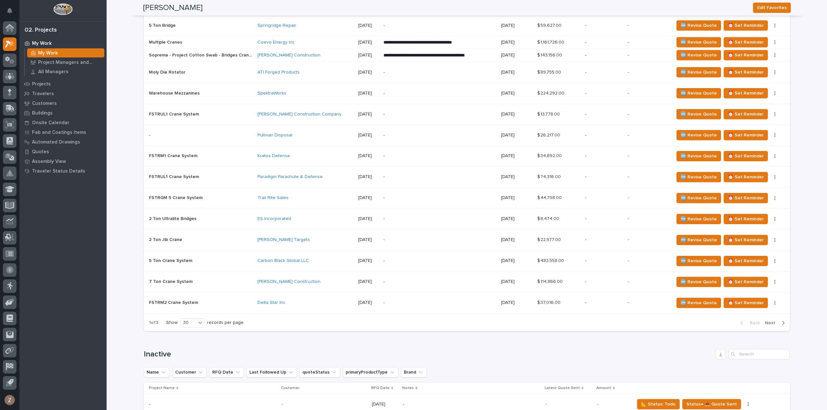
scroll to position [1518, 0]
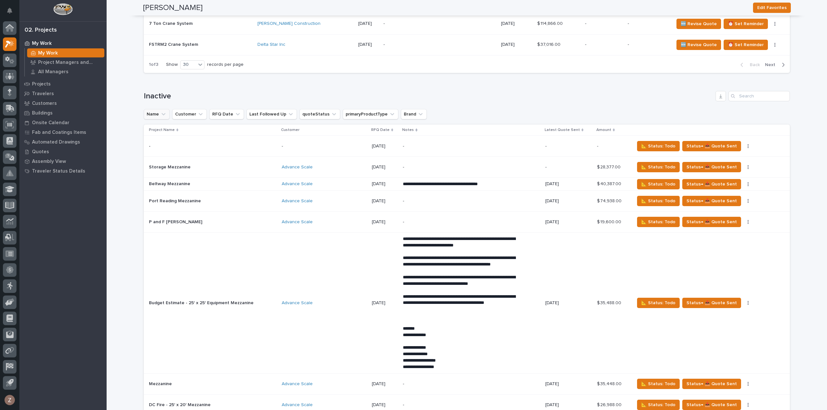
click at [161, 113] on icon "Name" at bounding box center [163, 114] width 4 height 2
click at [165, 138] on input at bounding box center [188, 143] width 82 height 10
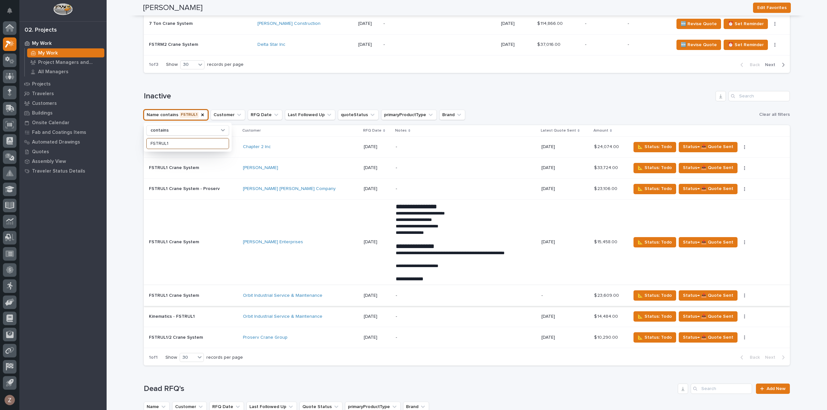
scroll to position [1679, 0]
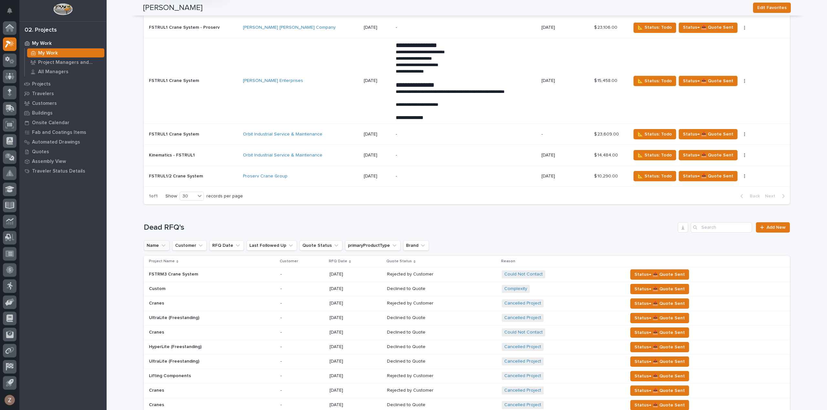
type input "FSTRUL1"
click at [160, 243] on icon "Name" at bounding box center [163, 246] width 6 height 6
click at [168, 271] on input at bounding box center [188, 275] width 82 height 10
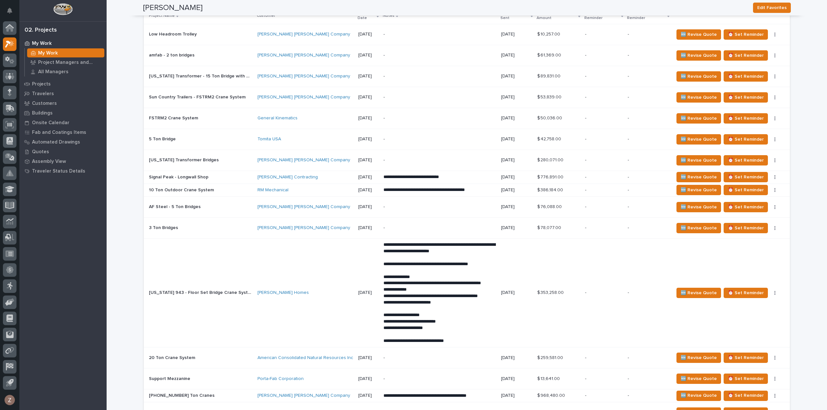
scroll to position [646, 0]
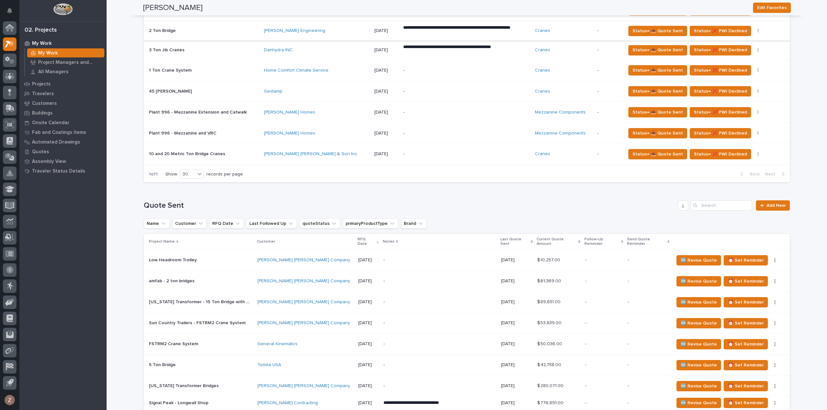
type input "FSTRUL1"
click at [52, 103] on p "Customers" at bounding box center [44, 104] width 25 height 6
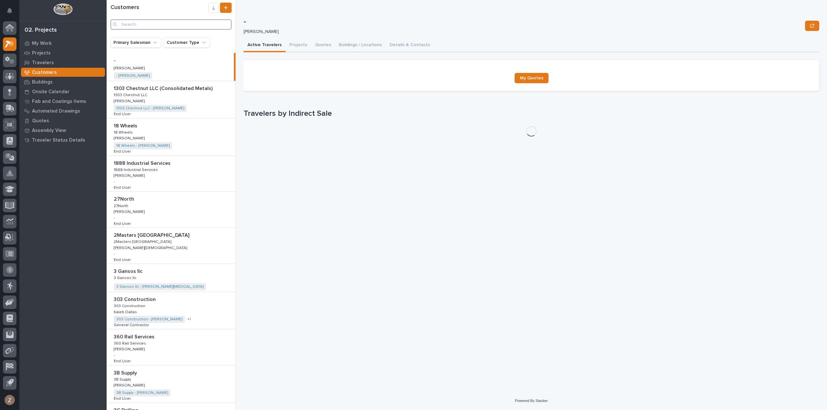
click at [136, 23] on input "Search" at bounding box center [170, 24] width 121 height 10
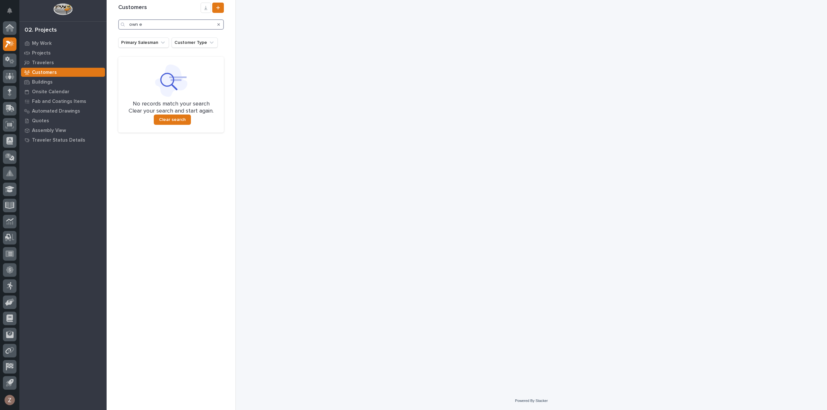
drag, startPoint x: 158, startPoint y: 25, endPoint x: 100, endPoint y: 36, distance: 58.9
click at [107, 36] on div "My Settings Log Out 02. Projects My Work Projects Travelers Customers Buildings…" at bounding box center [467, 205] width 720 height 410
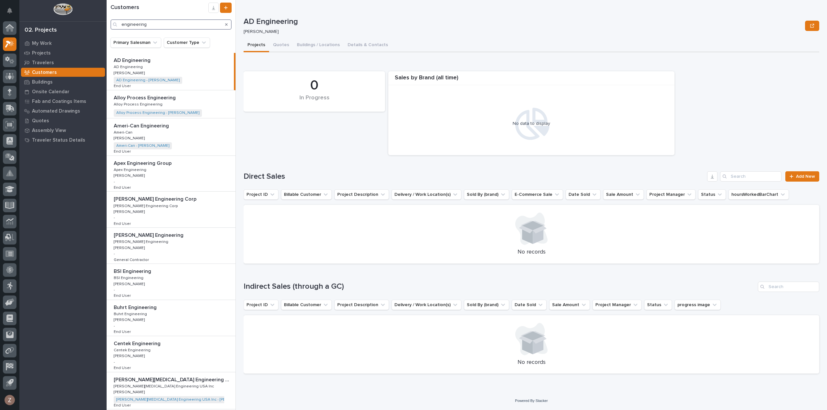
type input "engineering"
click at [140, 63] on p "AD Engineering" at bounding box center [133, 59] width 38 height 7
click at [137, 60] on p "AD Engineering" at bounding box center [133, 59] width 38 height 7
click at [132, 74] on p "Trent Kautzmann" at bounding box center [130, 73] width 32 height 6
click at [283, 47] on button "Quotes" at bounding box center [281, 46] width 24 height 14
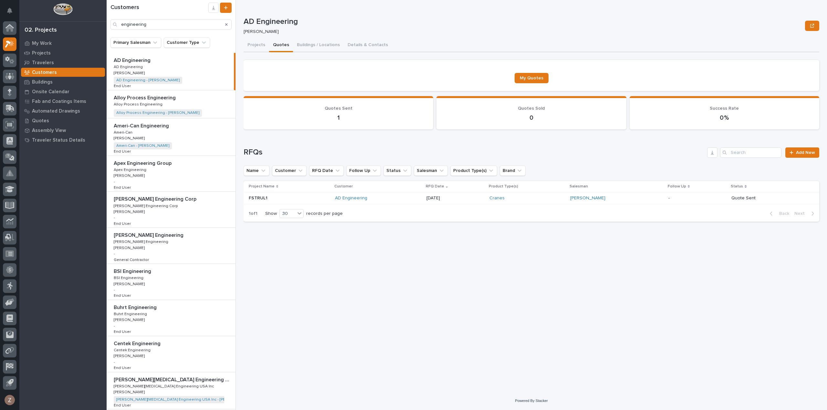
click at [408, 197] on div "AD Engineering" at bounding box center [378, 198] width 86 height 5
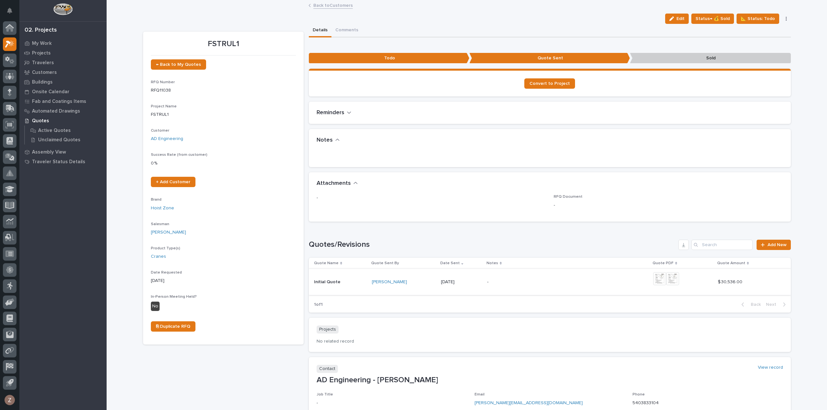
click at [662, 280] on img at bounding box center [659, 279] width 13 height 13
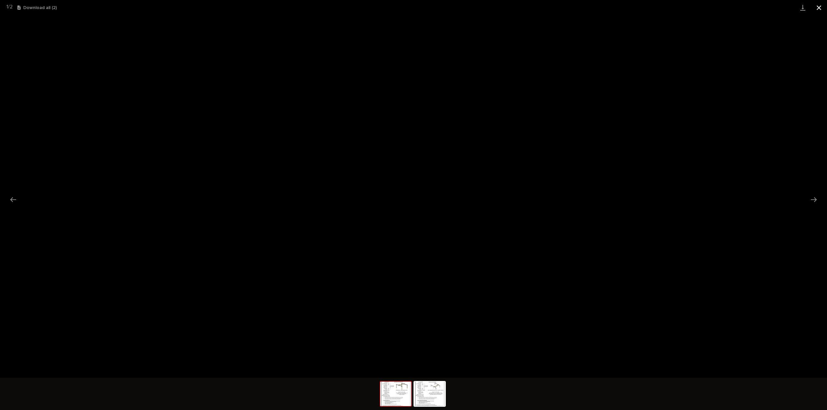
click at [816, 8] on button "Close gallery" at bounding box center [819, 7] width 16 height 15
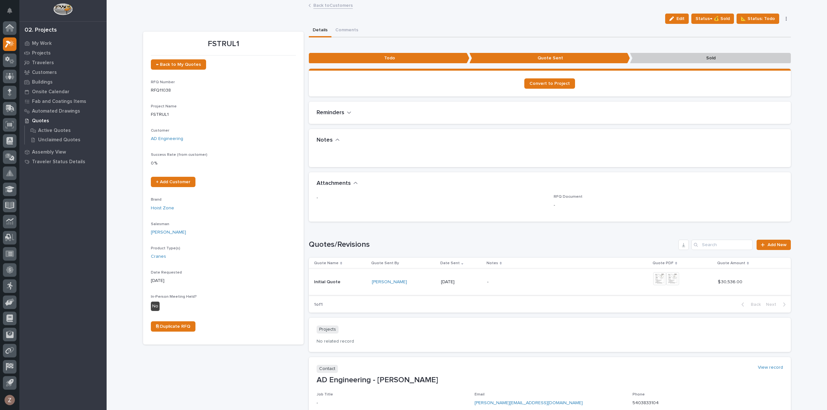
click at [669, 278] on img at bounding box center [672, 279] width 13 height 13
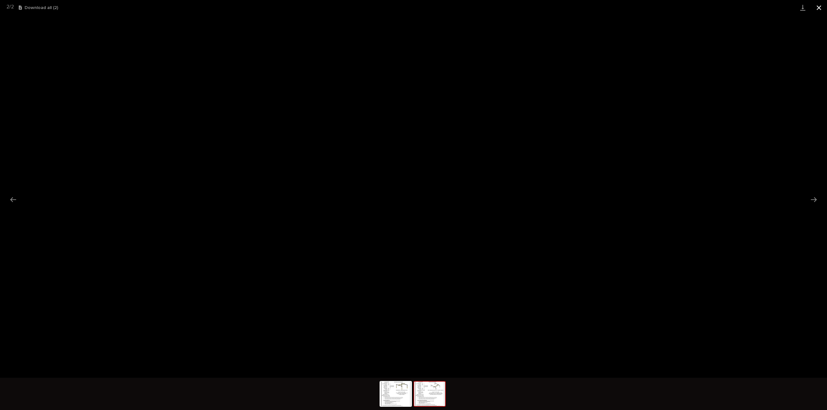
click at [816, 7] on button "Close gallery" at bounding box center [819, 7] width 16 height 15
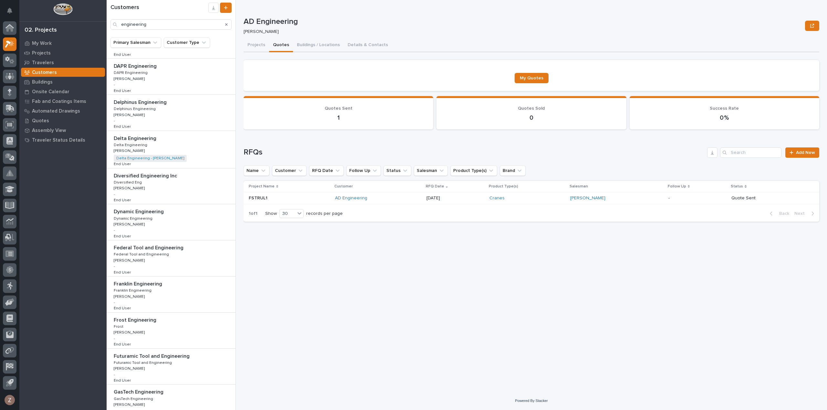
scroll to position [388, 0]
click at [189, 292] on div "Franklin Engineering Franklin Engineering Franklin Engineering Franklin Enginee…" at bounding box center [171, 294] width 129 height 36
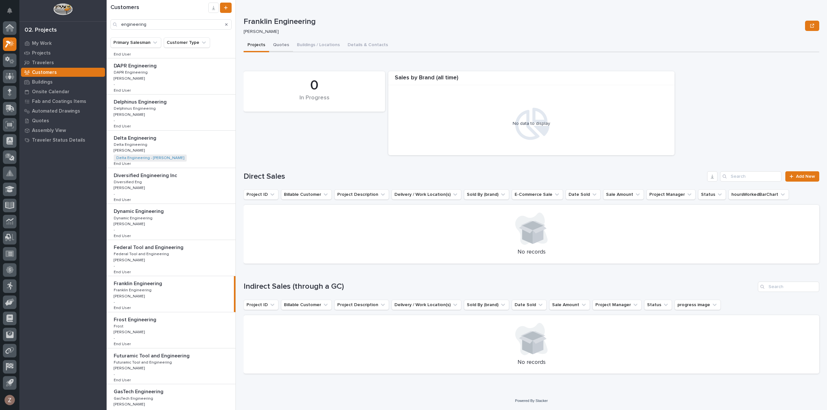
click at [281, 45] on button "Quotes" at bounding box center [281, 46] width 24 height 14
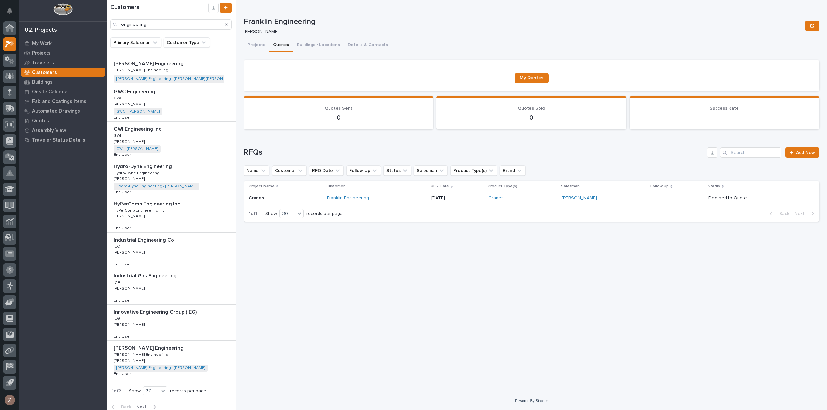
scroll to position [754, 0]
click at [150, 405] on div "button" at bounding box center [152, 406] width 5 height 6
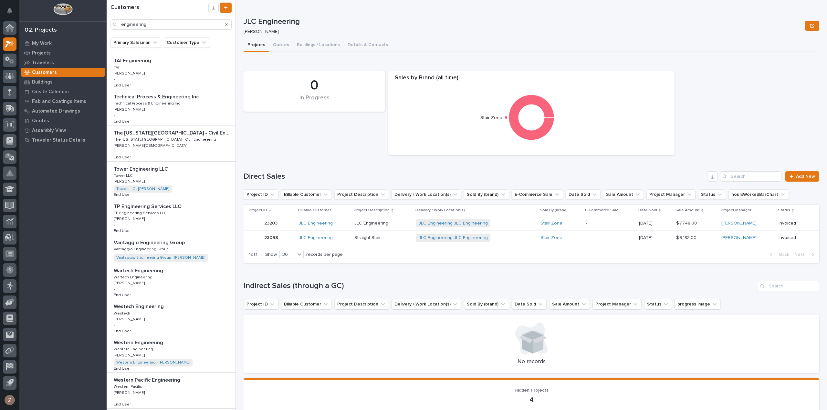
scroll to position [759, 0]
